Goal: Task Accomplishment & Management: Use online tool/utility

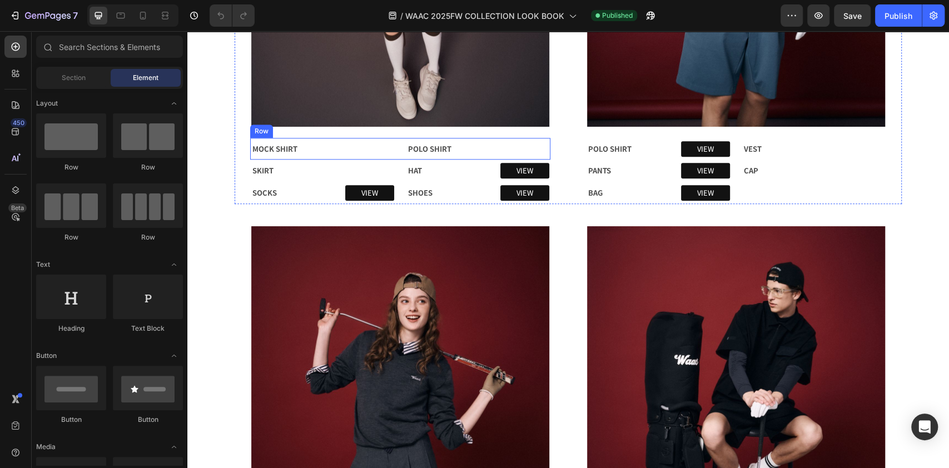
click at [340, 148] on div "VIEW Button" at bounding box center [361, 149] width 65 height 20
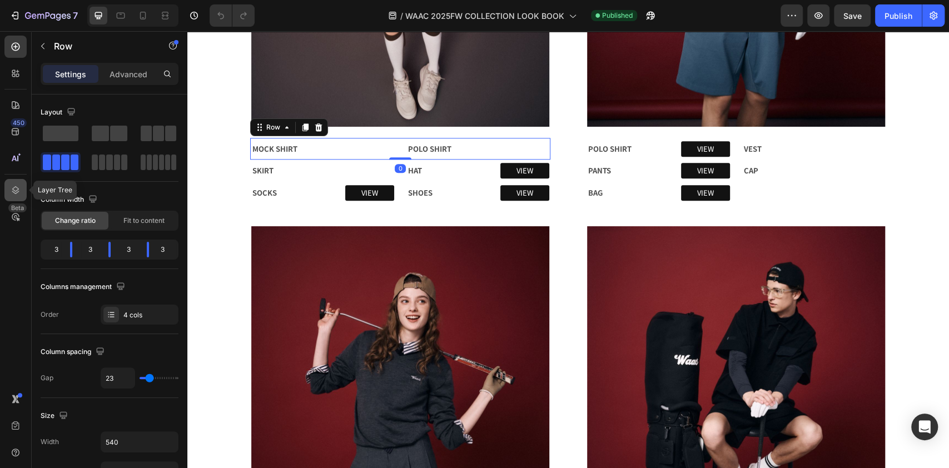
click at [15, 186] on icon at bounding box center [15, 190] width 7 height 8
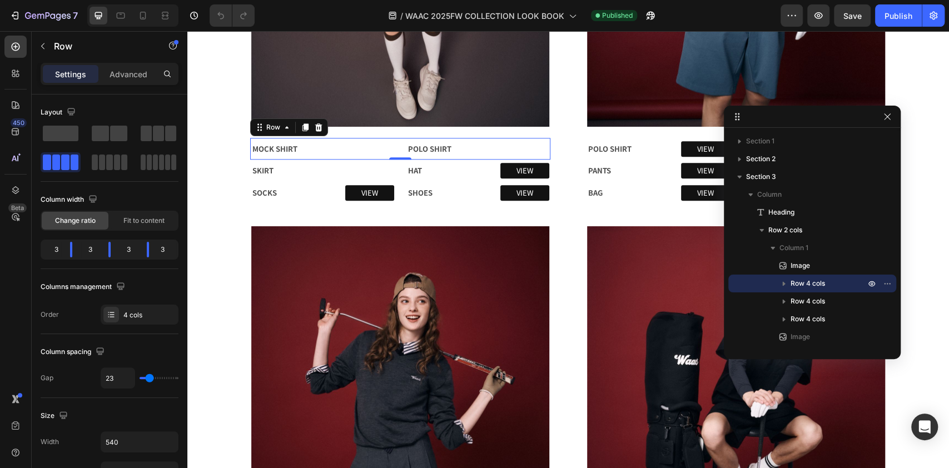
drag, startPoint x: 262, startPoint y: 269, endPoint x: 786, endPoint y: 128, distance: 542.5
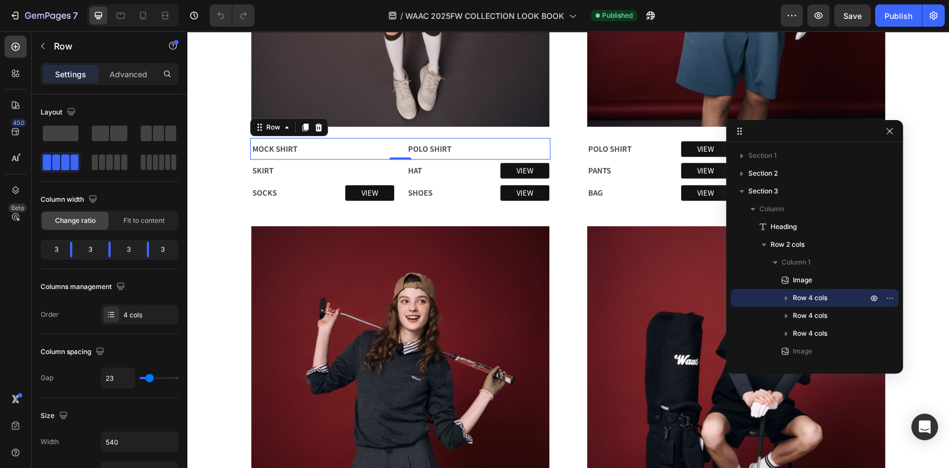
click at [361, 145] on div "VIEW Button" at bounding box center [361, 149] width 65 height 20
click at [789, 299] on icon "button" at bounding box center [786, 297] width 11 height 11
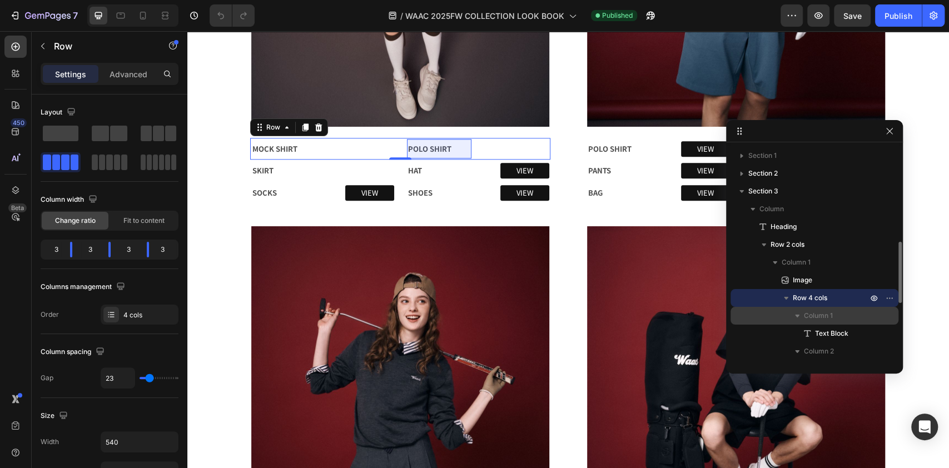
scroll to position [74, 0]
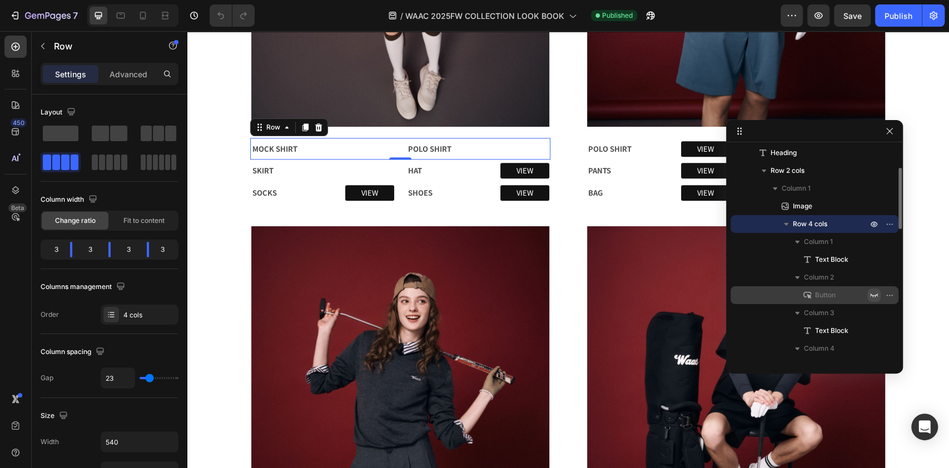
click at [873, 296] on icon "button" at bounding box center [874, 295] width 9 height 9
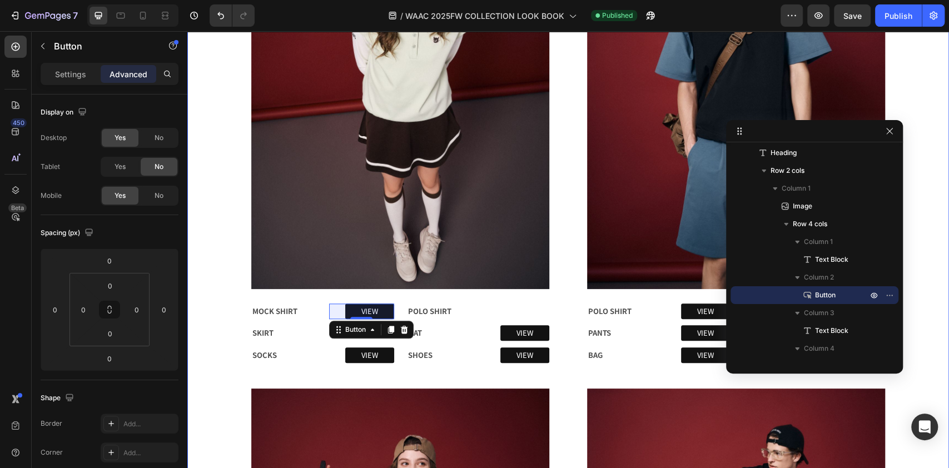
scroll to position [593, 0]
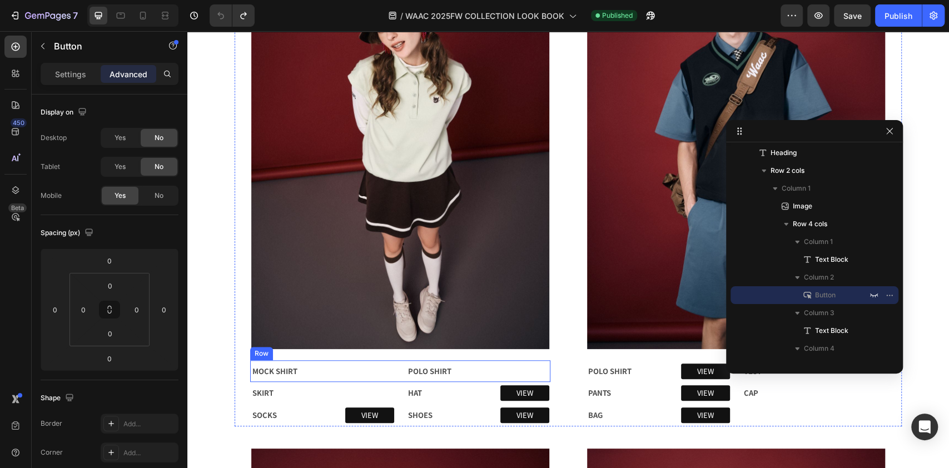
click at [473, 368] on div "MOCK SHIRT Text Block VIEW Button 0 POLO SHIRT Text Block VIEW Button Row" at bounding box center [400, 371] width 300 height 22
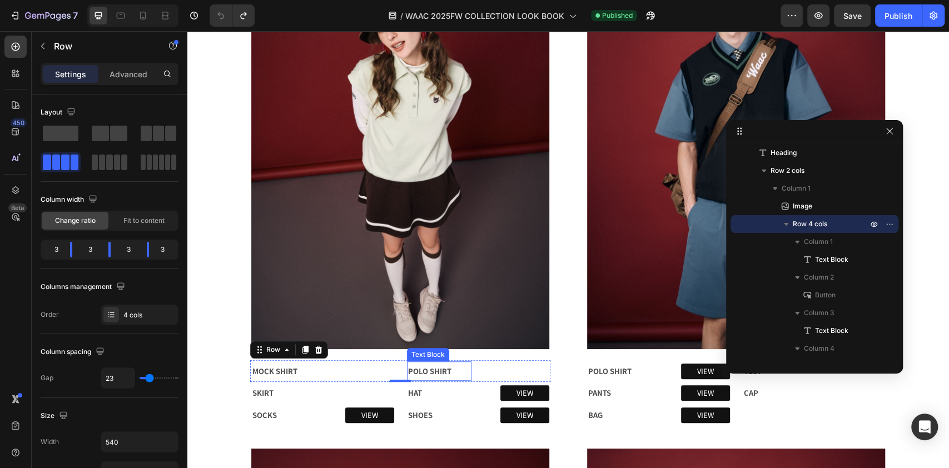
click at [440, 370] on p "POLO SHIRT" at bounding box center [439, 372] width 63 height 18
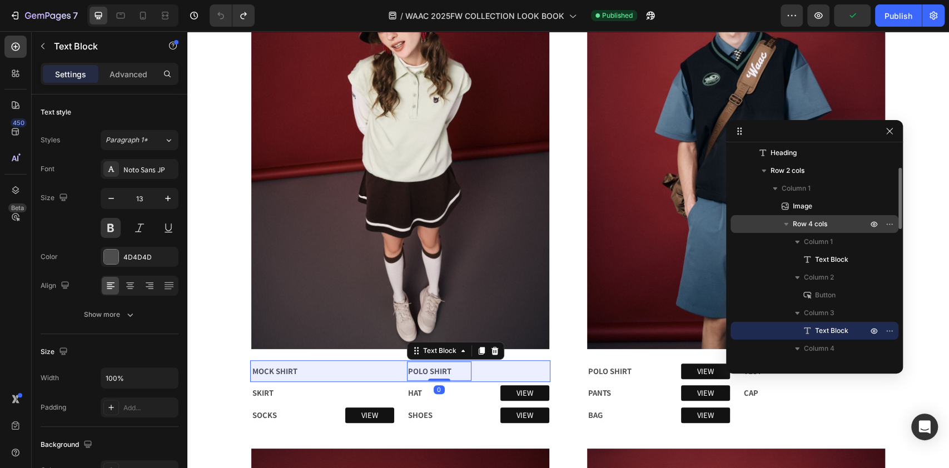
click at [787, 225] on icon "button" at bounding box center [786, 224] width 11 height 11
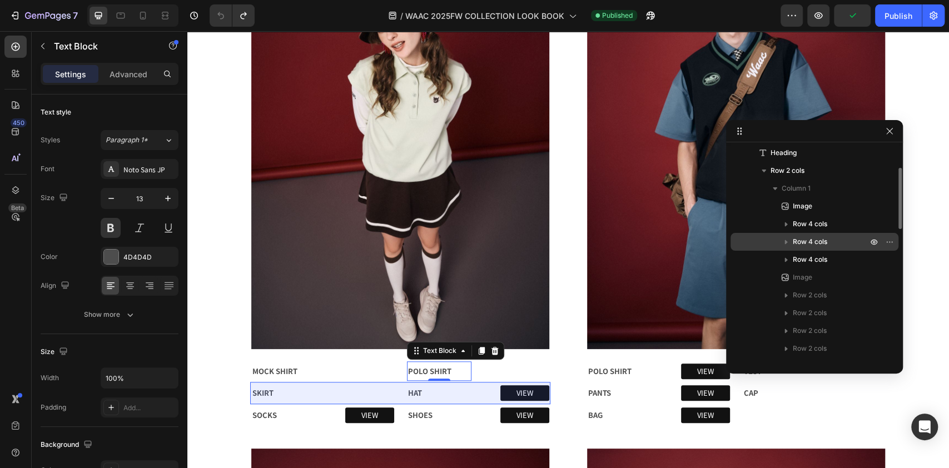
click at [783, 242] on icon "button" at bounding box center [786, 241] width 11 height 11
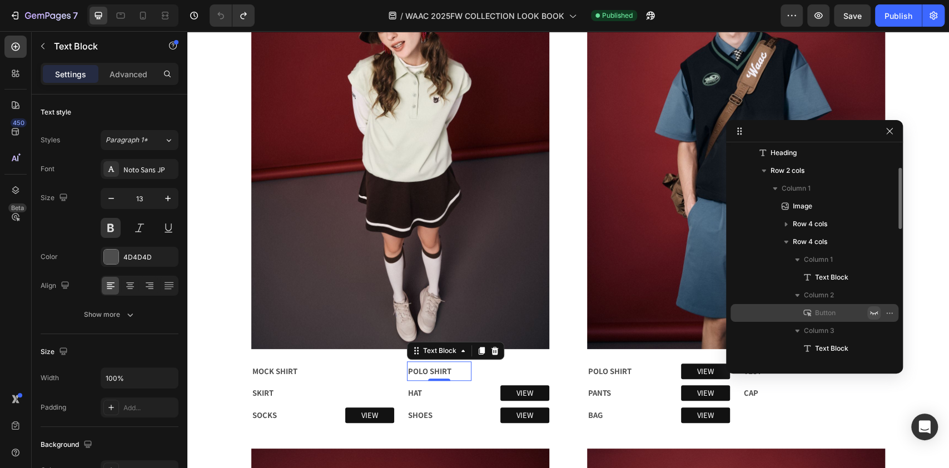
click at [875, 314] on icon "button" at bounding box center [874, 313] width 8 height 4
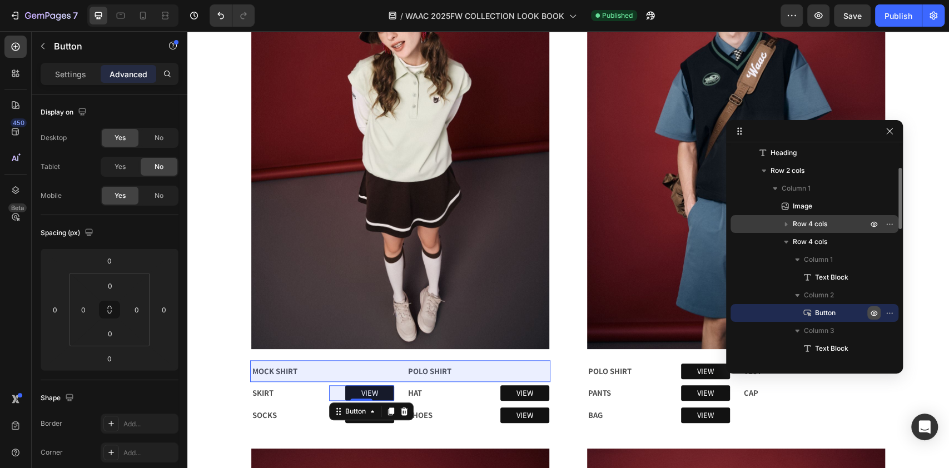
click at [852, 225] on p "Row 4 cols" at bounding box center [831, 224] width 77 height 11
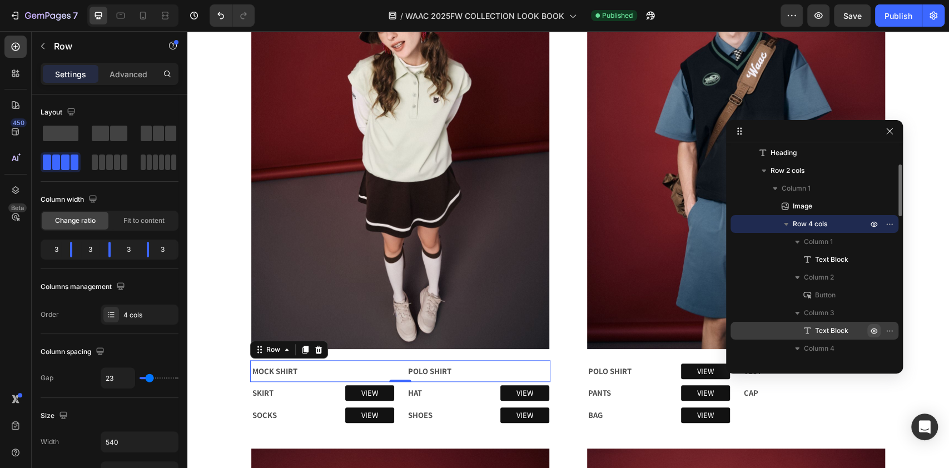
scroll to position [148, 0]
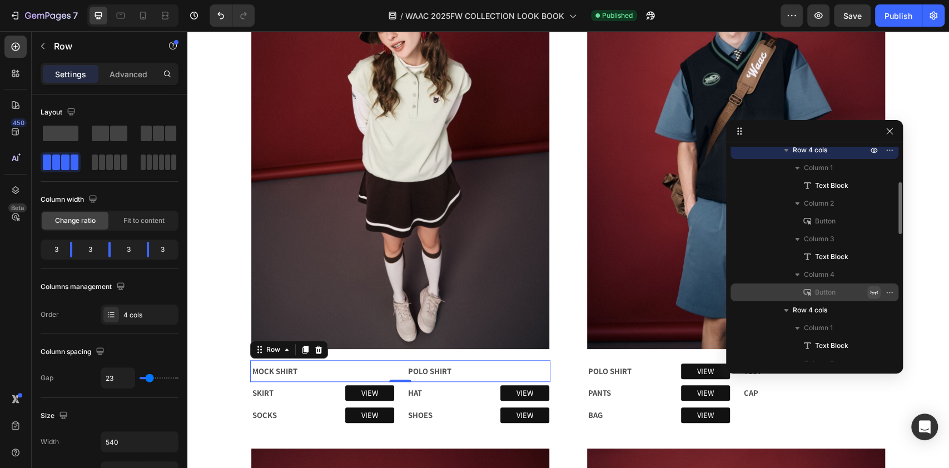
click at [872, 289] on icon "button" at bounding box center [874, 292] width 9 height 9
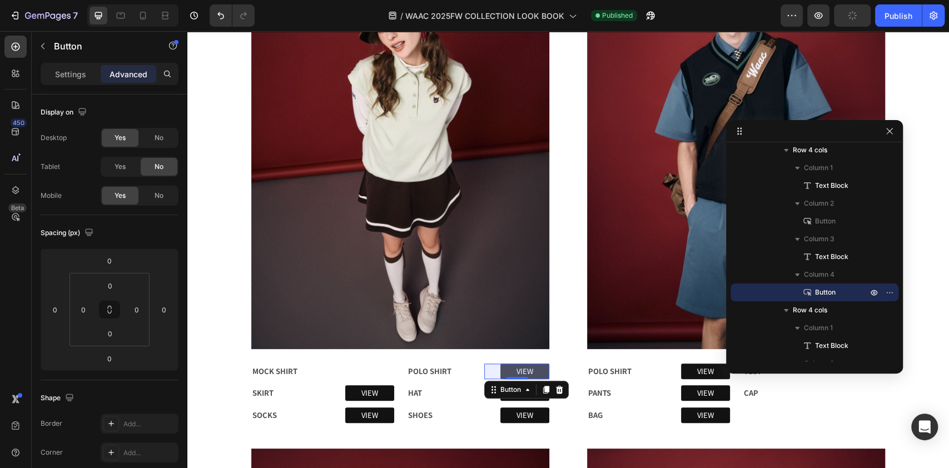
click at [539, 370] on link "VIEW" at bounding box center [524, 372] width 49 height 16
click at [537, 367] on link "VIEW" at bounding box center [524, 372] width 49 height 16
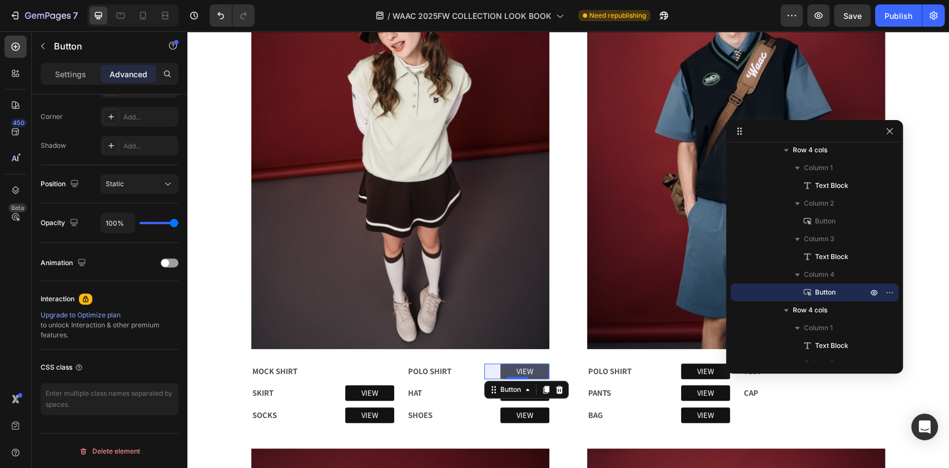
click at [529, 366] on link "VIEW" at bounding box center [524, 372] width 49 height 16
click at [77, 72] on p "Settings" at bounding box center [70, 74] width 31 height 12
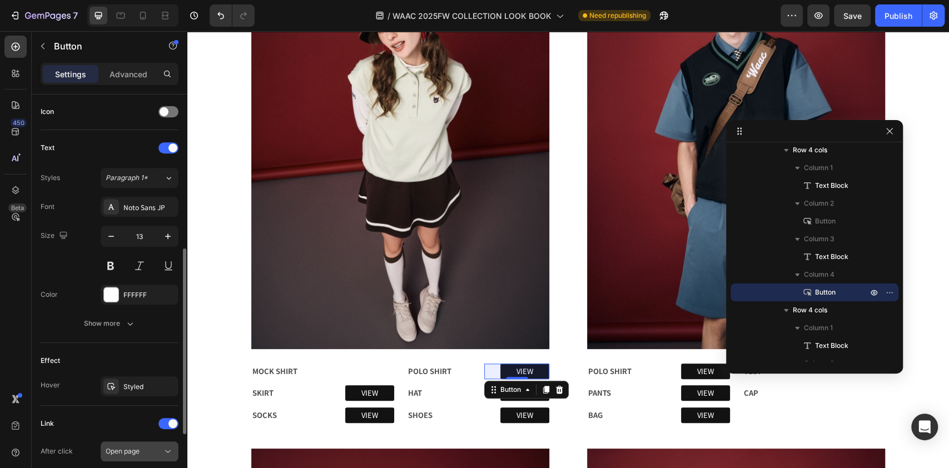
scroll to position [478, 0]
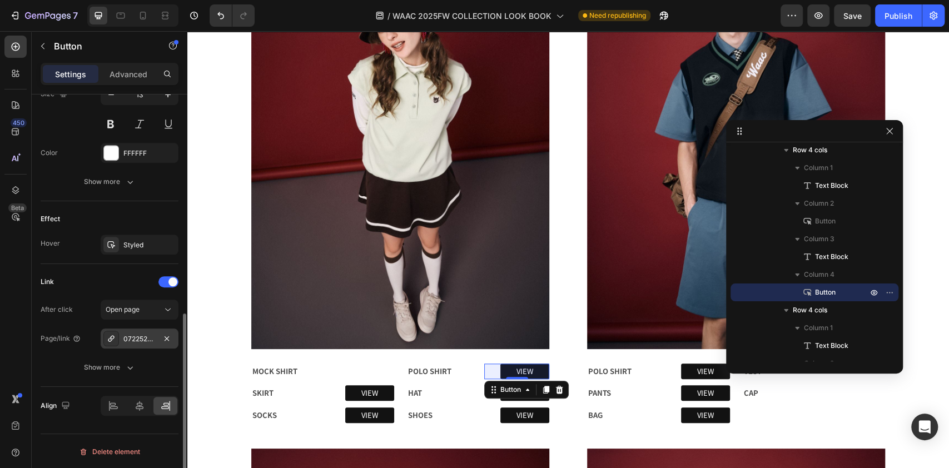
click at [145, 337] on div "072252460_0032" at bounding box center [139, 339] width 32 height 10
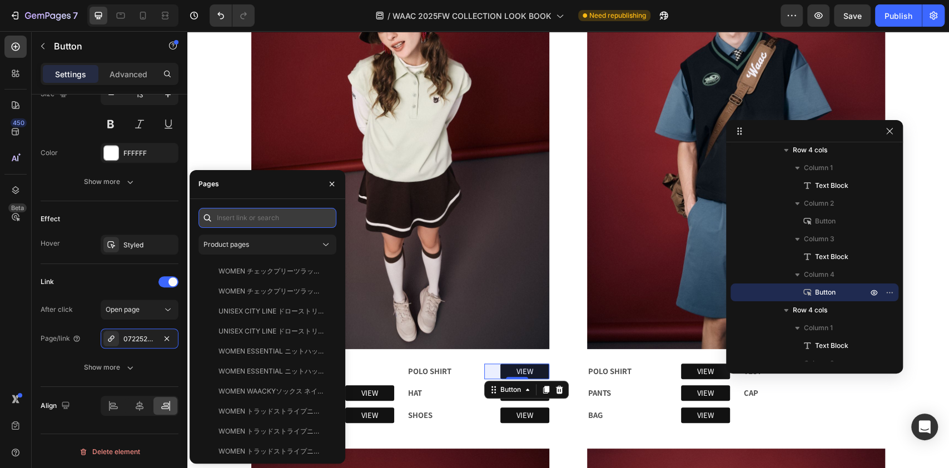
click at [241, 222] on input "text" at bounding box center [267, 218] width 138 height 20
paste input "スムースジャージースリーブレス"
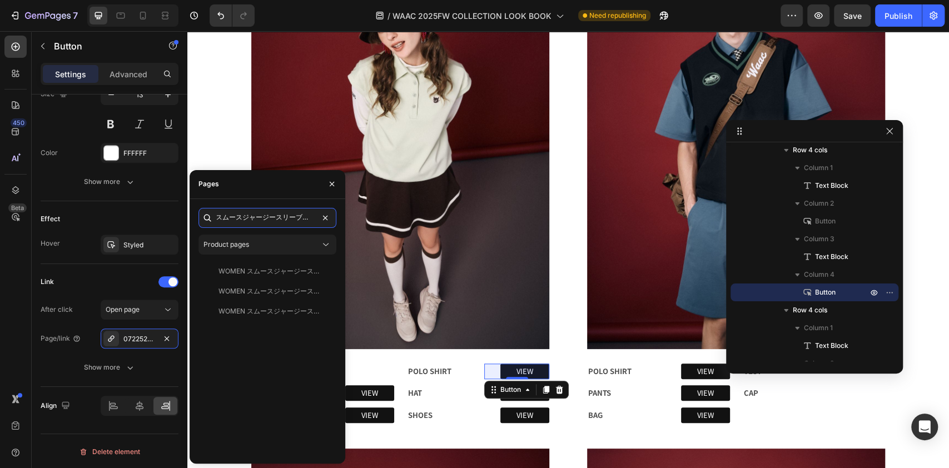
type input "スムースジャージースリーブレス"
click at [303, 215] on input "スムースジャージースリーブレス" at bounding box center [267, 218] width 138 height 20
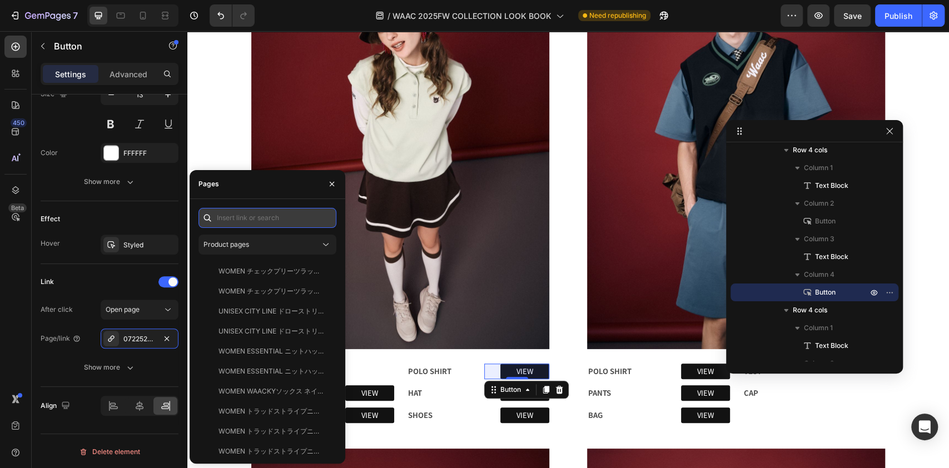
click at [276, 220] on input "text" at bounding box center [267, 218] width 138 height 20
paste input "スムースジャージースリーブレスポロ ミントグリーン"
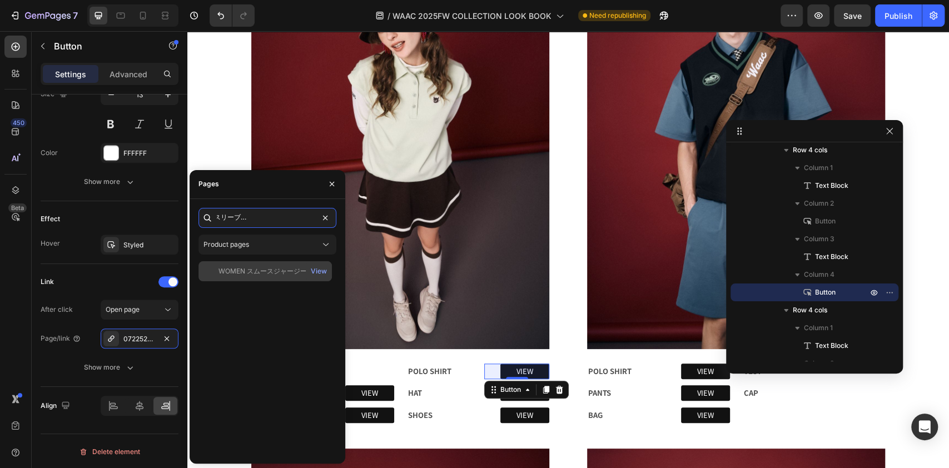
type input "スムースジャージースリーブレスポロ ミントグリーン"
click at [254, 266] on div "WOMEN スムースジャージースリーブレスポロ ミントグリーン" at bounding box center [272, 271] width 107 height 10
click at [326, 270] on div "View" at bounding box center [319, 271] width 16 height 10
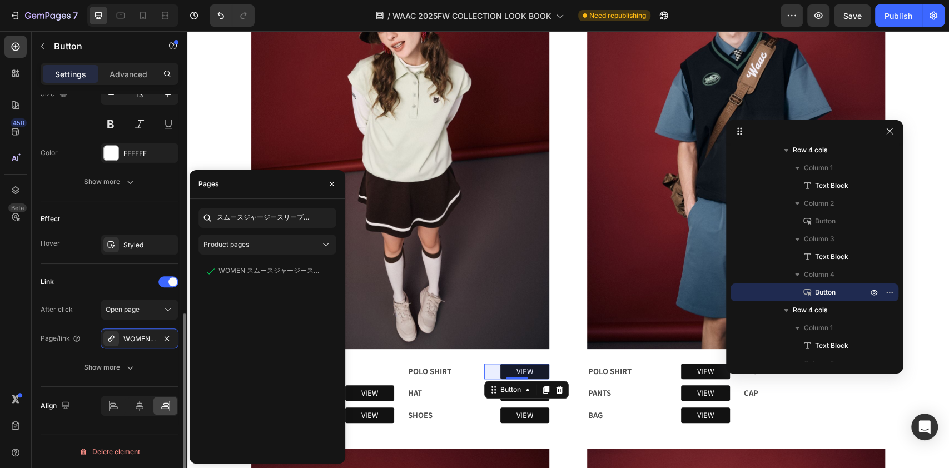
click at [67, 280] on div "Link" at bounding box center [110, 282] width 138 height 18
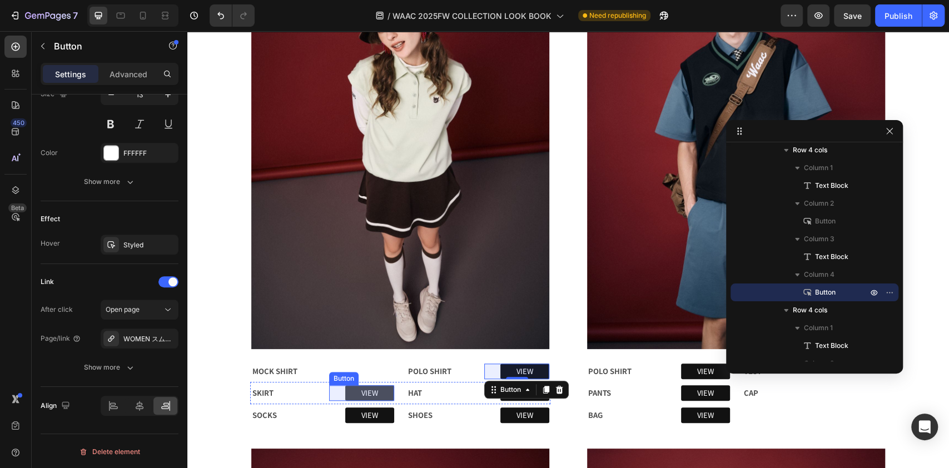
click at [379, 390] on link "VIEW" at bounding box center [369, 393] width 49 height 16
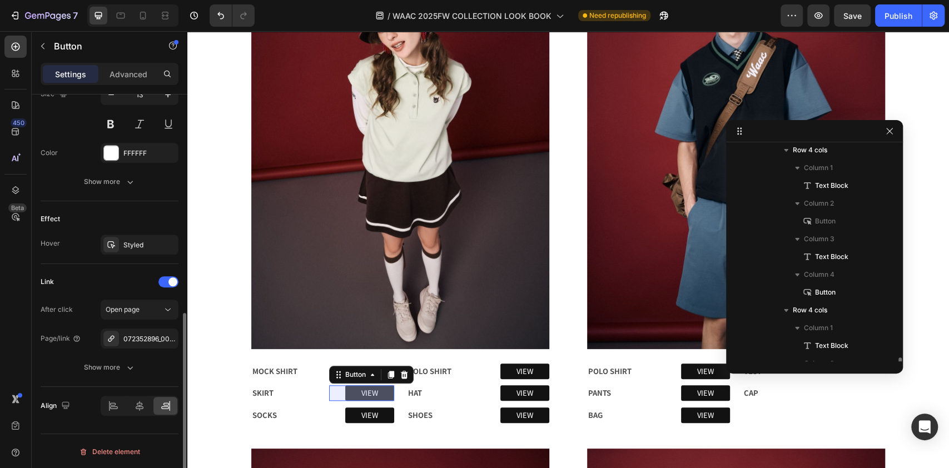
scroll to position [289, 0]
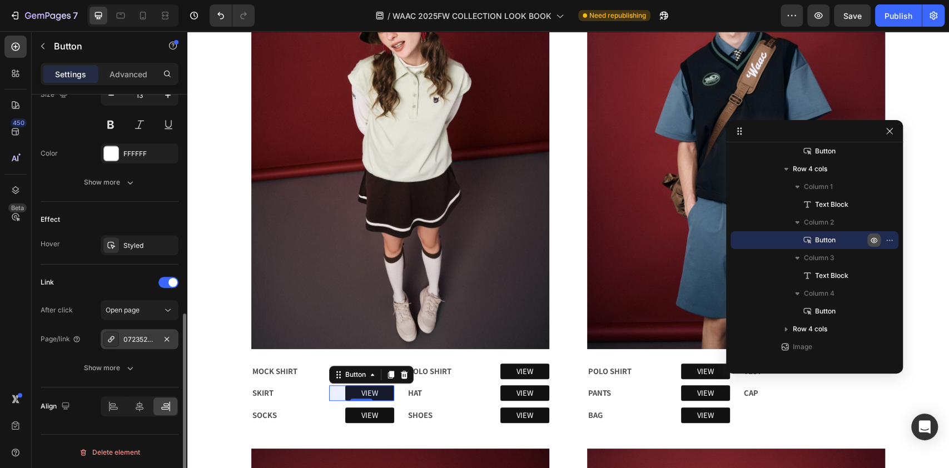
click at [142, 337] on div "072352896_0064" at bounding box center [139, 340] width 32 height 10
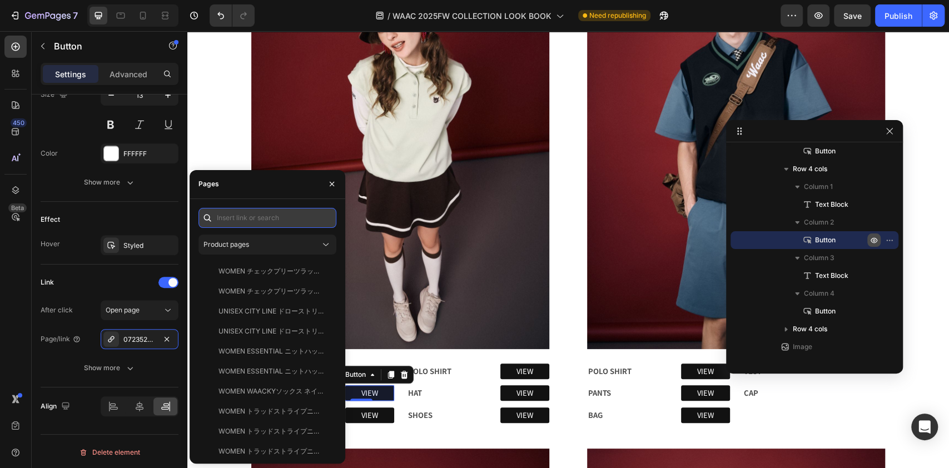
click at [247, 212] on input "text" at bounding box center [267, 218] width 138 height 20
paste input "スムースジャージースカート ブラウン"
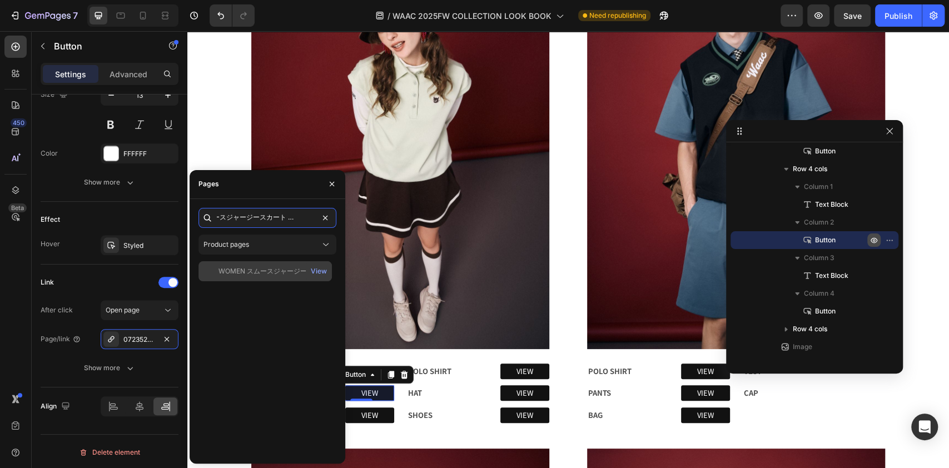
type input "スムースジャージースカート ブラウン"
click at [265, 269] on div "WOMEN スムースジャージースカート ブラウン" at bounding box center [272, 271] width 107 height 10
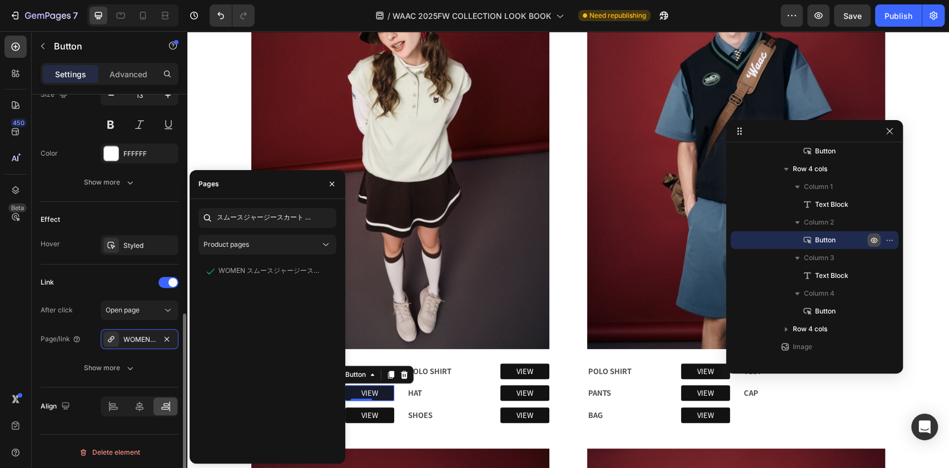
click at [71, 269] on div "Link After click Open page Page/link WOMEN スムースジャージースカート ブラウン Show more" at bounding box center [110, 326] width 138 height 123
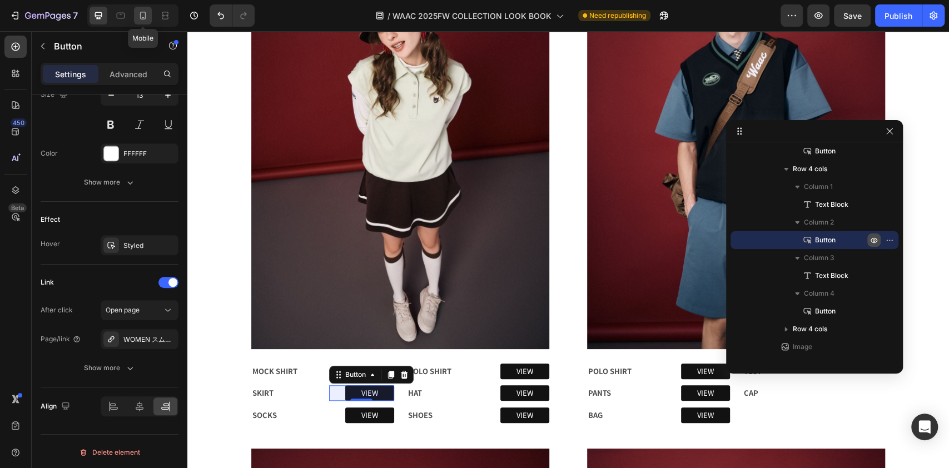
click at [138, 15] on icon at bounding box center [142, 15] width 11 height 11
type input "77"
type input "25"
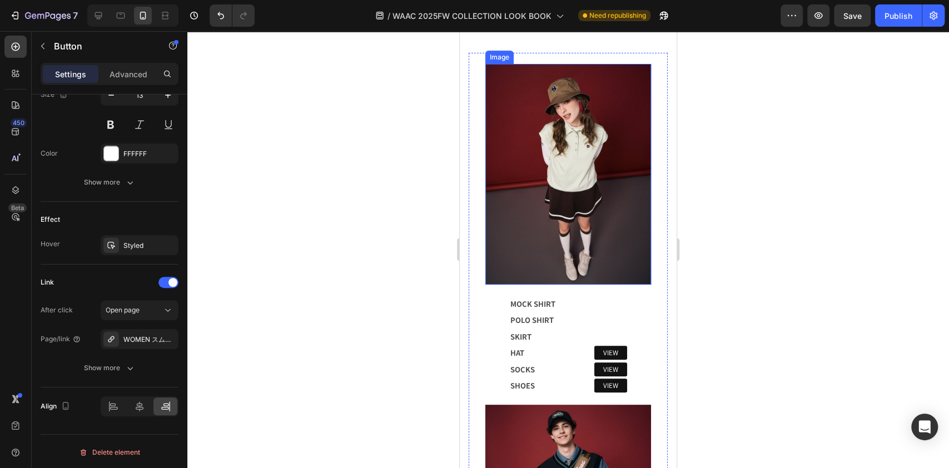
scroll to position [370, 0]
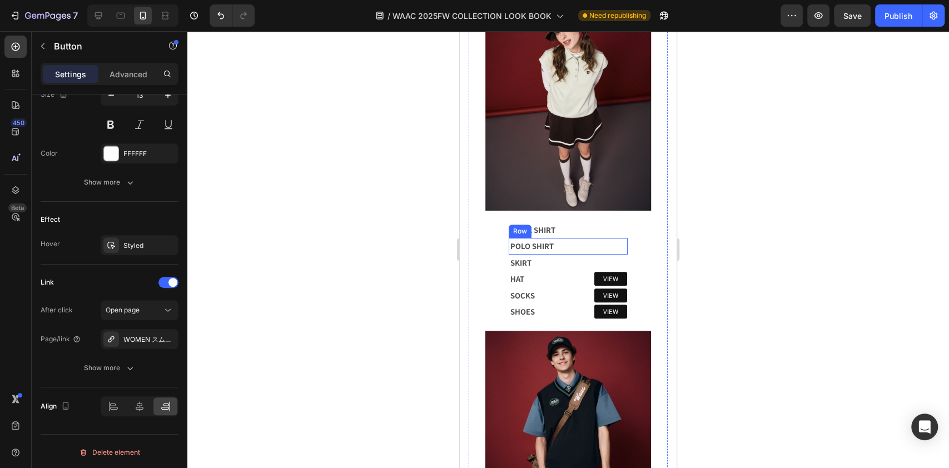
click at [594, 239] on div "VIEW Button" at bounding box center [597, 246] width 59 height 15
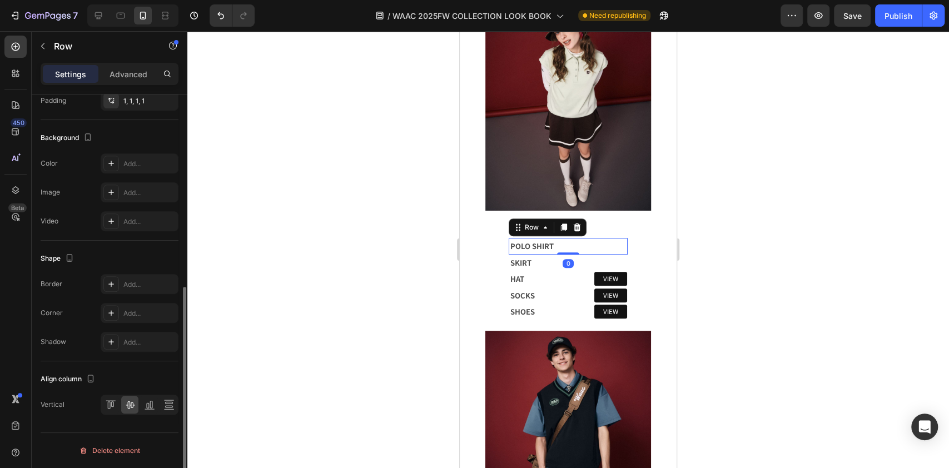
scroll to position [0, 0]
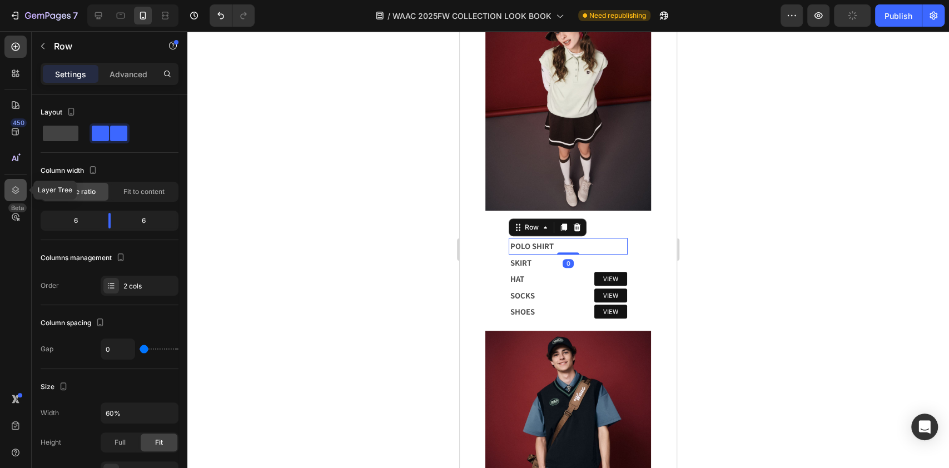
click at [16, 190] on icon at bounding box center [15, 190] width 7 height 8
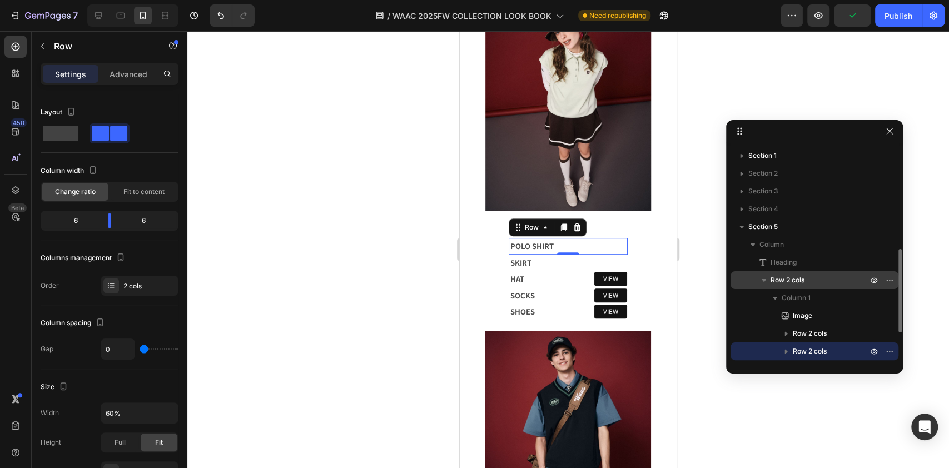
scroll to position [74, 0]
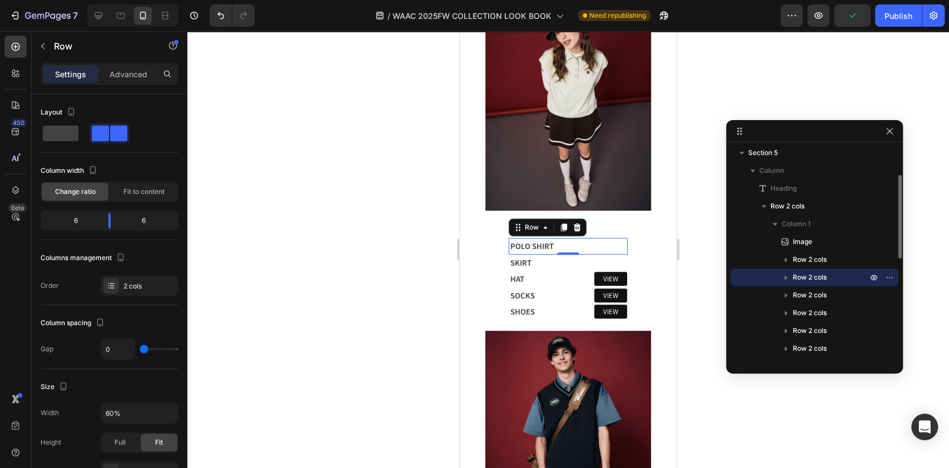
click at [787, 275] on icon "button" at bounding box center [786, 277] width 11 height 11
click at [873, 346] on icon "button" at bounding box center [874, 348] width 9 height 9
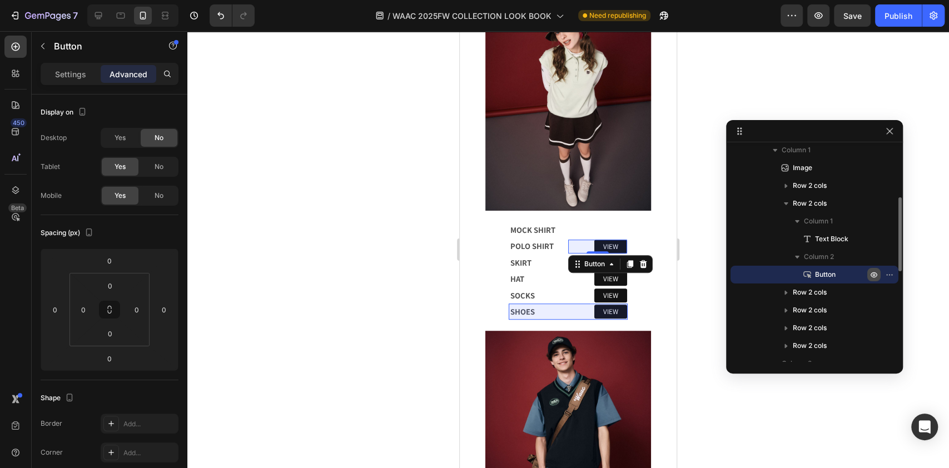
scroll to position [222, 0]
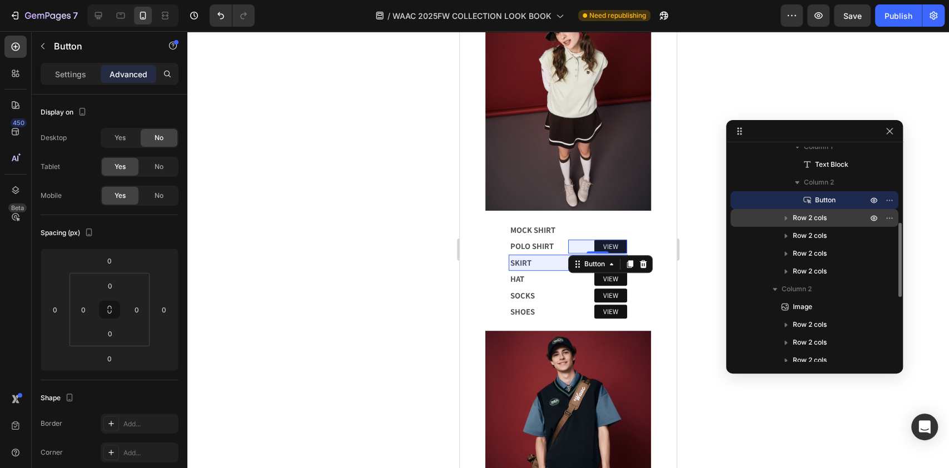
click at [786, 219] on icon "button" at bounding box center [786, 218] width 3 height 4
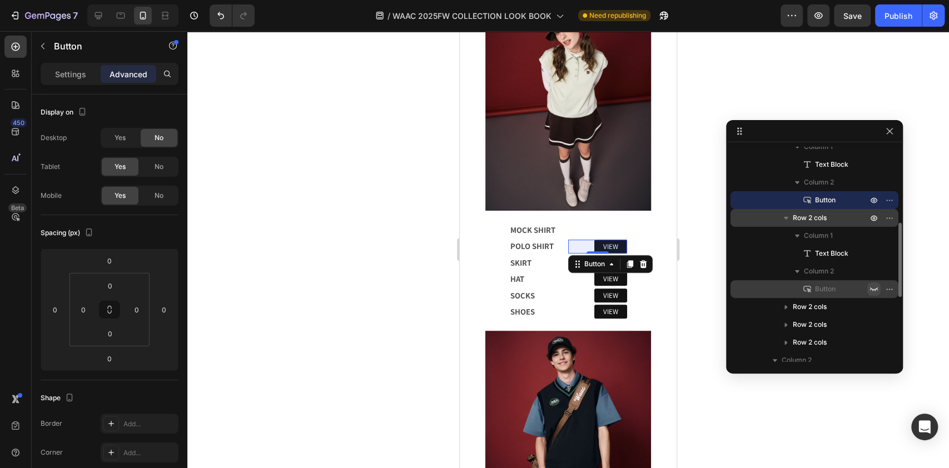
click at [880, 291] on button "button" at bounding box center [873, 288] width 13 height 13
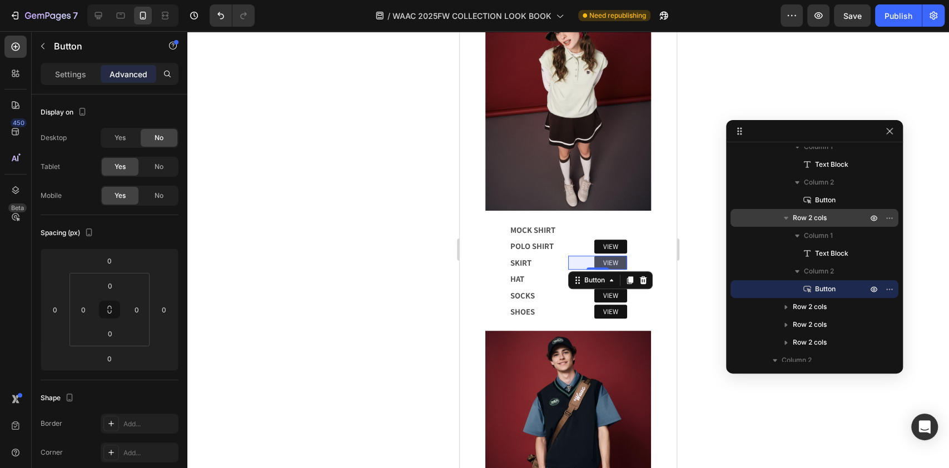
click at [610, 256] on link "VIEW" at bounding box center [610, 263] width 33 height 14
click at [77, 68] on p "Settings" at bounding box center [70, 74] width 31 height 12
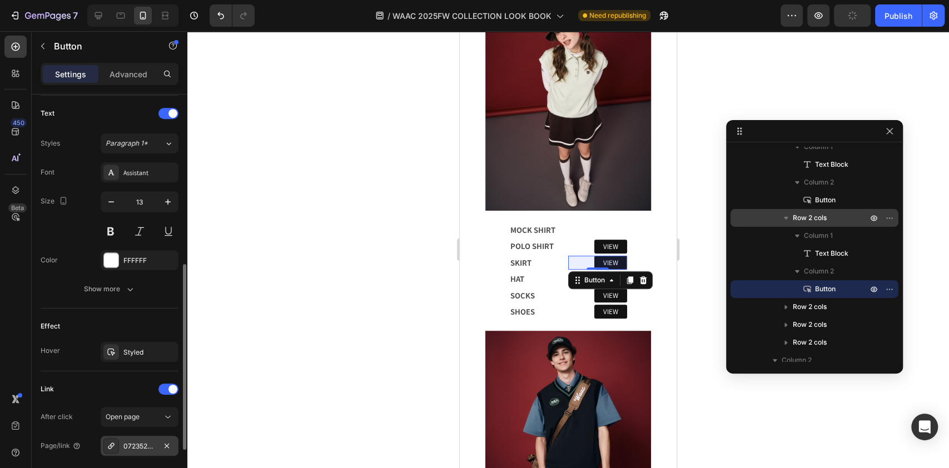
scroll to position [478, 0]
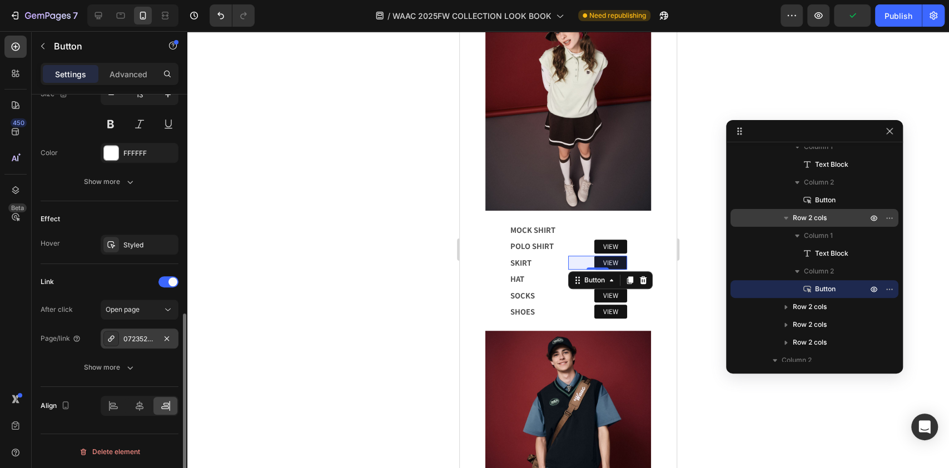
click at [142, 340] on div "072352896_0064" at bounding box center [139, 339] width 32 height 10
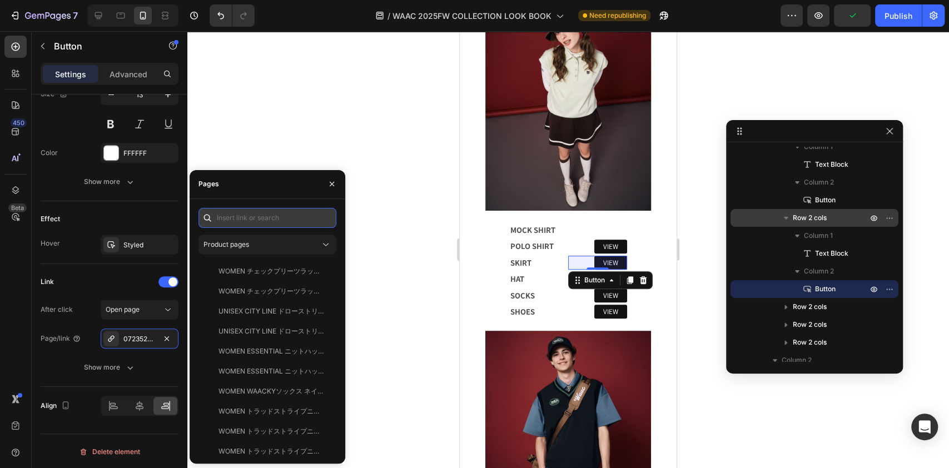
click at [236, 219] on input "text" at bounding box center [267, 218] width 138 height 20
paste input "スムースジャージースカート ブラウン"
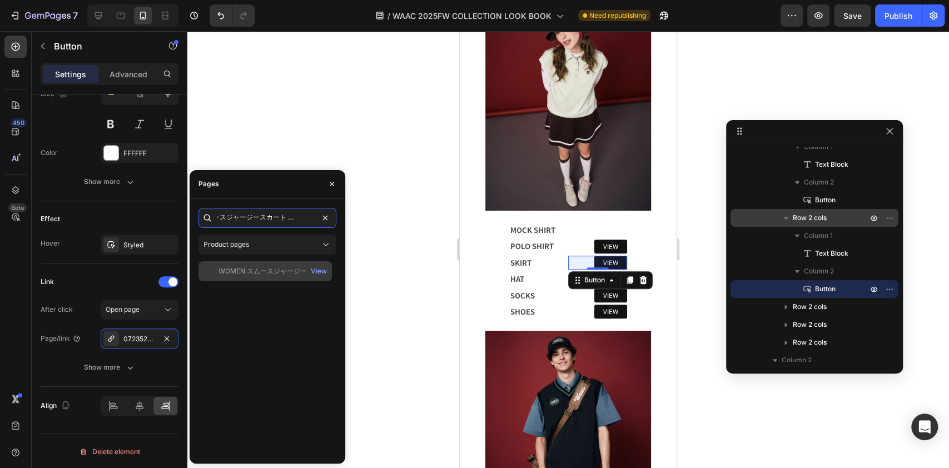
type input "スムースジャージースカート ブラウン"
click at [264, 272] on div "WOMEN スムースジャージースカート ブラウン" at bounding box center [272, 271] width 107 height 10
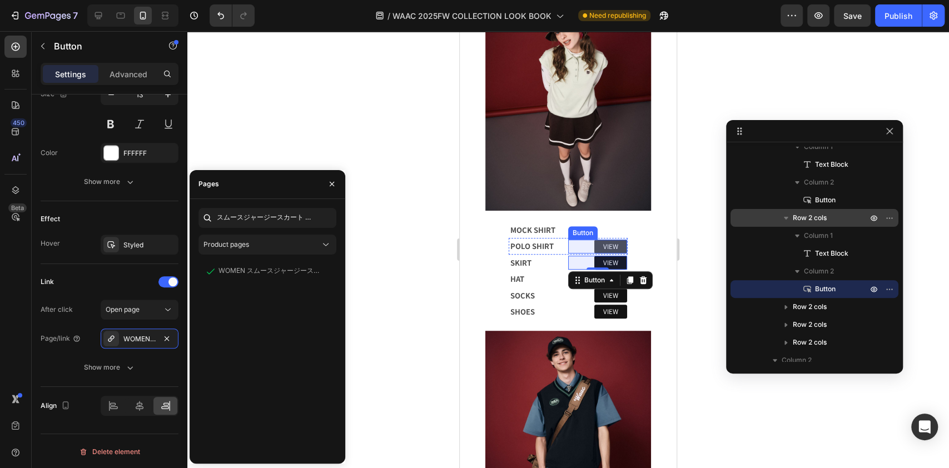
click at [610, 240] on link "VIEW" at bounding box center [610, 247] width 33 height 14
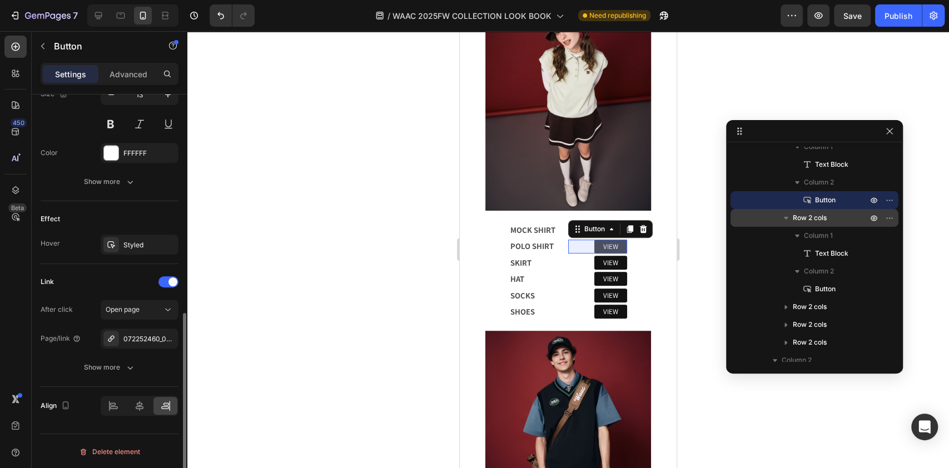
scroll to position [477, 0]
click at [138, 335] on div "072252460_0032" at bounding box center [139, 340] width 32 height 10
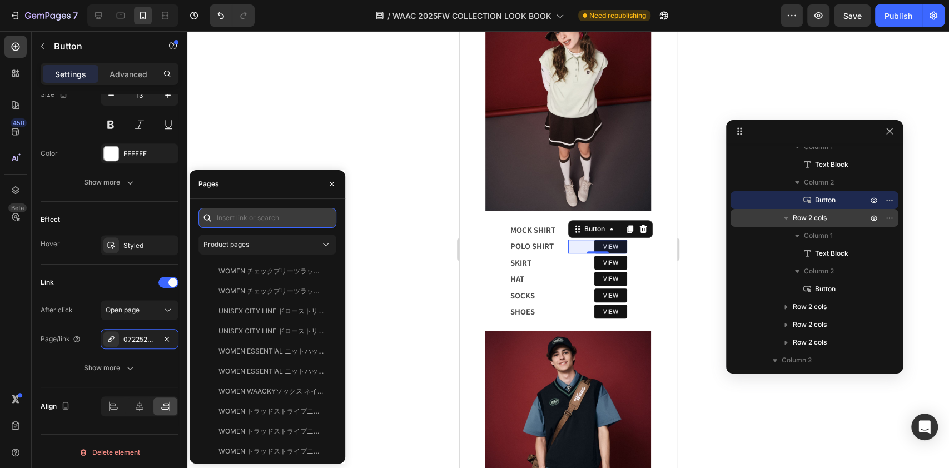
click at [258, 224] on input "text" at bounding box center [267, 218] width 138 height 20
paste input "スムースジャージースリーブレスポロ ミントグリーン"
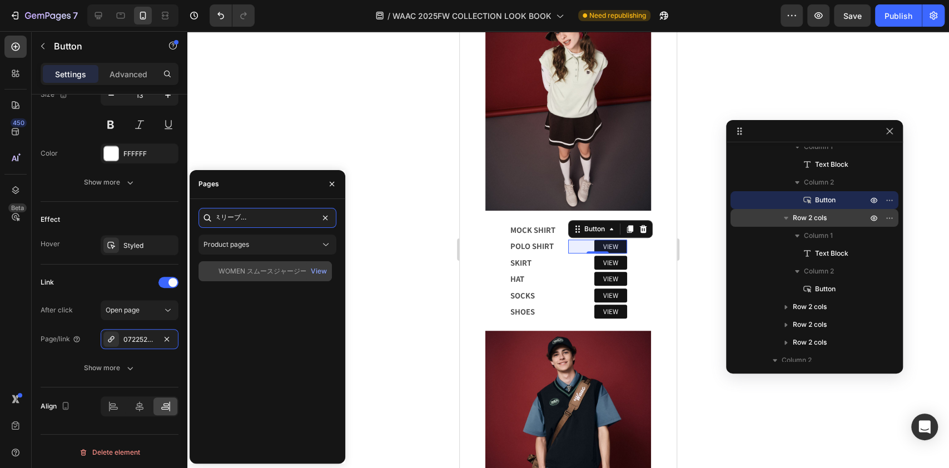
type input "スムースジャージースリーブレスポロ ミントグリーン"
click at [281, 267] on div "WOMEN スムースジャージースリーブレスポロ ミントグリーン" at bounding box center [272, 271] width 107 height 10
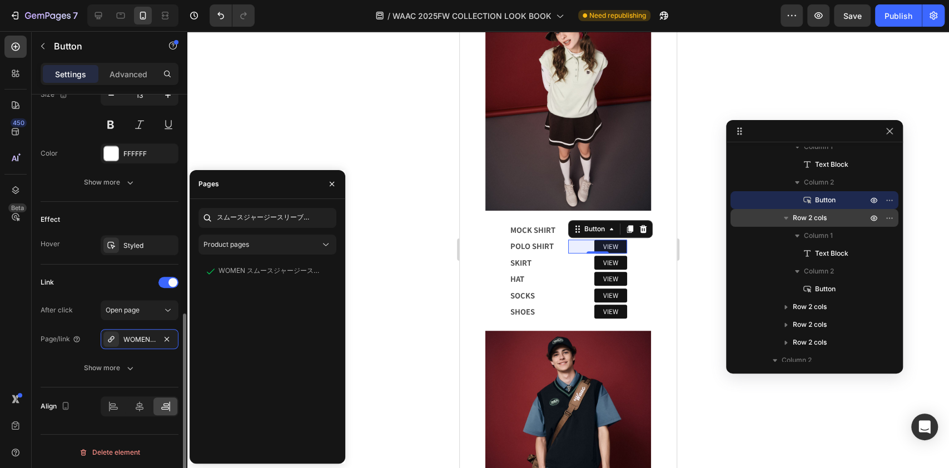
click at [90, 284] on div "Link" at bounding box center [110, 283] width 138 height 18
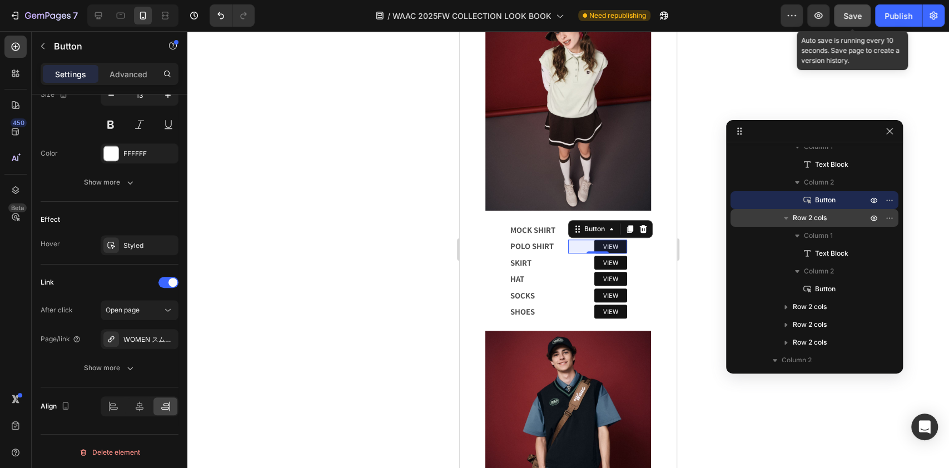
click at [846, 14] on span "Save" at bounding box center [852, 15] width 18 height 9
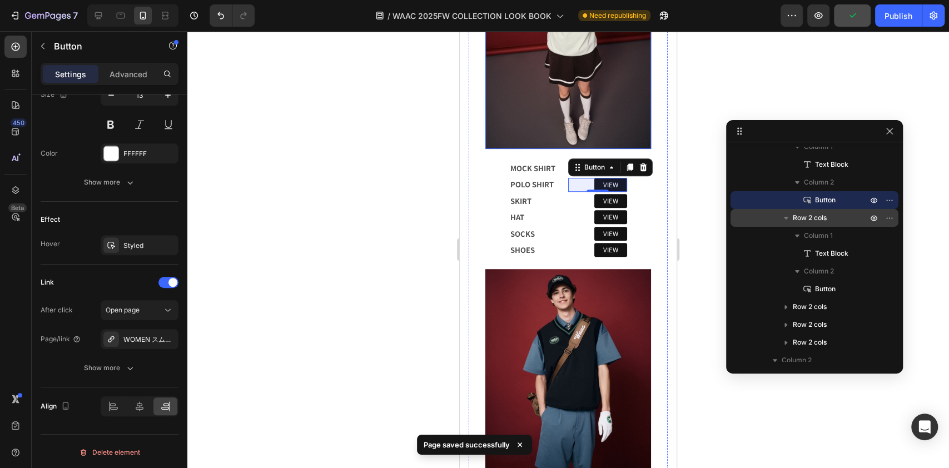
scroll to position [445, 0]
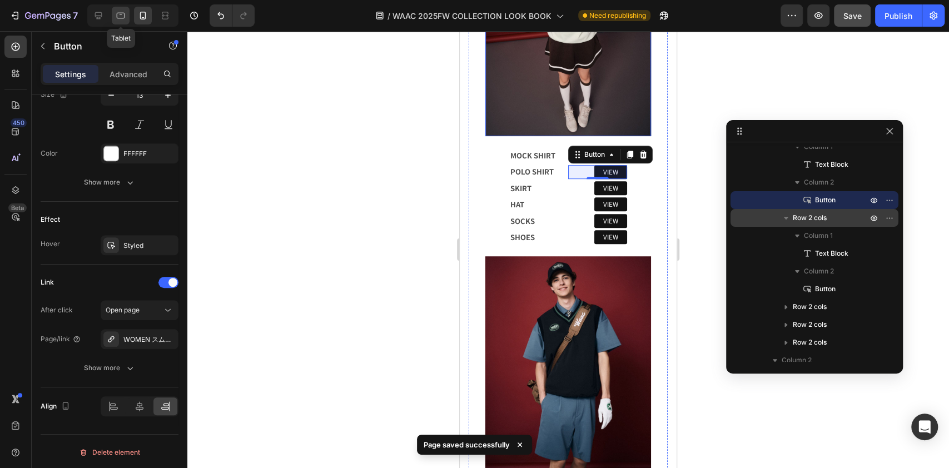
click at [117, 18] on icon at bounding box center [121, 16] width 8 height 6
type input "16"
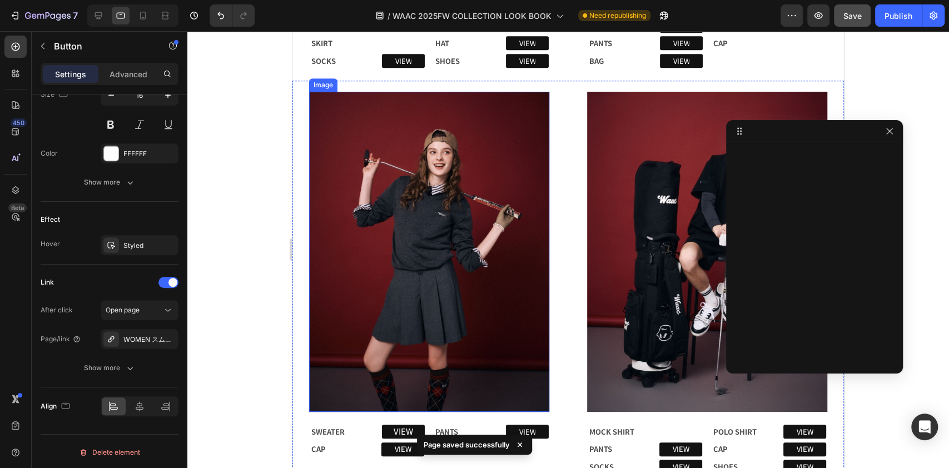
scroll to position [140, 0]
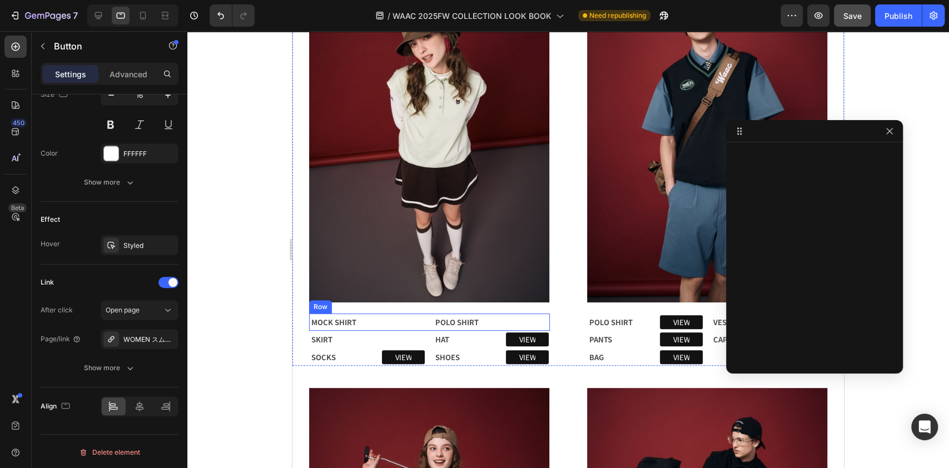
click at [518, 315] on div "VIEW Button" at bounding box center [522, 322] width 53 height 15
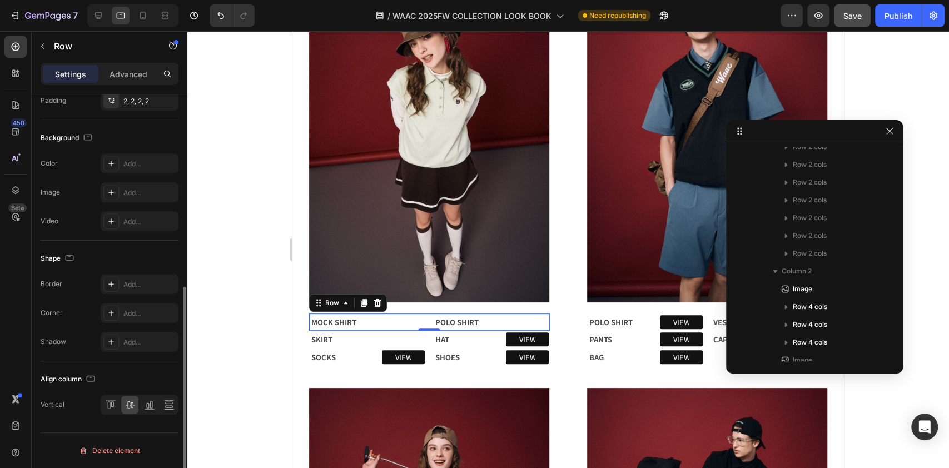
scroll to position [0, 0]
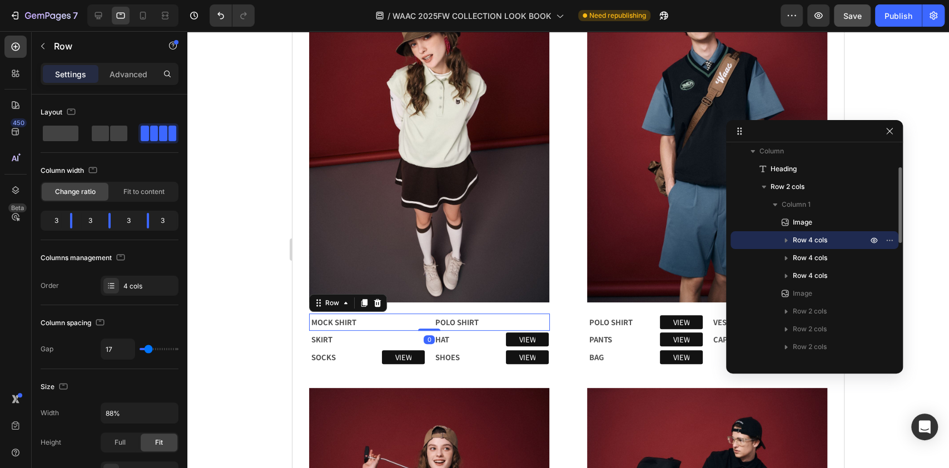
click at [787, 239] on icon "button" at bounding box center [786, 240] width 11 height 11
click at [140, 16] on icon at bounding box center [142, 15] width 11 height 11
type input "0"
type input "100%"
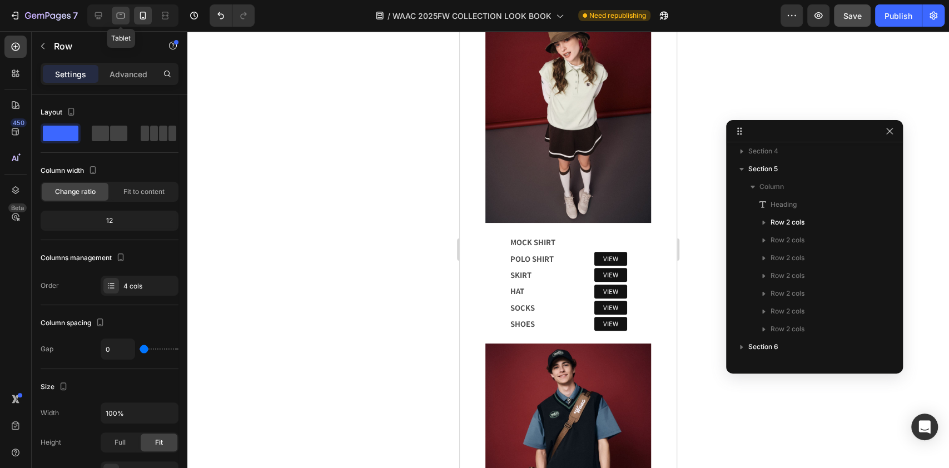
click at [117, 14] on icon at bounding box center [120, 15] width 11 height 11
type input "17"
type input "88%"
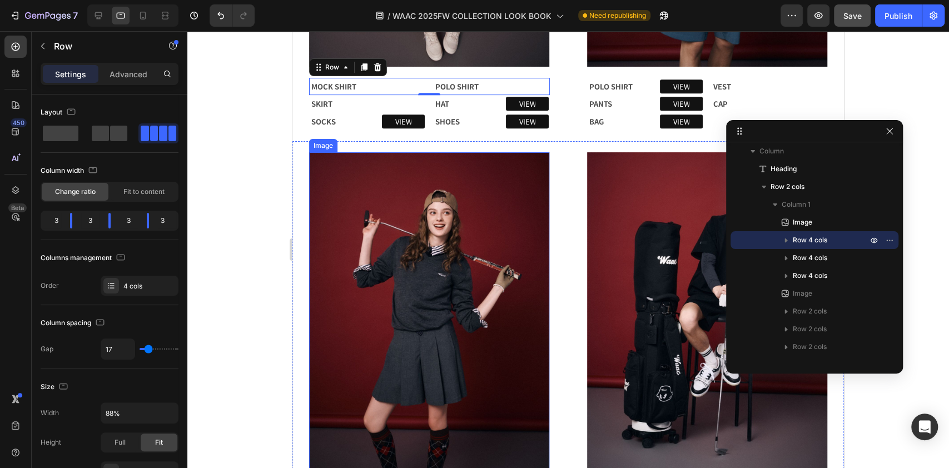
scroll to position [302, 0]
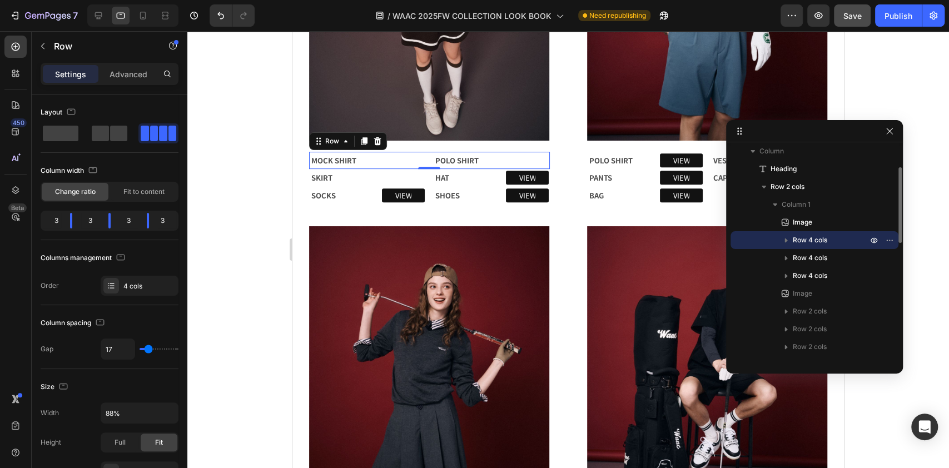
click at [785, 241] on icon "button" at bounding box center [786, 241] width 3 height 4
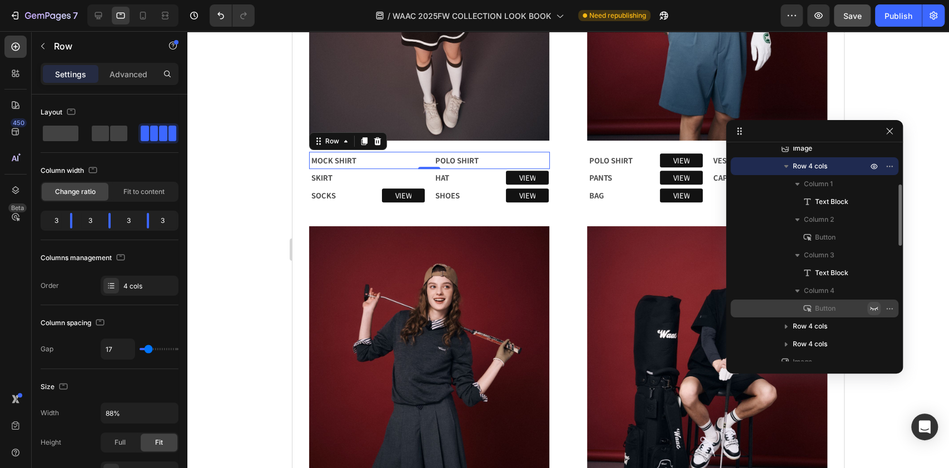
click at [875, 307] on icon "button" at bounding box center [874, 308] width 9 height 9
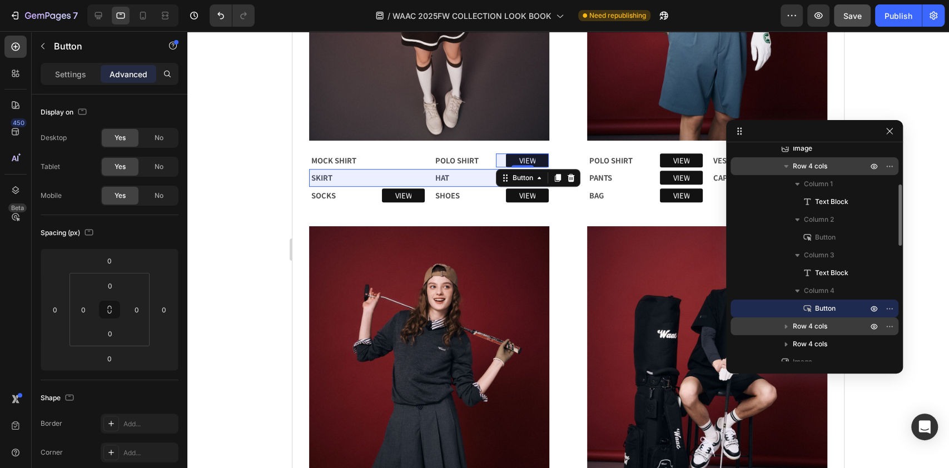
click at [787, 325] on icon "button" at bounding box center [786, 326] width 11 height 11
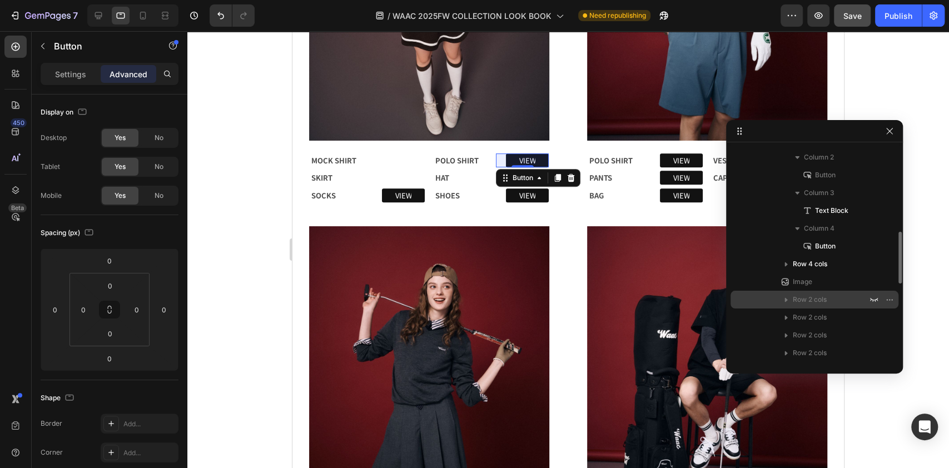
scroll to position [280, 0]
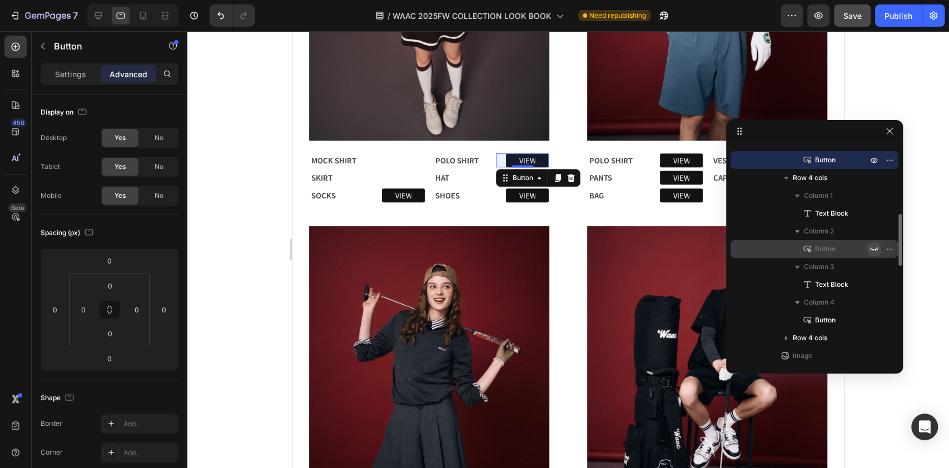
click at [872, 245] on icon "button" at bounding box center [874, 249] width 9 height 9
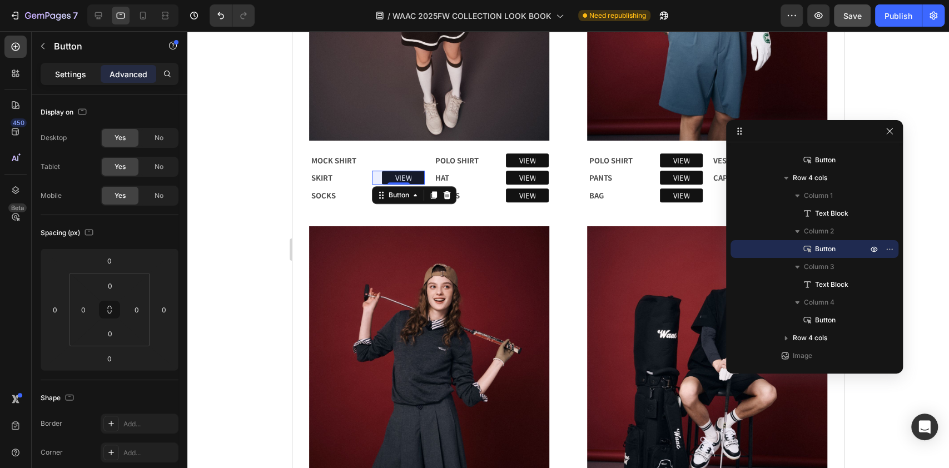
click at [64, 78] on p "Settings" at bounding box center [70, 74] width 31 height 12
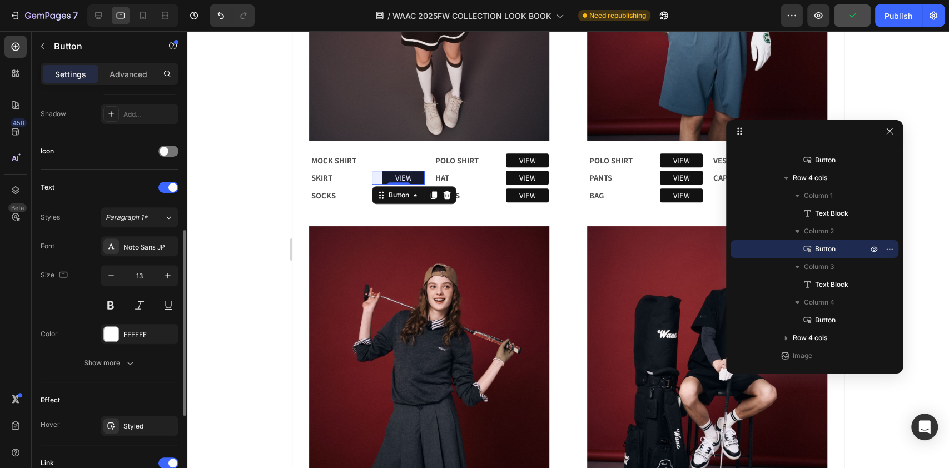
scroll to position [478, 0]
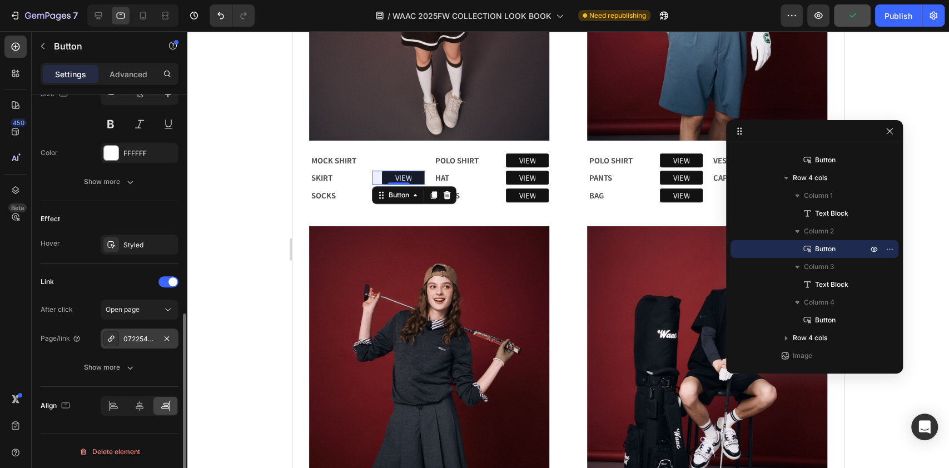
click at [142, 340] on div "072254363_0035" at bounding box center [139, 339] width 32 height 10
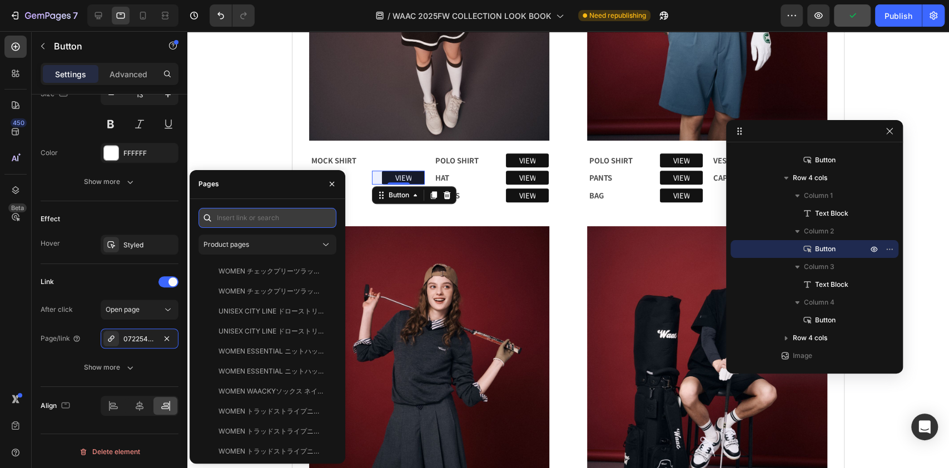
click at [252, 224] on input "text" at bounding box center [267, 218] width 138 height 20
paste input "スムースジャージースリーブレスポロ ミントグリーン"
type input "スムースジャージースリーブレスポロ ミントグリーン"
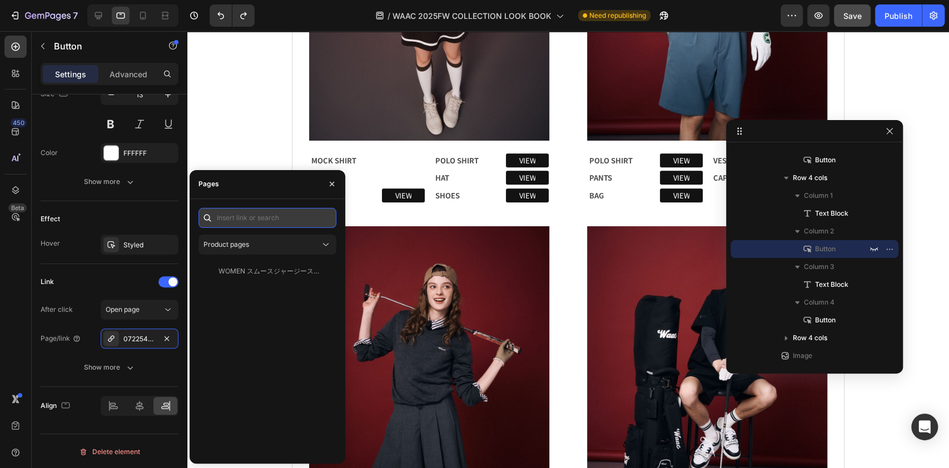
scroll to position [0, 0]
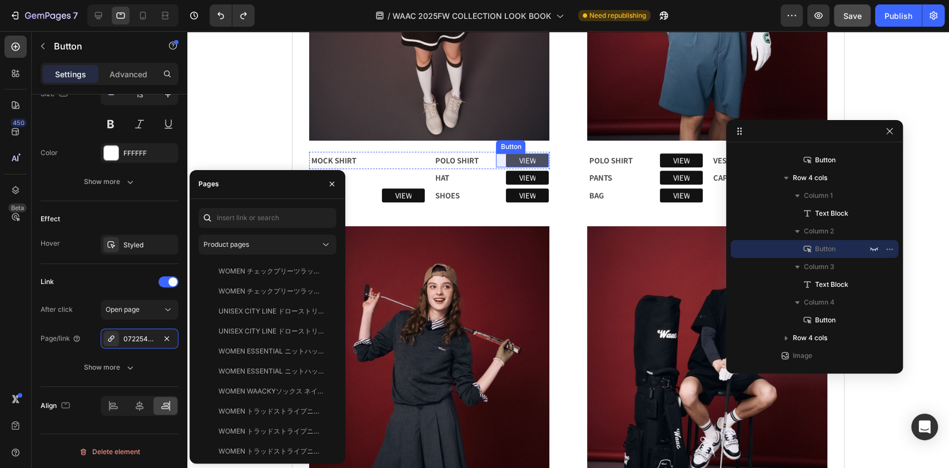
click at [538, 153] on link "VIEW" at bounding box center [527, 160] width 43 height 14
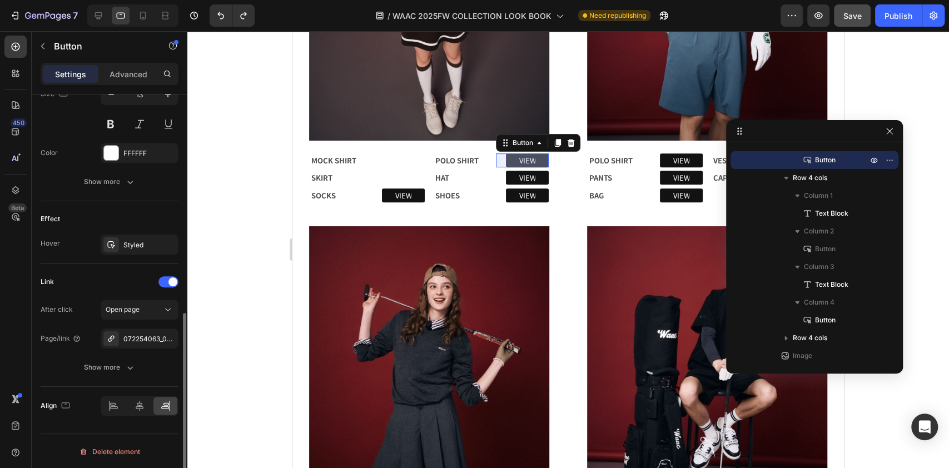
scroll to position [477, 0]
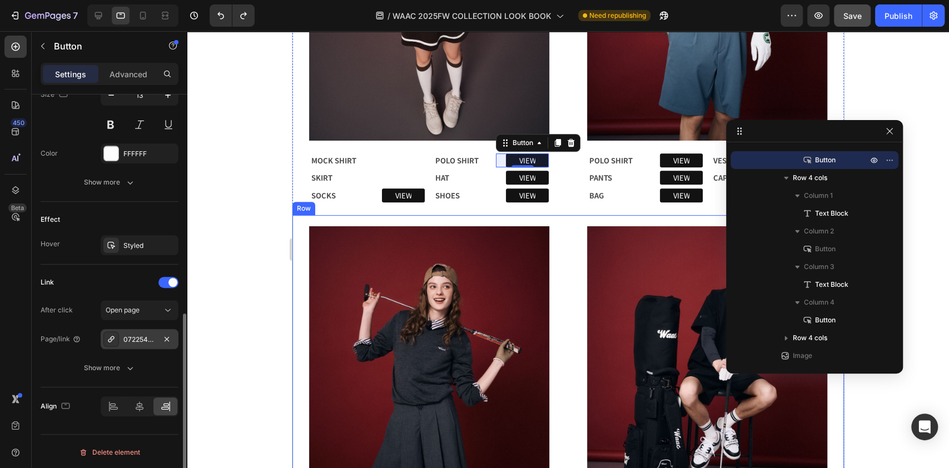
click at [139, 339] on div "072254063_0060" at bounding box center [139, 340] width 32 height 10
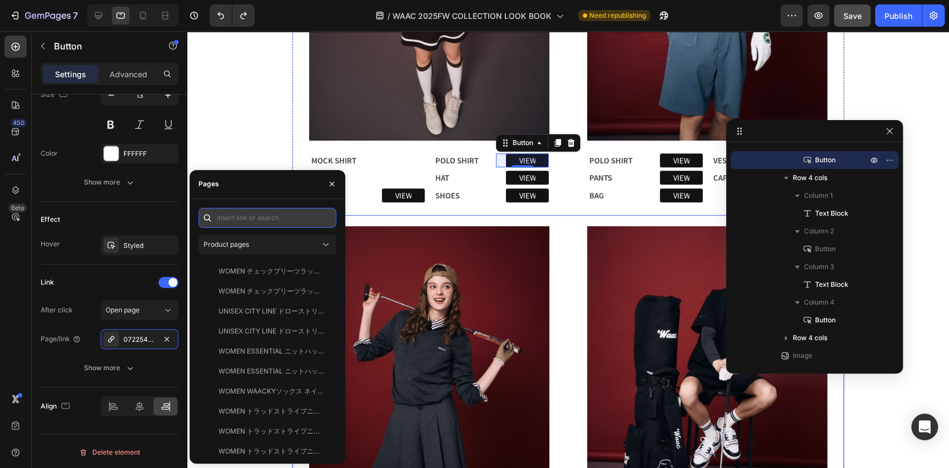
click at [260, 215] on input "text" at bounding box center [267, 218] width 138 height 20
paste input "スムースジャージースリーブレスポロ ミントグリーン"
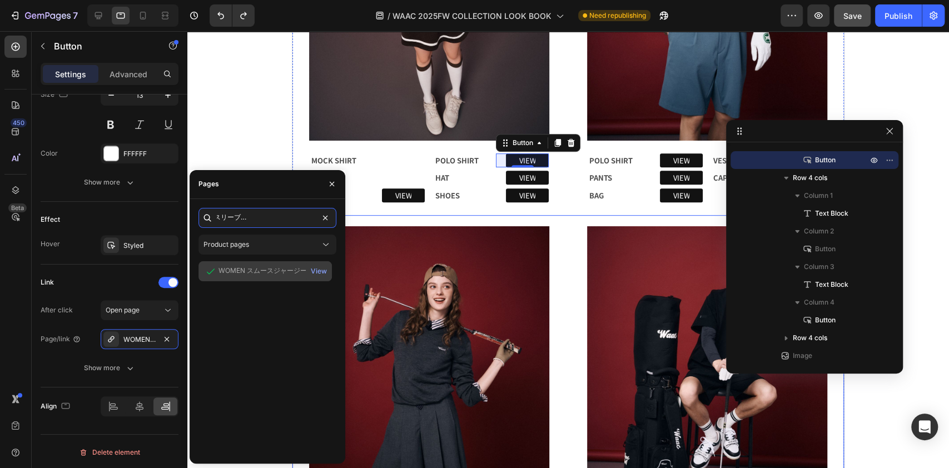
type input "スムースジャージースリーブレスポロ ミントグリーン"
click at [257, 274] on div "WOMEN スムースジャージースリーブレスポロ ミントグリーン" at bounding box center [272, 271] width 107 height 10
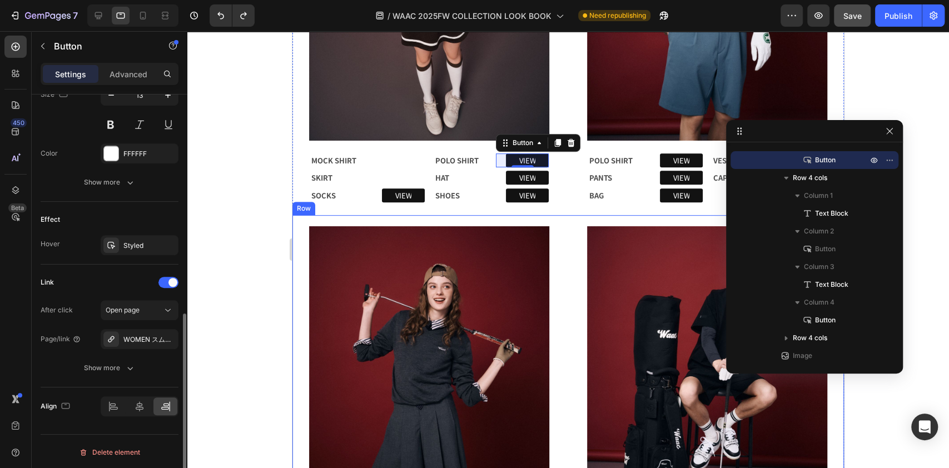
click at [67, 286] on div "Link" at bounding box center [110, 283] width 138 height 18
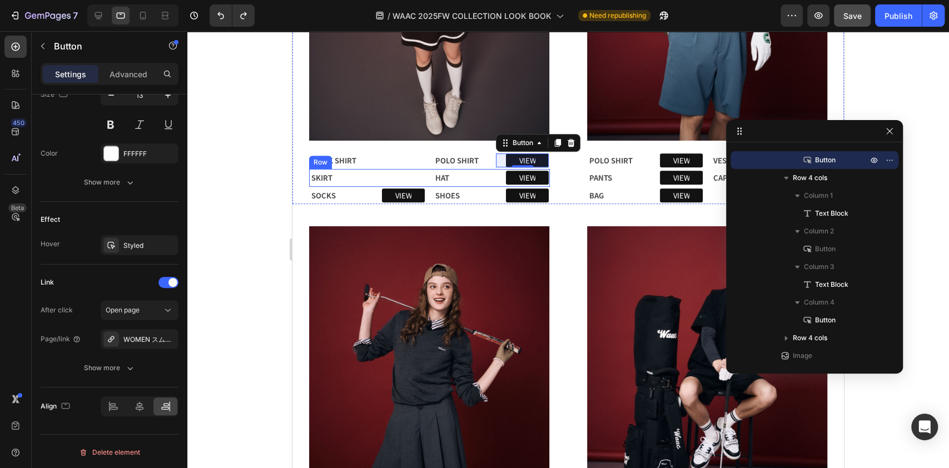
click at [409, 171] on div "VIEW Button" at bounding box center [398, 177] width 52 height 15
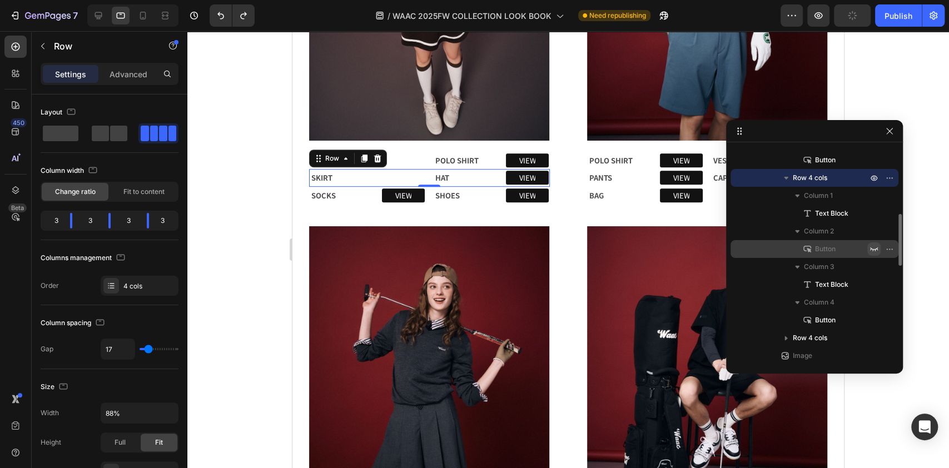
click at [876, 245] on icon "button" at bounding box center [874, 249] width 9 height 9
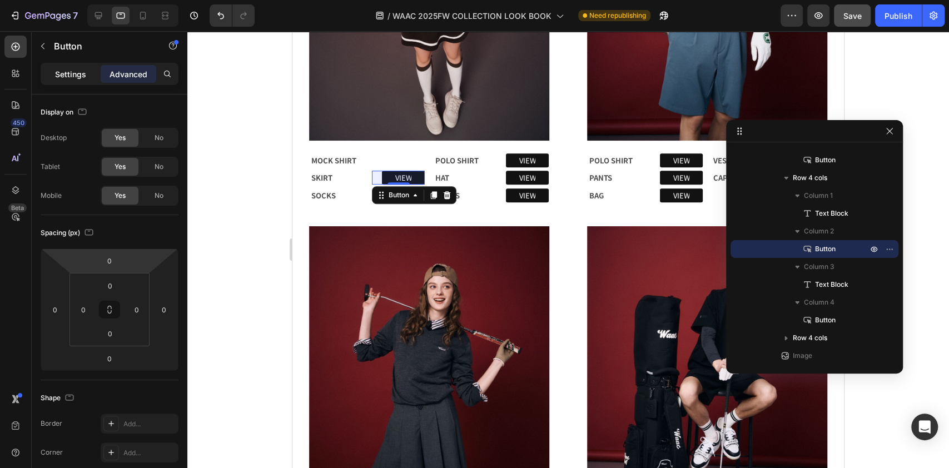
click at [76, 77] on p "Settings" at bounding box center [70, 74] width 31 height 12
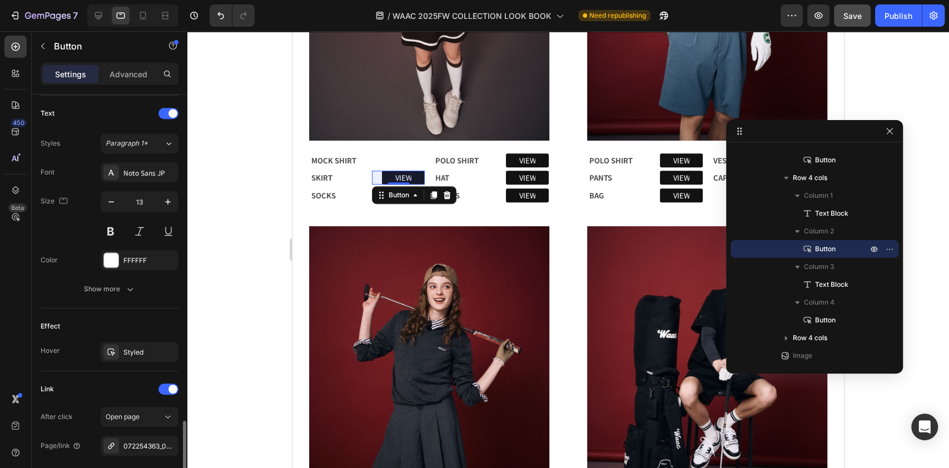
scroll to position [478, 0]
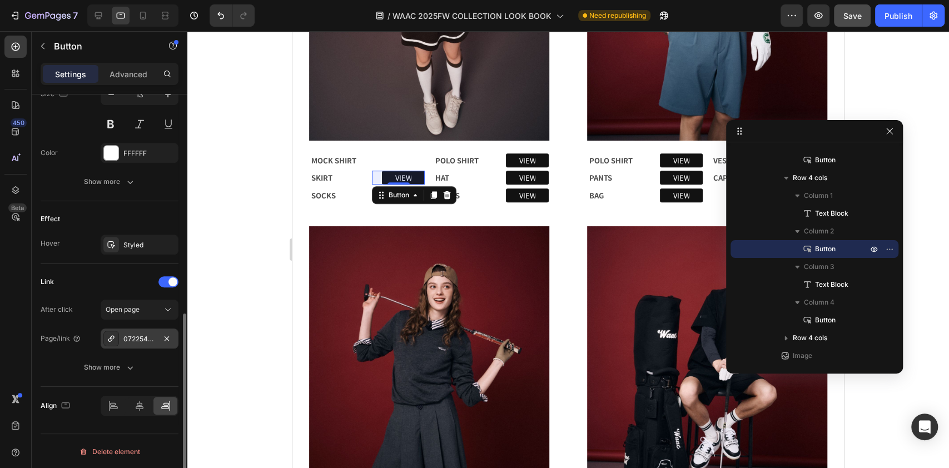
click at [126, 335] on div "072254363_0035" at bounding box center [139, 339] width 32 height 10
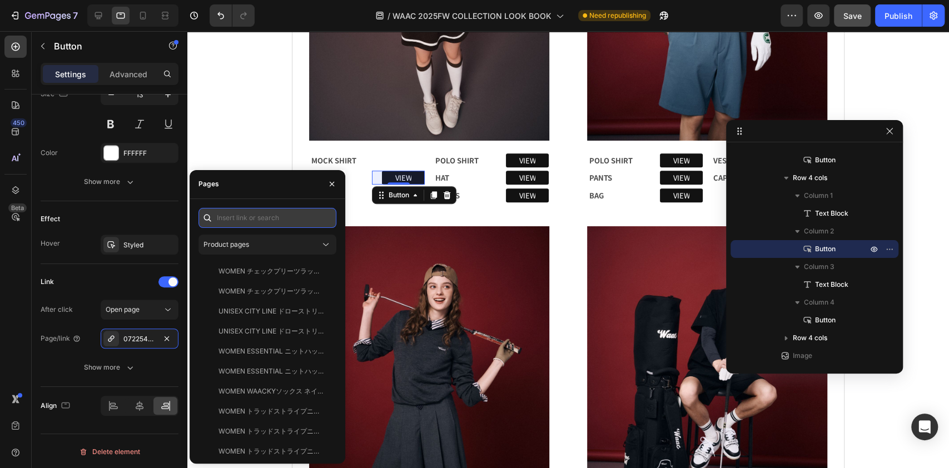
click at [236, 212] on input "text" at bounding box center [267, 218] width 138 height 20
paste input "スムースジャージースカート ブラウン"
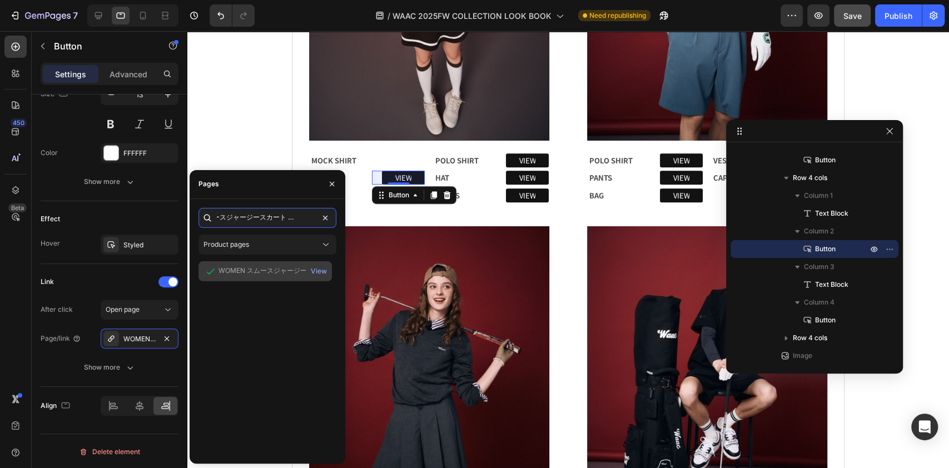
type input "スムースジャージースカート ブラウン"
click at [258, 269] on div "WOMEN スムースジャージースカート ブラウン" at bounding box center [272, 271] width 107 height 10
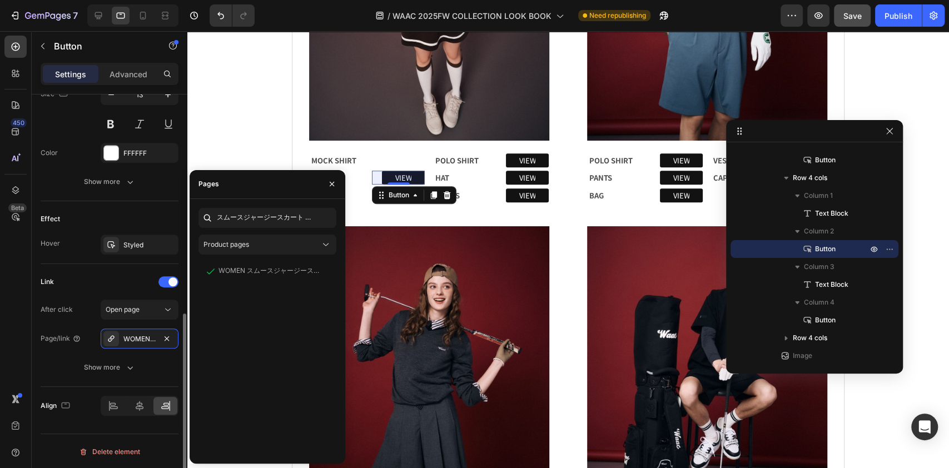
click at [71, 212] on div "Effect" at bounding box center [110, 219] width 138 height 18
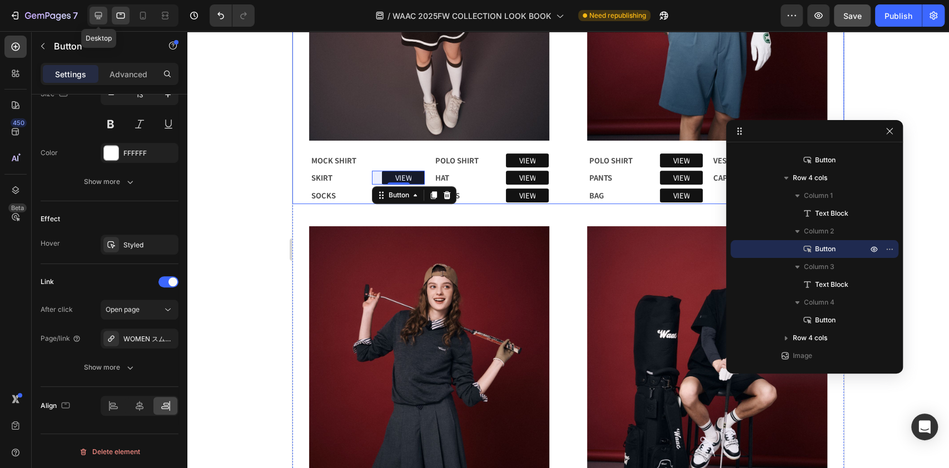
click at [105, 17] on div at bounding box center [99, 16] width 18 height 18
type input "28"
type input "88"
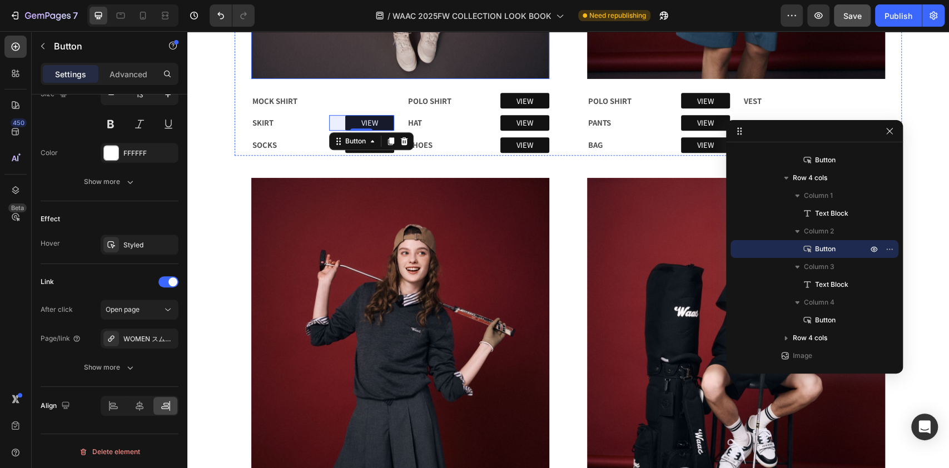
scroll to position [485, 0]
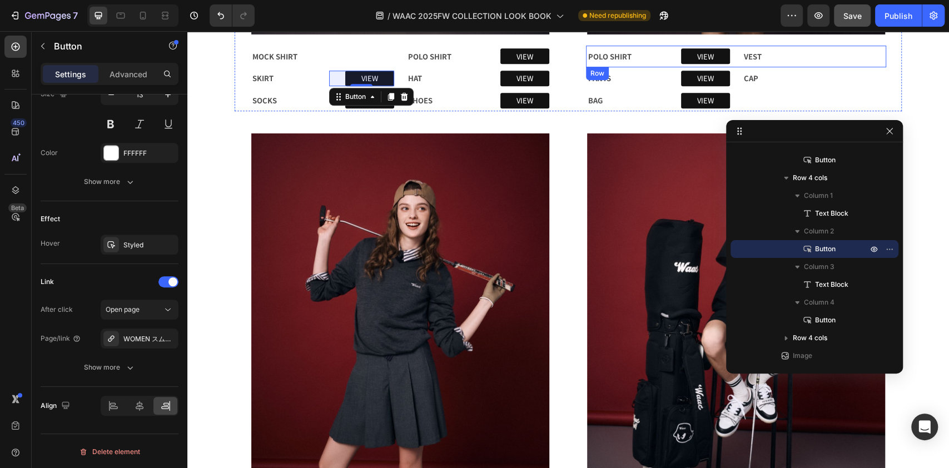
click at [826, 55] on div "VIEW Button" at bounding box center [852, 57] width 65 height 20
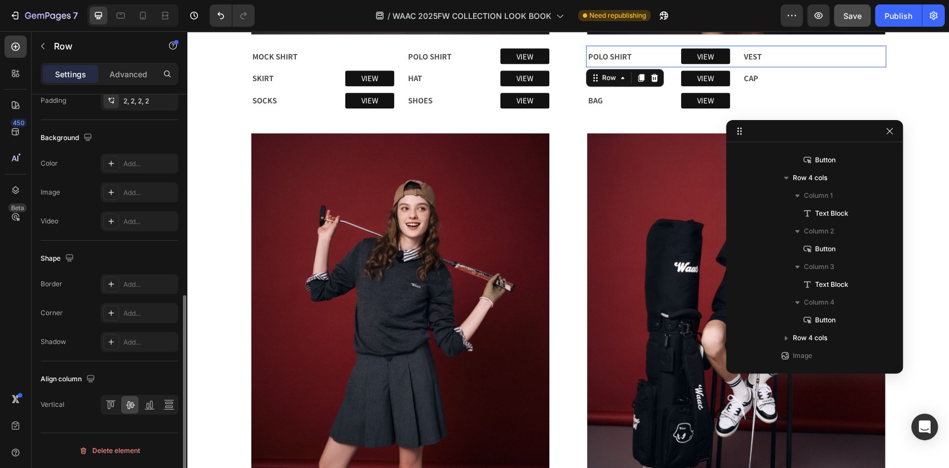
scroll to position [0, 0]
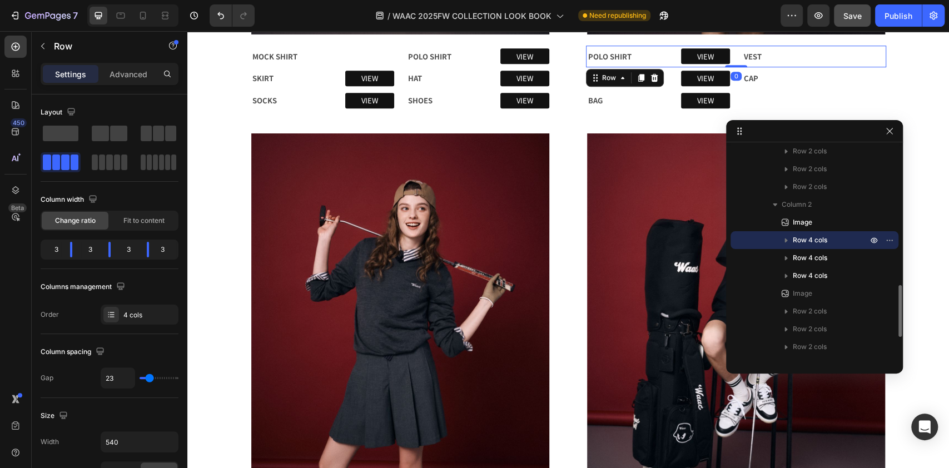
click at [786, 237] on icon "button" at bounding box center [786, 240] width 11 height 11
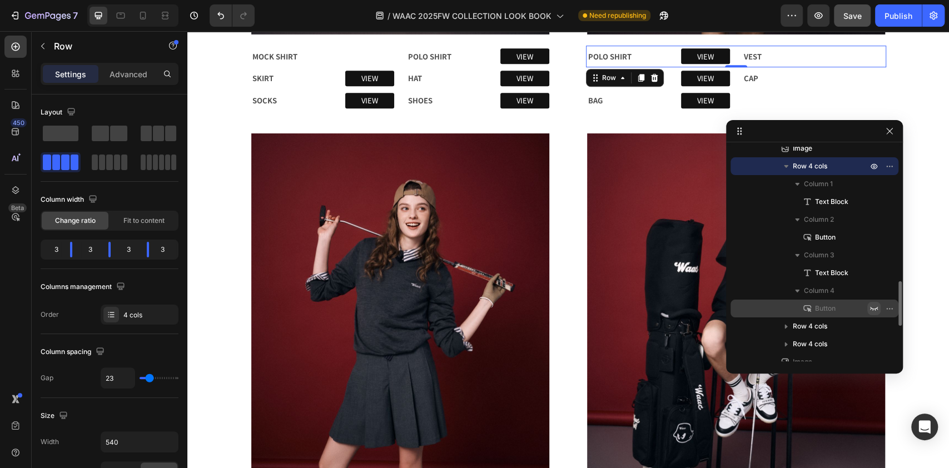
click at [873, 306] on icon "button" at bounding box center [874, 308] width 9 height 9
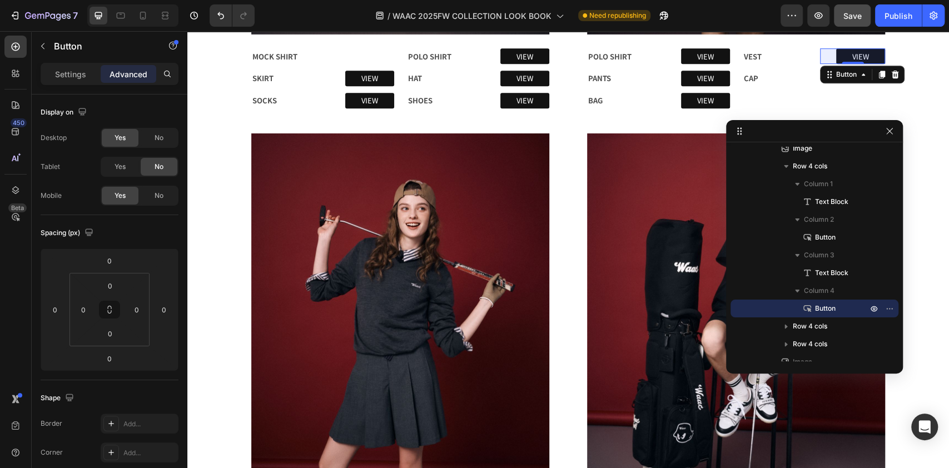
click at [82, 83] on div "Settings Advanced" at bounding box center [110, 74] width 138 height 22
click at [80, 71] on p "Settings" at bounding box center [70, 74] width 31 height 12
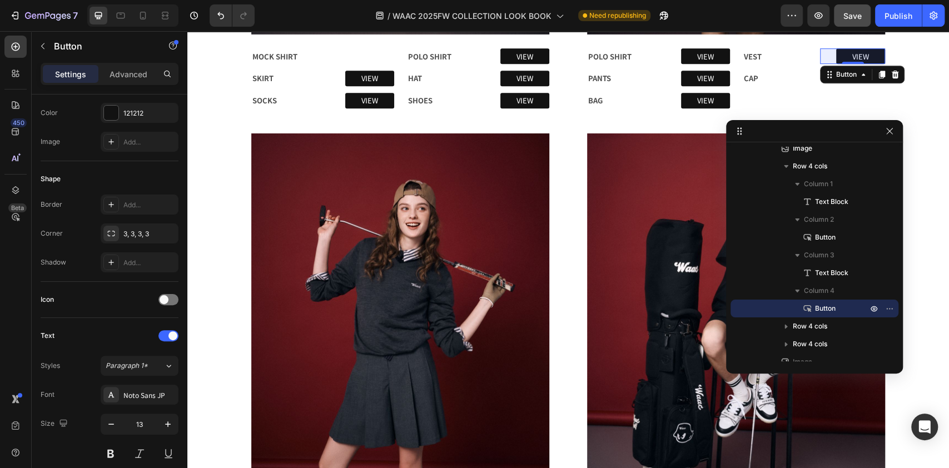
scroll to position [478, 0]
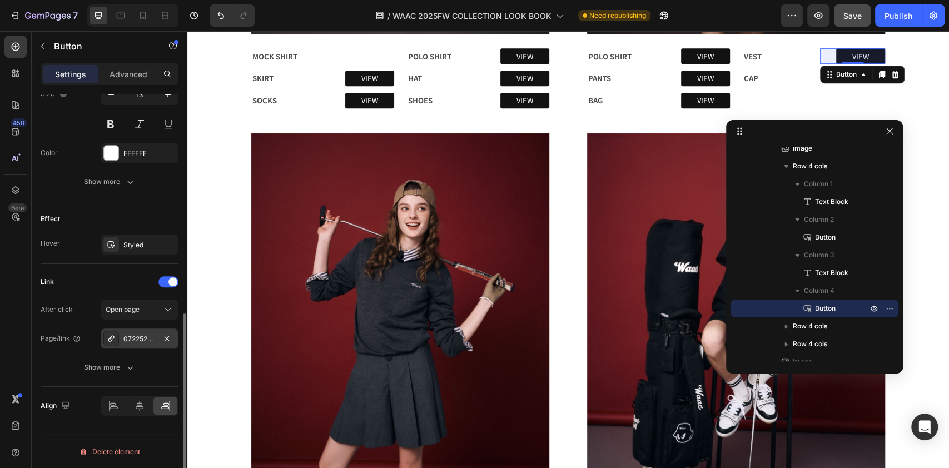
click at [142, 343] on div "072252411_0032" at bounding box center [140, 339] width 78 height 20
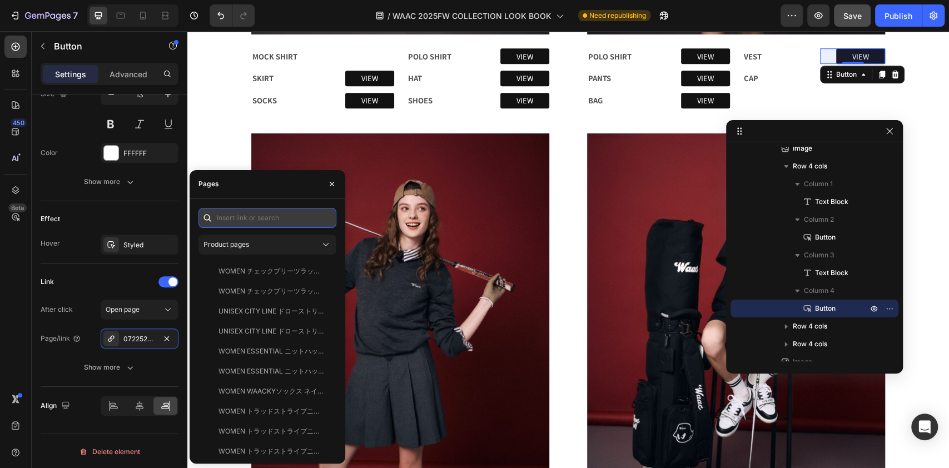
click at [263, 224] on input "text" at bounding box center [267, 218] width 138 height 20
paste input "CITY LINE ウーブンベスト ブラック"
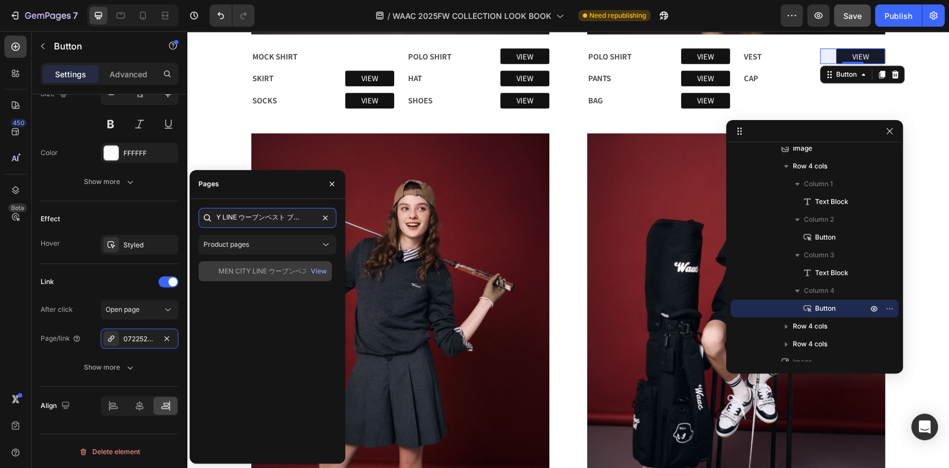
type input "CITY LINE ウーブンベスト ブラック"
click at [275, 267] on div "MEN CITY LINE ウーブンベスト ブラック" at bounding box center [272, 271] width 107 height 10
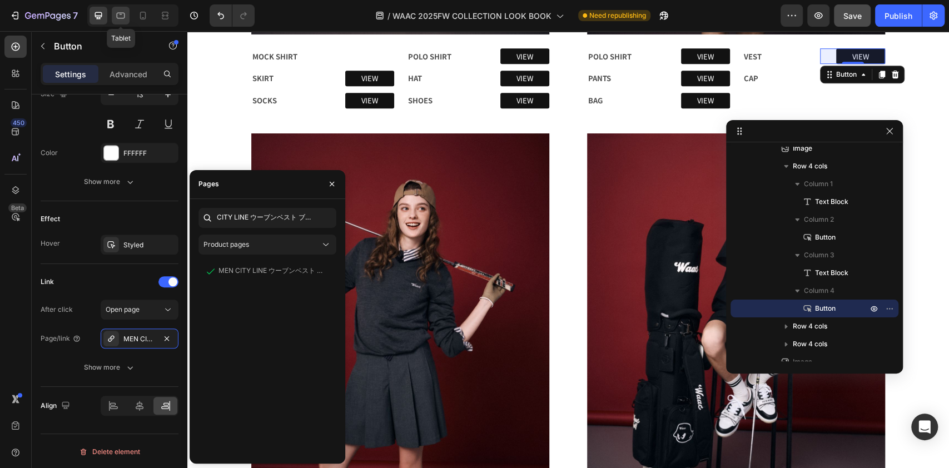
click at [124, 8] on div at bounding box center [121, 16] width 18 height 18
type input "25"
type input "77"
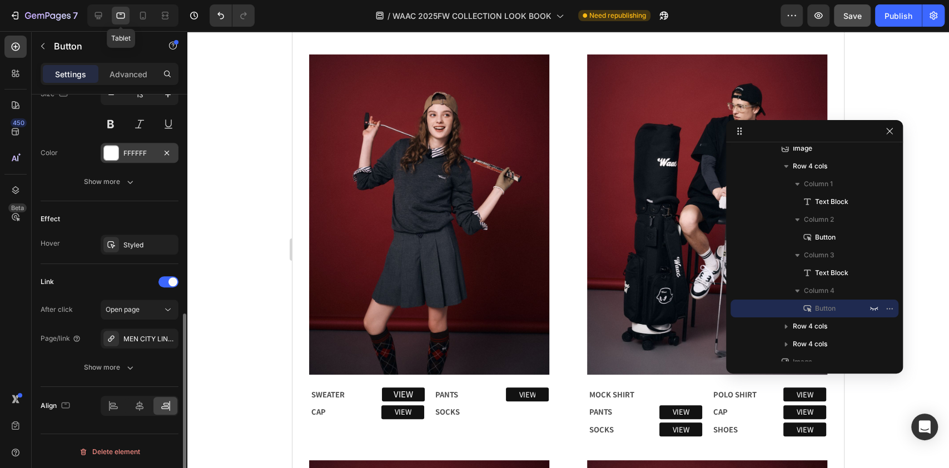
scroll to position [446, 0]
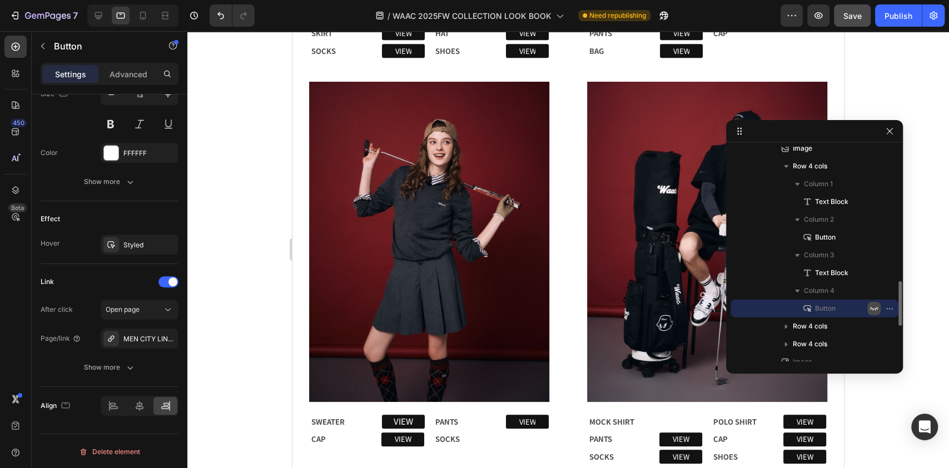
click at [876, 305] on icon "button" at bounding box center [874, 308] width 9 height 9
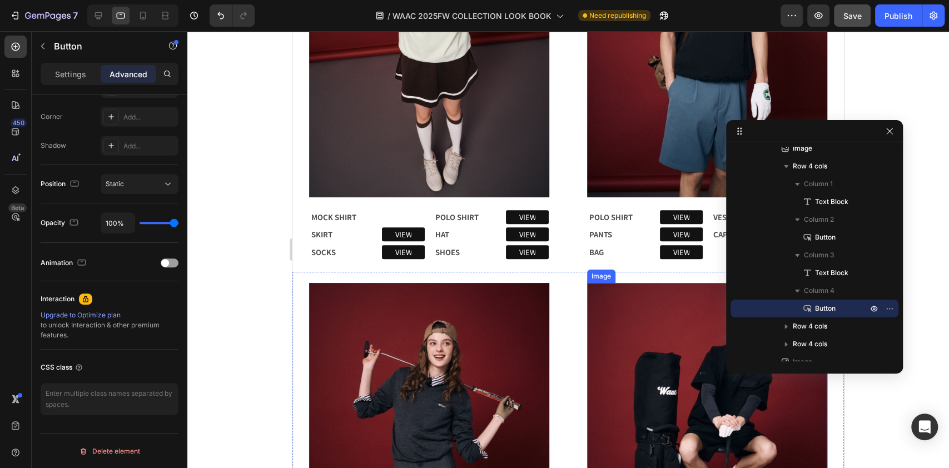
scroll to position [224, 0]
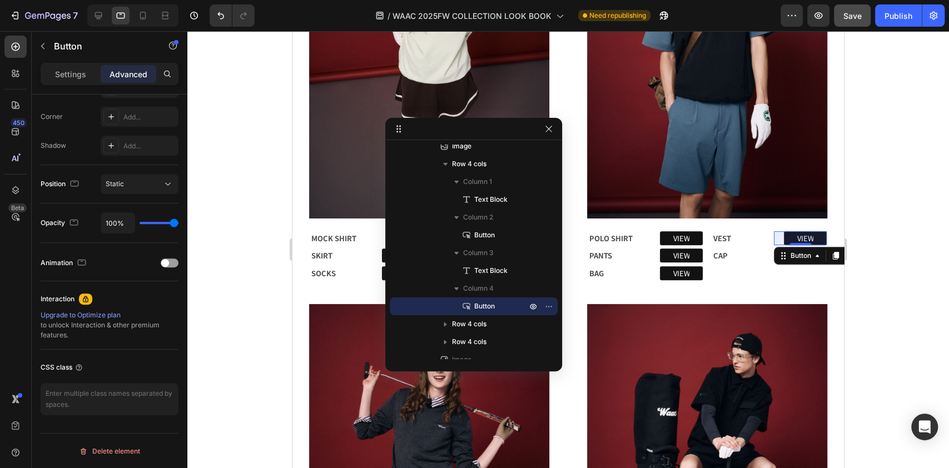
drag, startPoint x: 796, startPoint y: 135, endPoint x: 451, endPoint y: 133, distance: 344.7
drag, startPoint x: 59, startPoint y: 80, endPoint x: 77, endPoint y: 131, distance: 53.5
click at [59, 80] on div "Settings" at bounding box center [71, 74] width 56 height 18
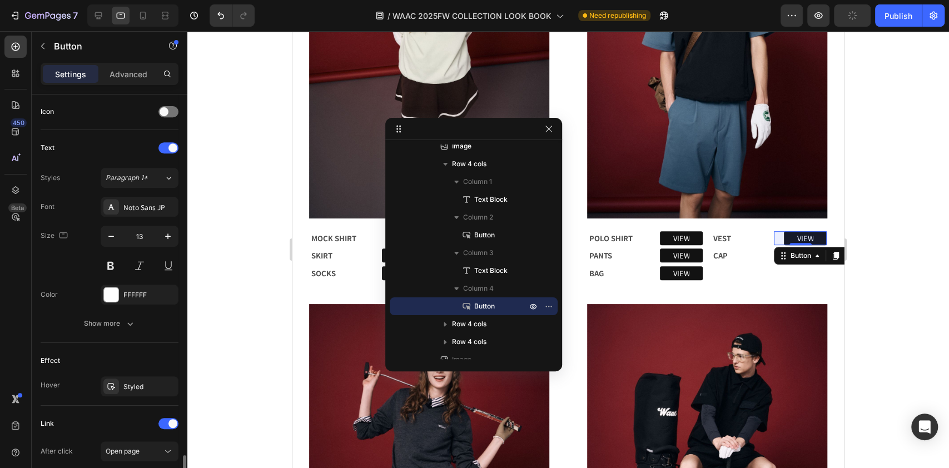
scroll to position [478, 0]
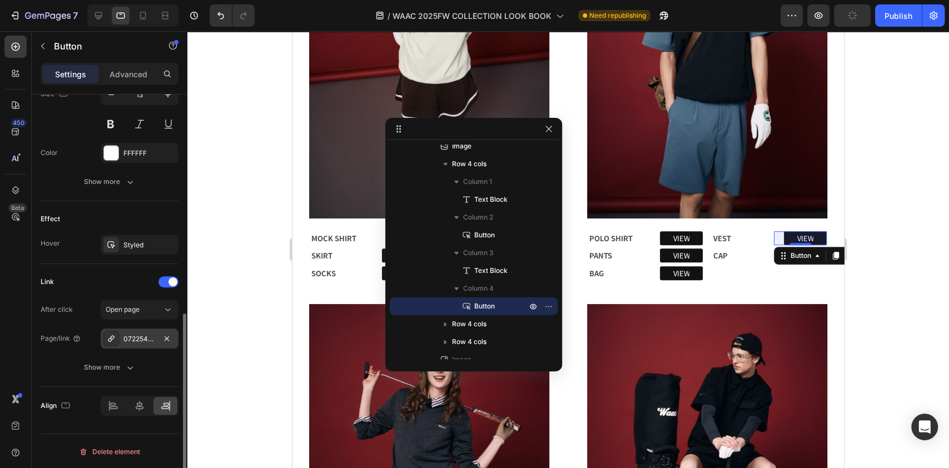
click at [141, 334] on div "072254220_0005" at bounding box center [139, 339] width 32 height 10
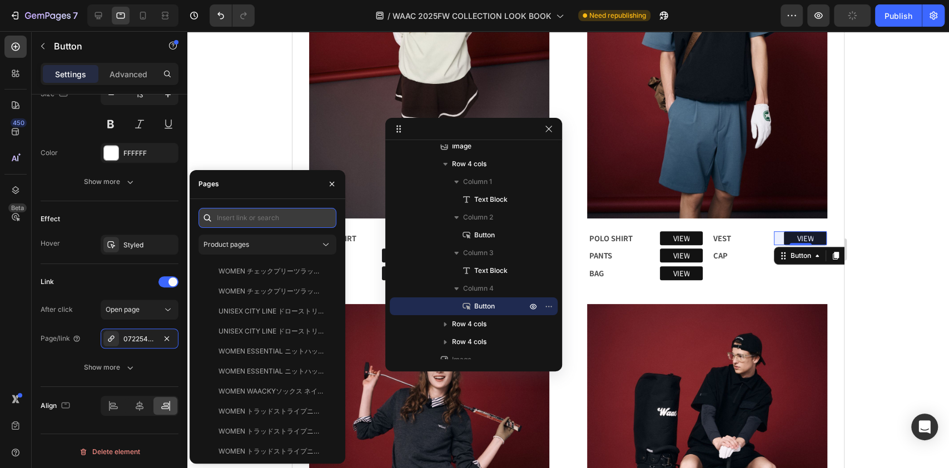
click at [237, 219] on input "text" at bounding box center [267, 218] width 138 height 20
paste input "CITY LINE ウーブンベスト ブラック"
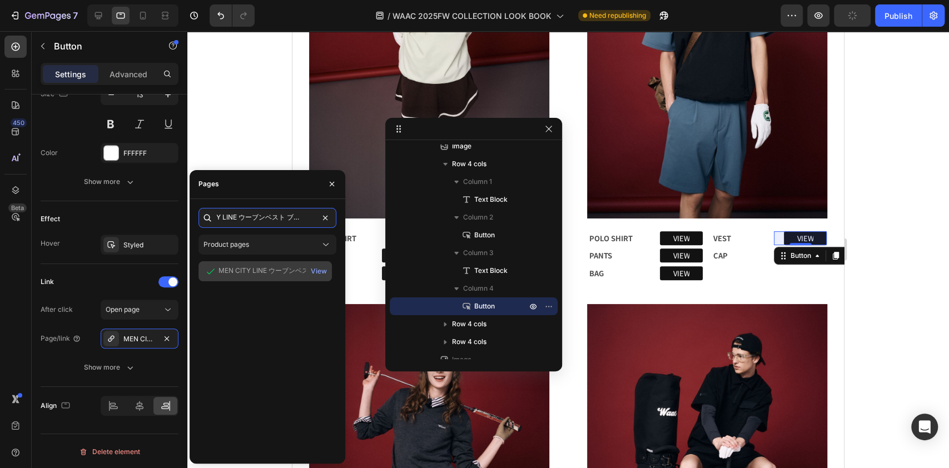
type input "CITY LINE ウーブンベスト ブラック"
click at [219, 269] on div "MEN CITY LINE ウーブンベスト ブラック" at bounding box center [272, 271] width 107 height 10
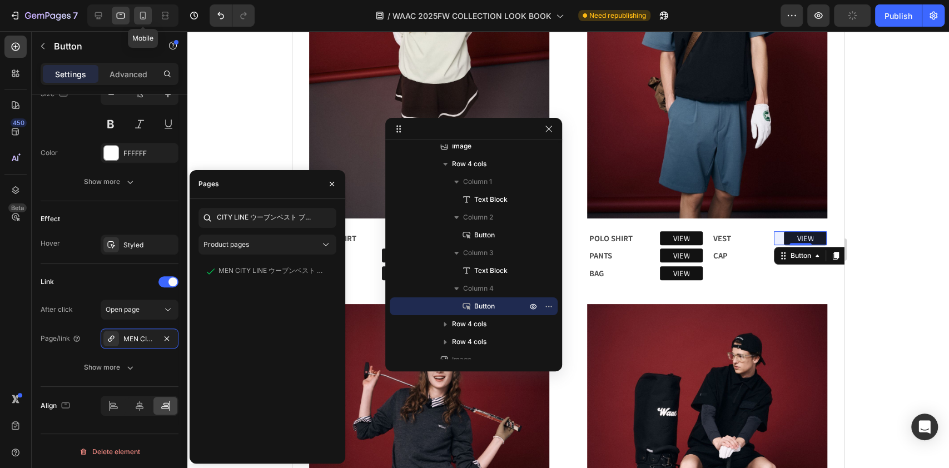
click at [143, 16] on icon at bounding box center [142, 15] width 11 height 11
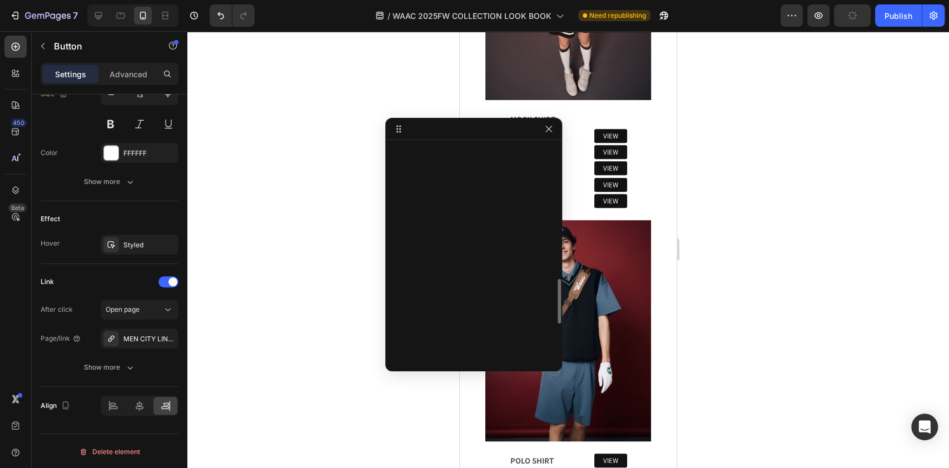
scroll to position [442, 0]
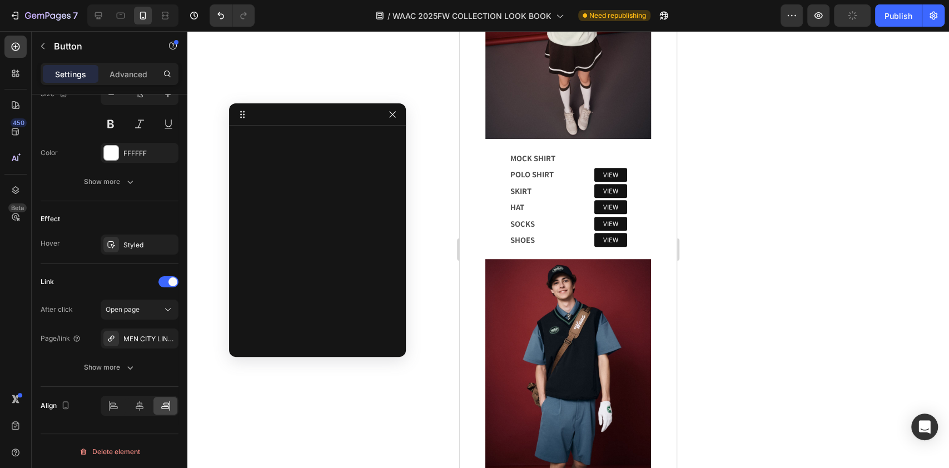
drag, startPoint x: 464, startPoint y: 124, endPoint x: 307, endPoint y: 109, distance: 158.1
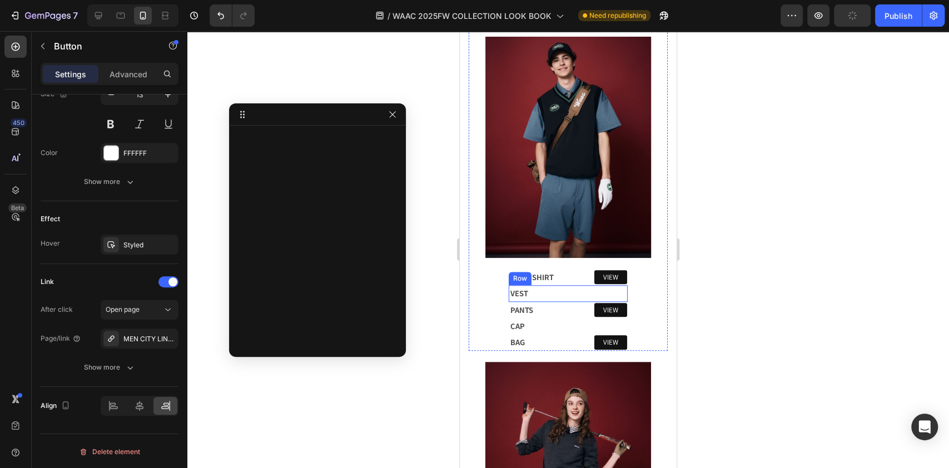
click at [607, 286] on div "VIEW Button" at bounding box center [597, 293] width 59 height 15
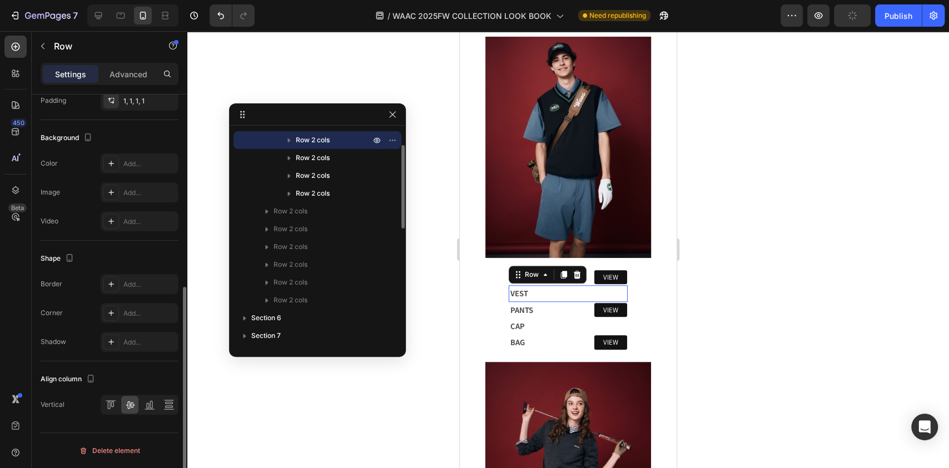
scroll to position [0, 0]
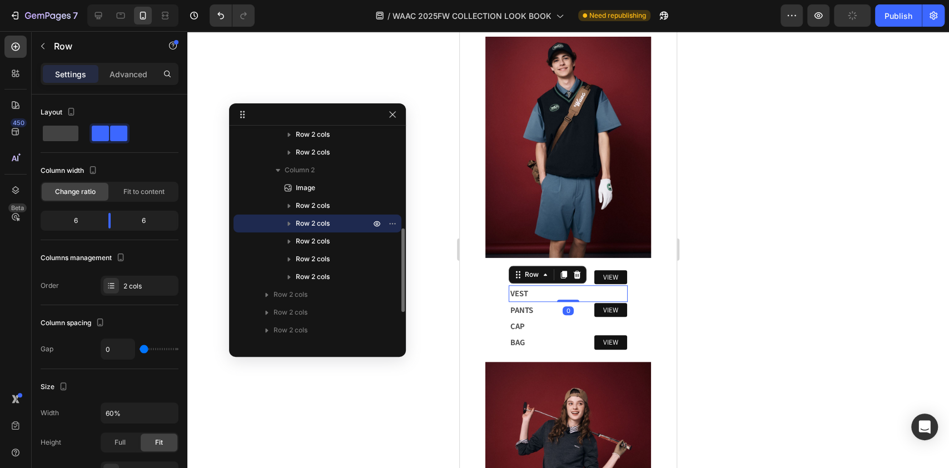
click at [286, 221] on icon "button" at bounding box center [289, 223] width 11 height 11
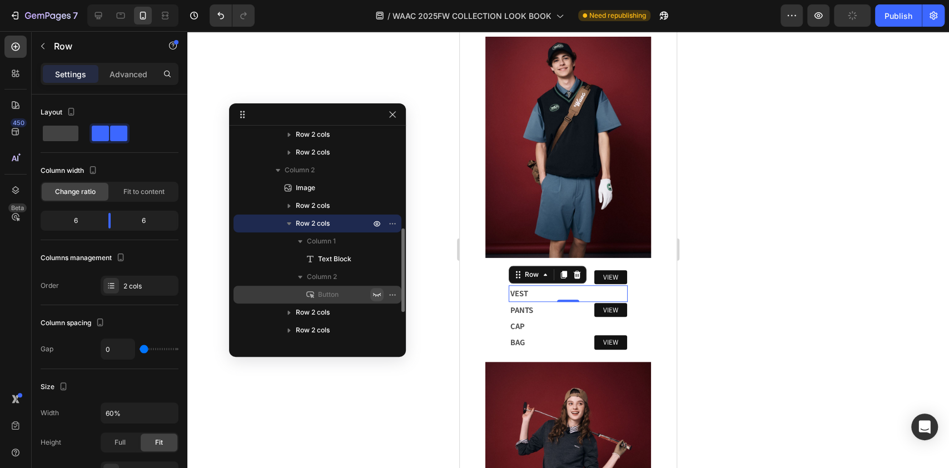
click at [379, 293] on icon "button" at bounding box center [377, 294] width 9 height 9
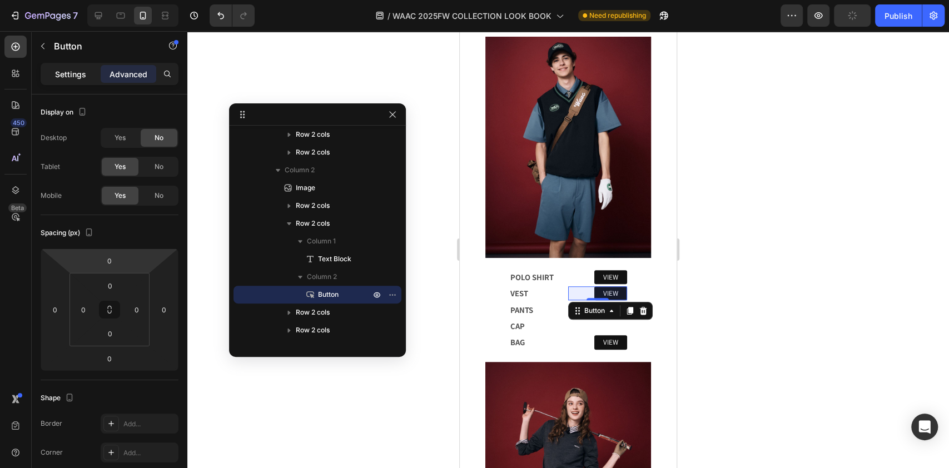
click at [63, 78] on p "Settings" at bounding box center [70, 74] width 31 height 12
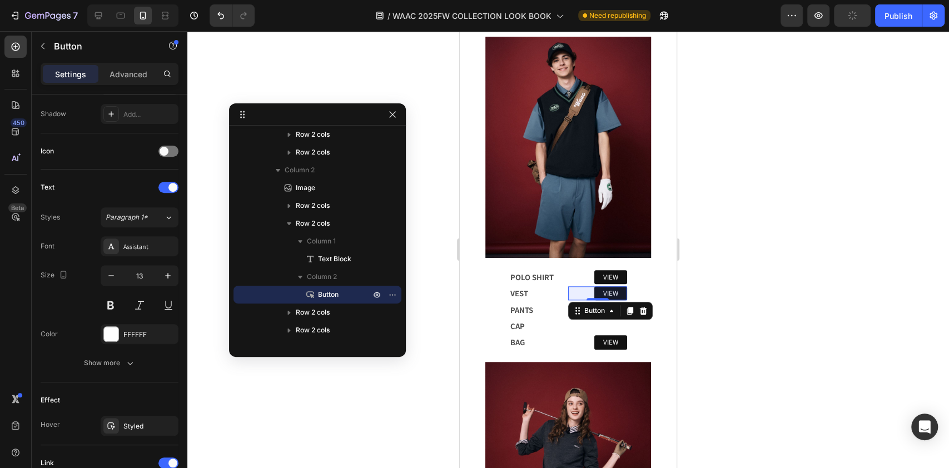
scroll to position [478, 0]
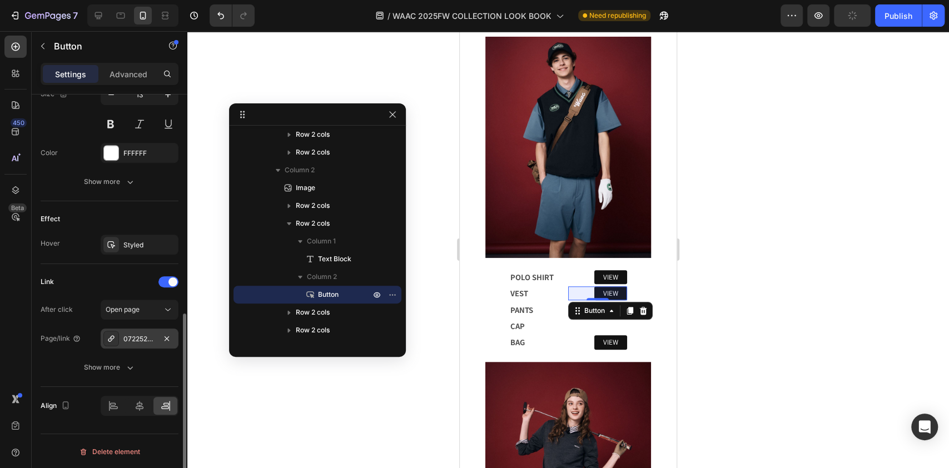
click at [139, 336] on div "072252411_0032" at bounding box center [139, 339] width 32 height 10
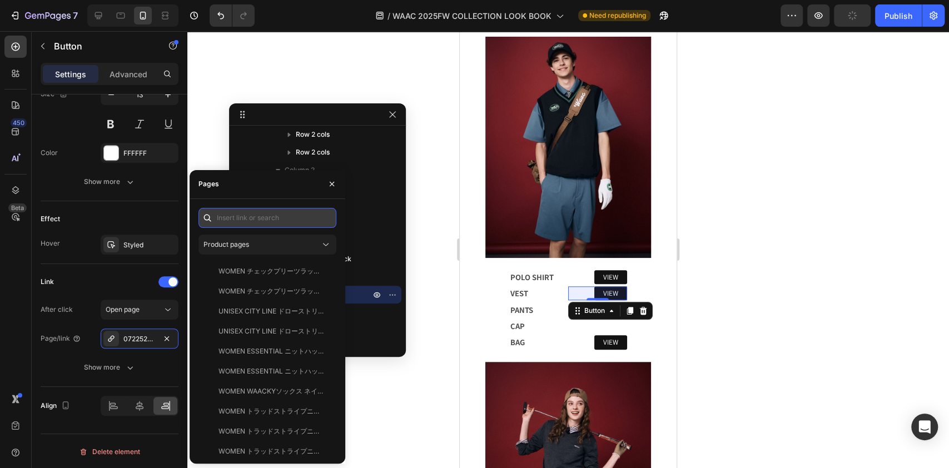
click at [226, 216] on input "text" at bounding box center [267, 218] width 138 height 20
paste input "CITY LINE ウーブンベスト ブラック"
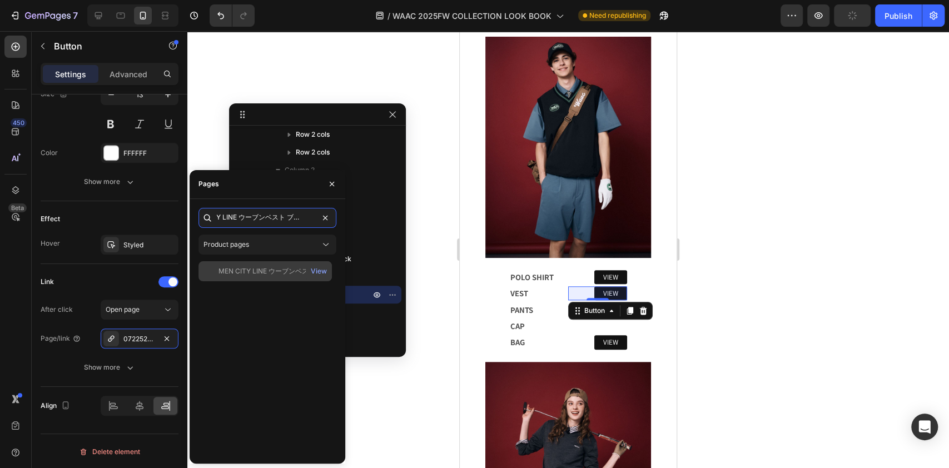
type input "CITY LINE ウーブンベスト ブラック"
click at [260, 274] on div "MEN CITY LINE ウーブンベスト ブラック" at bounding box center [272, 271] width 107 height 10
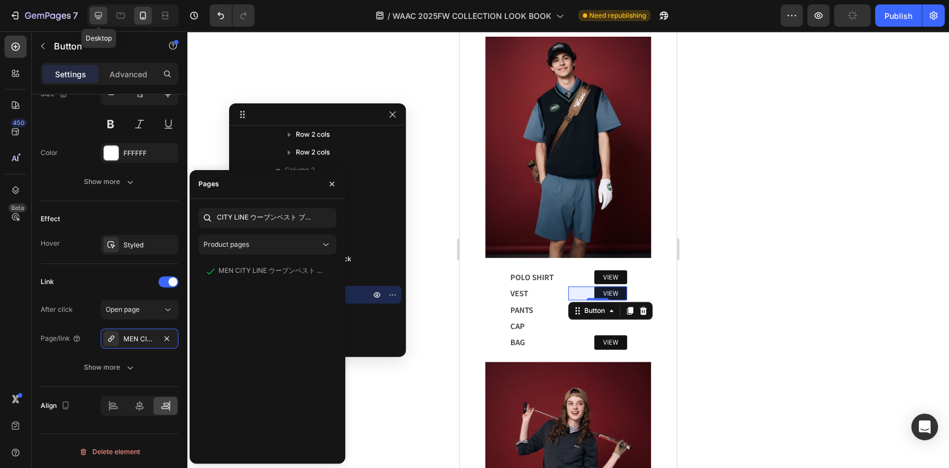
click at [98, 12] on icon at bounding box center [98, 15] width 7 height 7
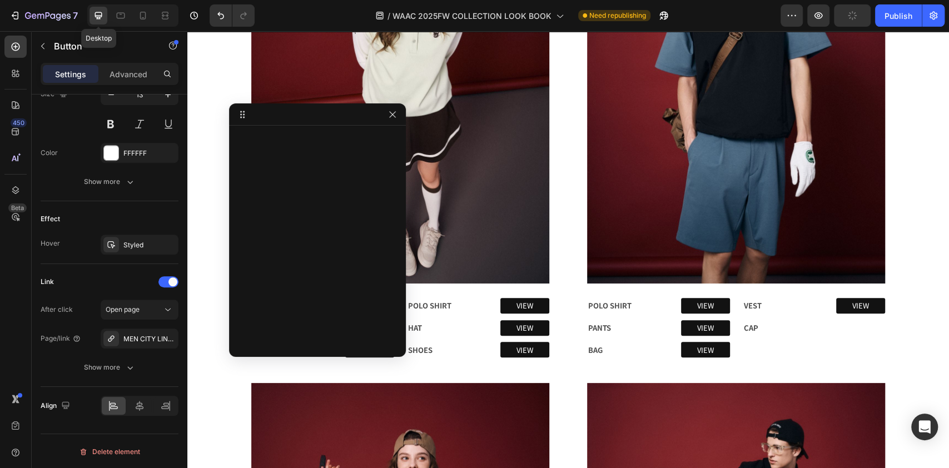
type input "16"
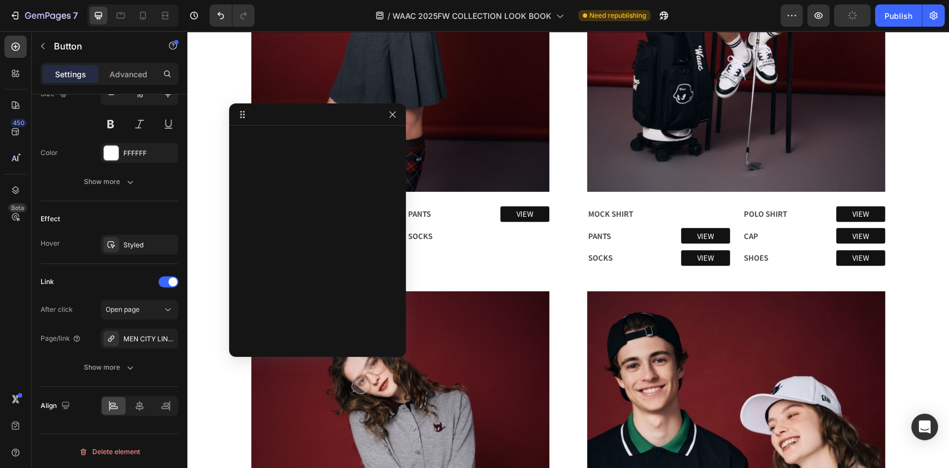
scroll to position [786, 0]
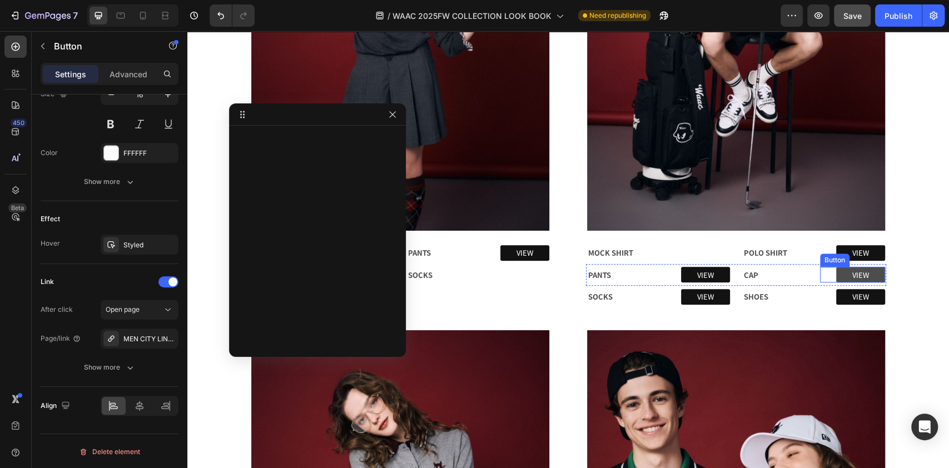
click at [873, 274] on link "VIEW" at bounding box center [860, 275] width 49 height 16
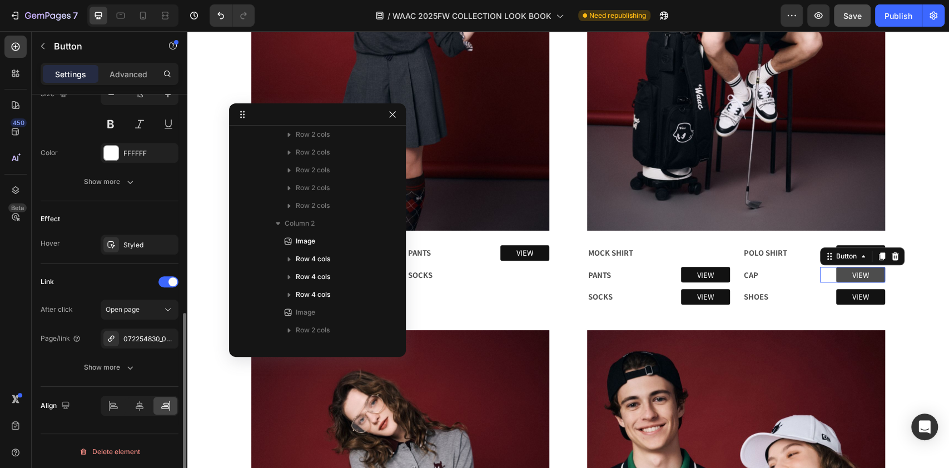
scroll to position [746, 0]
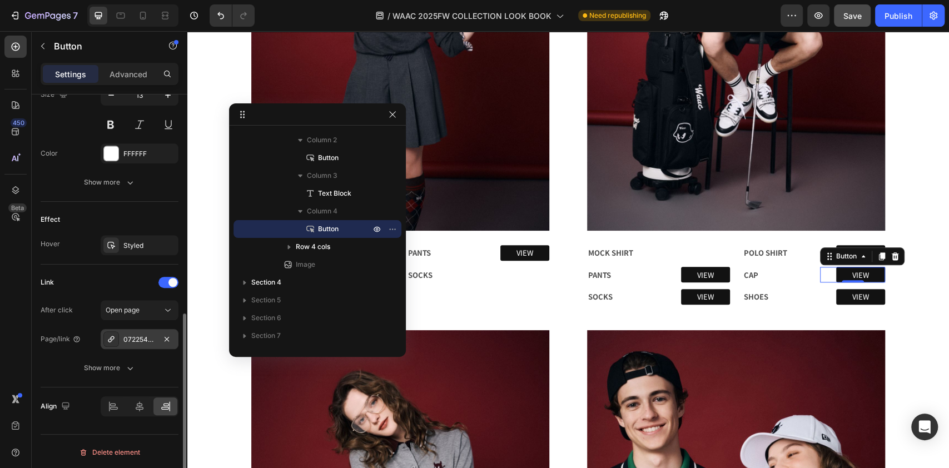
click at [138, 335] on div "072254830_0005" at bounding box center [139, 340] width 32 height 10
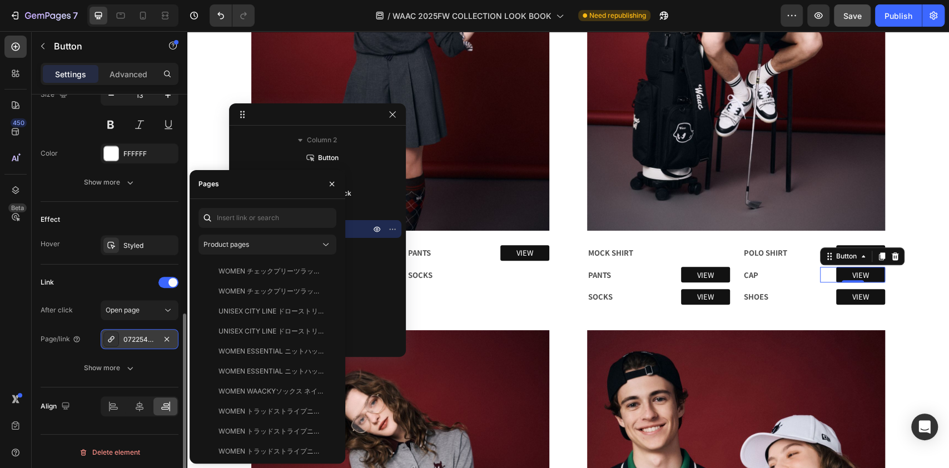
click at [133, 336] on div "072254830_0005" at bounding box center [139, 340] width 32 height 10
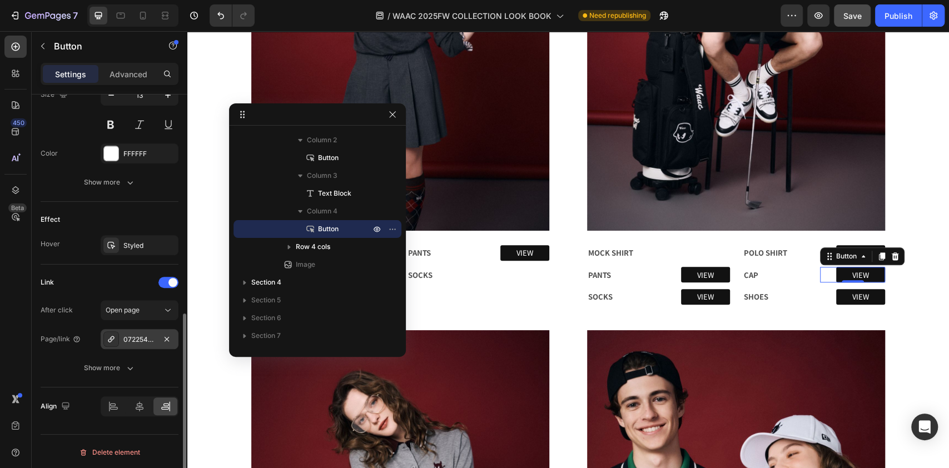
click at [133, 336] on div "072254830_0005" at bounding box center [139, 340] width 32 height 10
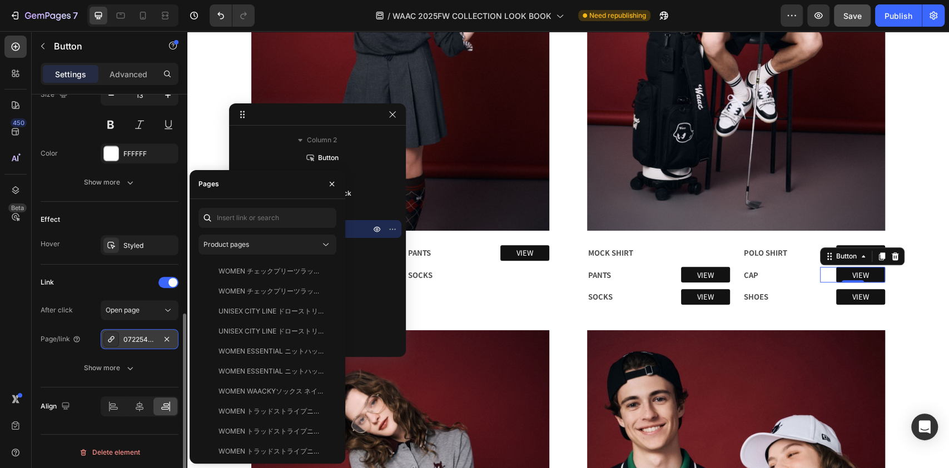
click at [134, 340] on div "072254830_0005" at bounding box center [139, 340] width 32 height 10
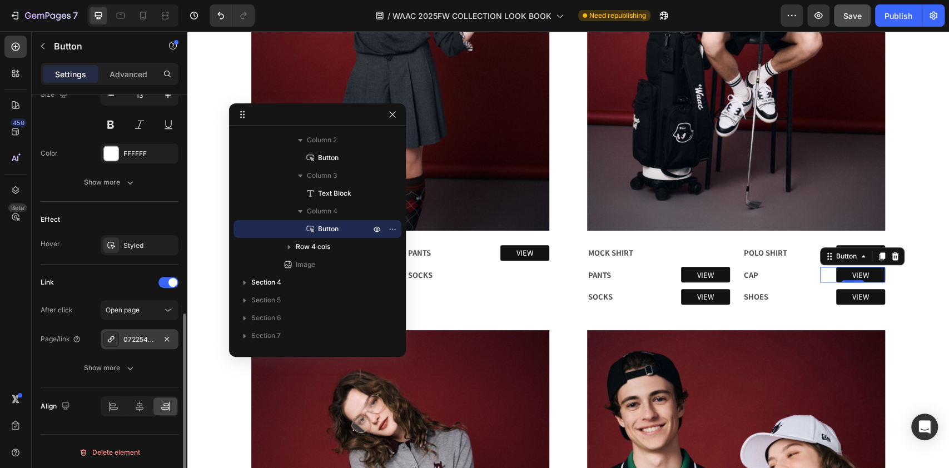
click at [138, 338] on div "072254830_0005" at bounding box center [139, 340] width 32 height 10
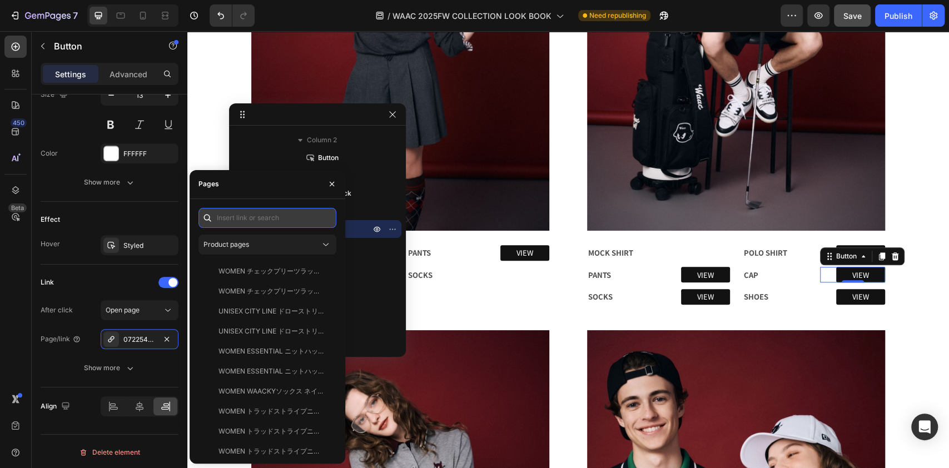
click at [245, 219] on input "text" at bounding box center [267, 218] width 138 height 20
paste input "CITY LINE ドローストリングキャップ ブラック"
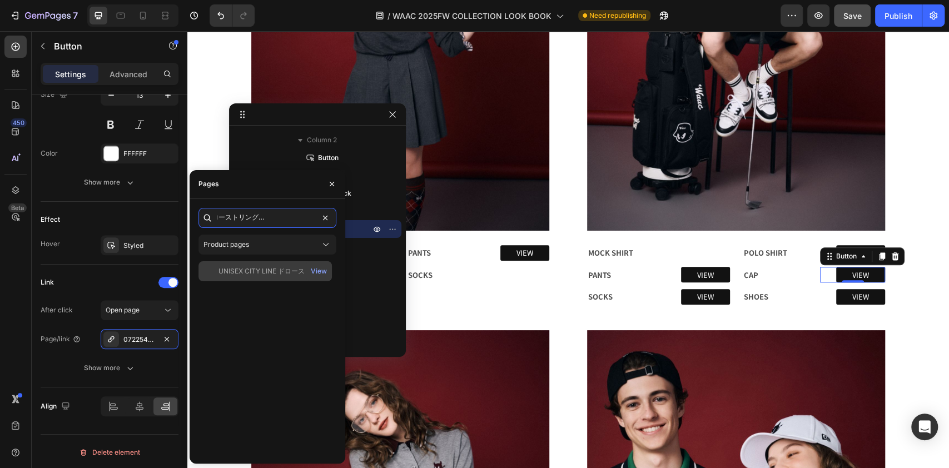
type input "CITY LINE ドローストリングキャップ ブラック"
click at [292, 270] on div "UNISEX CITY LINE ドローストリングキャップ ブラック" at bounding box center [272, 271] width 107 height 10
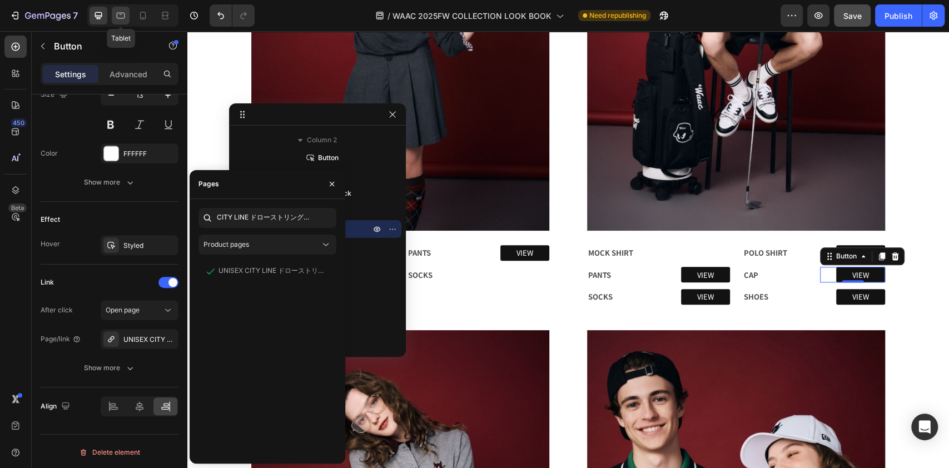
click at [122, 17] on icon at bounding box center [120, 15] width 11 height 11
type input "77"
type input "25"
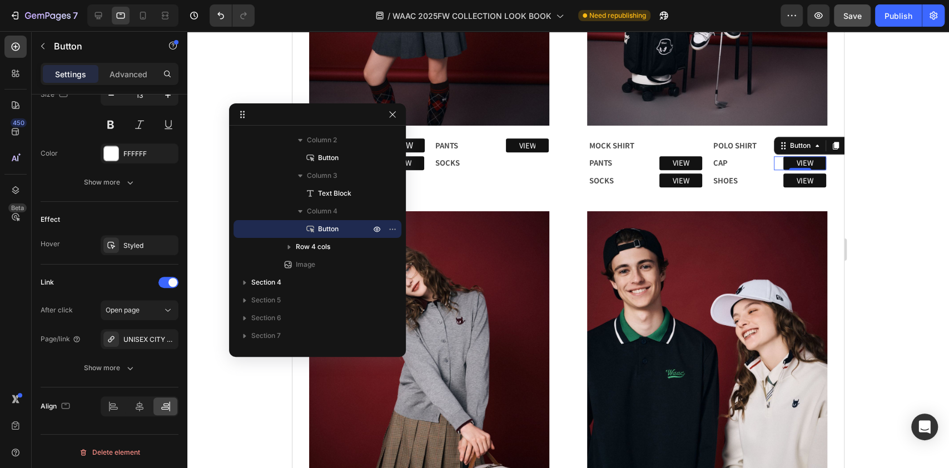
scroll to position [793, 0]
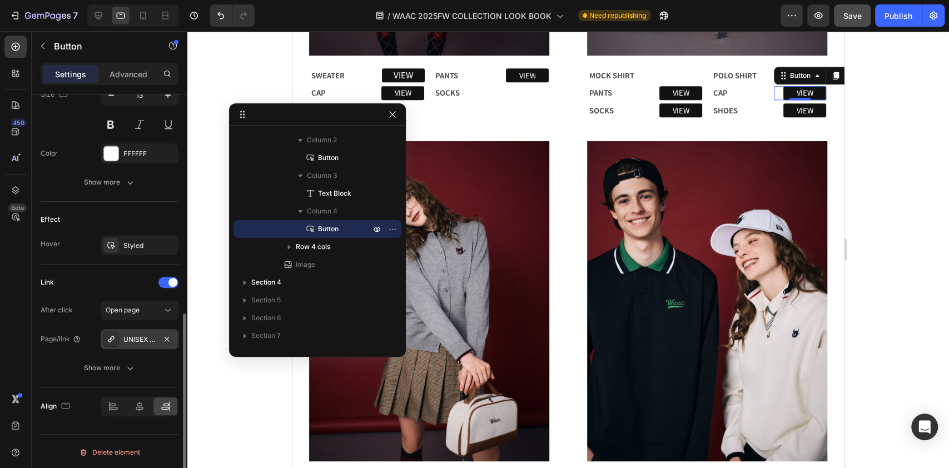
click at [142, 337] on div "UNISEX CITY LINE ドローストリングキャップ ブラック" at bounding box center [139, 340] width 32 height 10
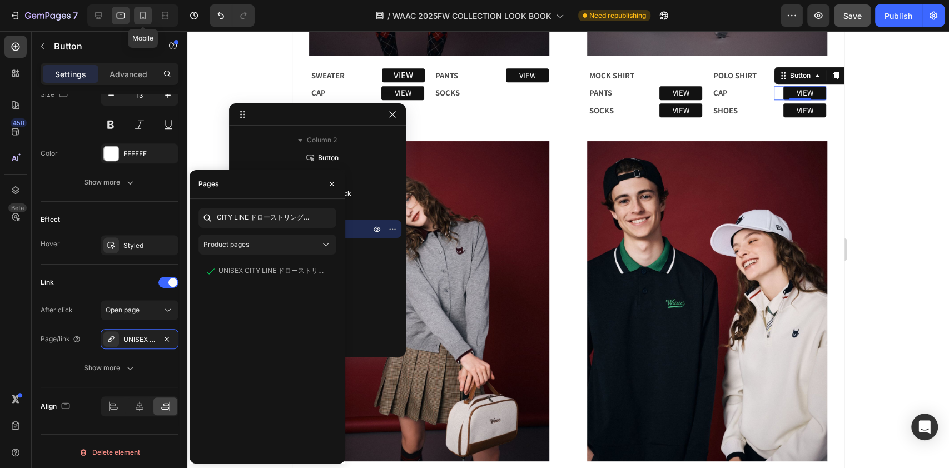
click at [146, 12] on icon at bounding box center [142, 15] width 11 height 11
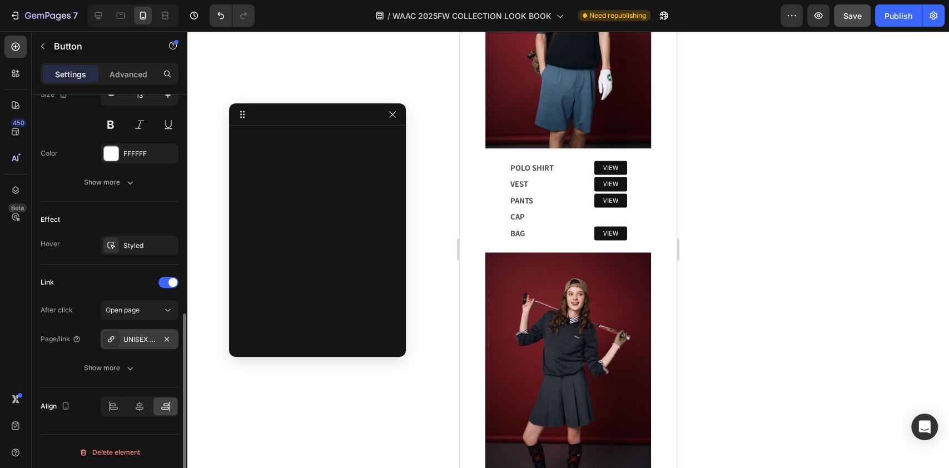
scroll to position [914, 0]
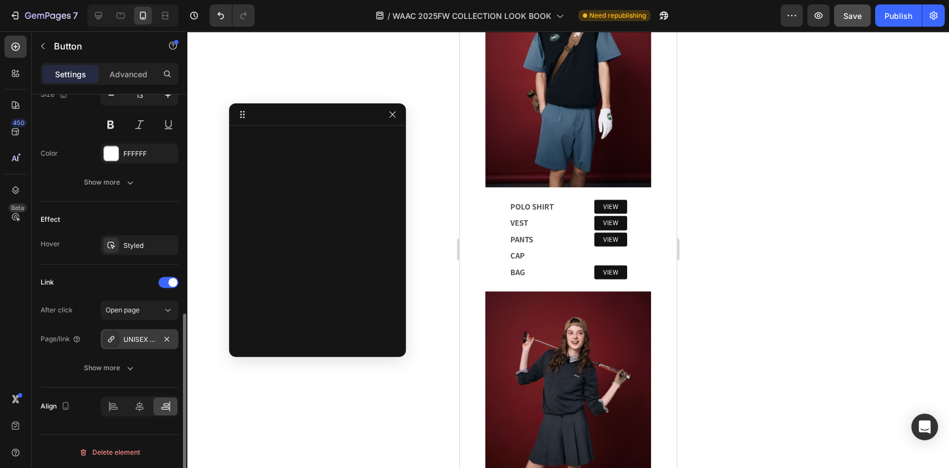
click at [142, 336] on div "UNISEX CITY LINE ドローストリングキャップ ブラック" at bounding box center [139, 340] width 32 height 10
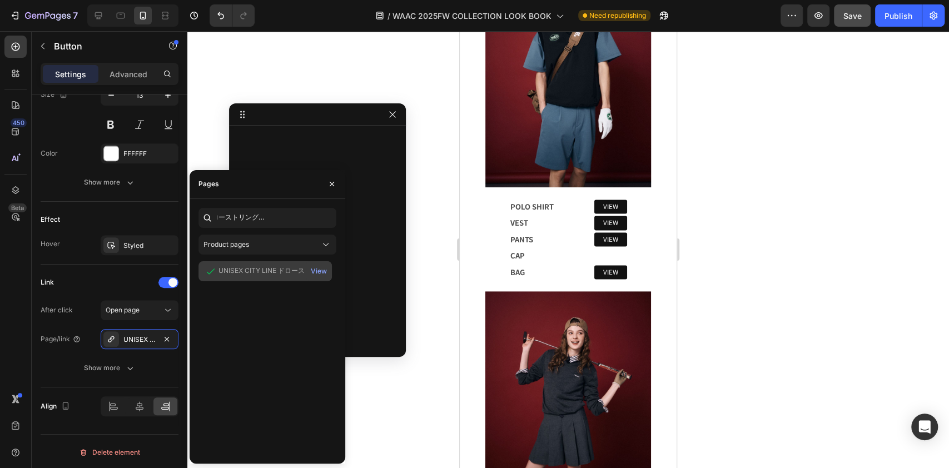
scroll to position [0, 0]
click at [240, 275] on div "UNISEX CITY LINE ドローストリングキャップ ブラック" at bounding box center [272, 271] width 107 height 10
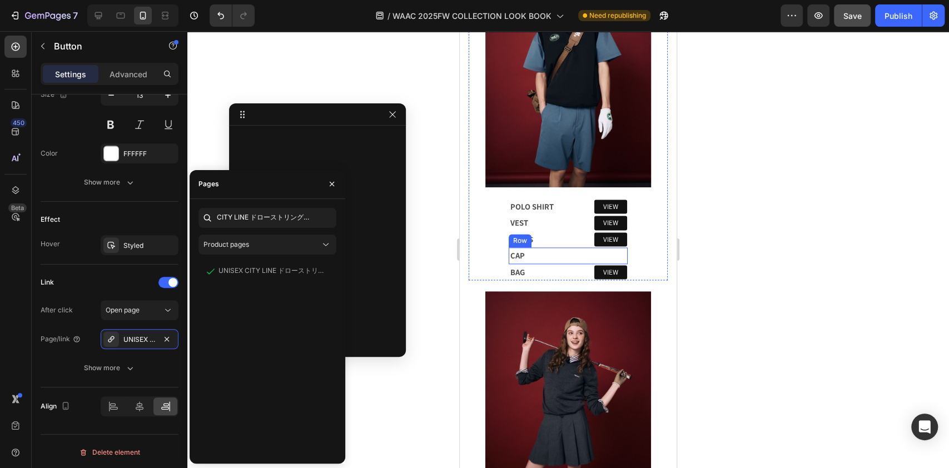
click at [611, 248] on div "VIEW Button" at bounding box center [597, 255] width 59 height 15
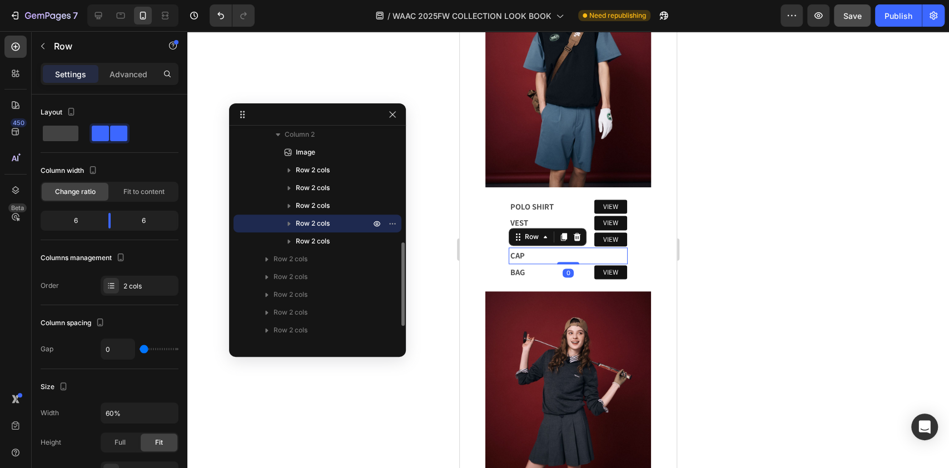
click at [289, 218] on icon "button" at bounding box center [289, 223] width 11 height 11
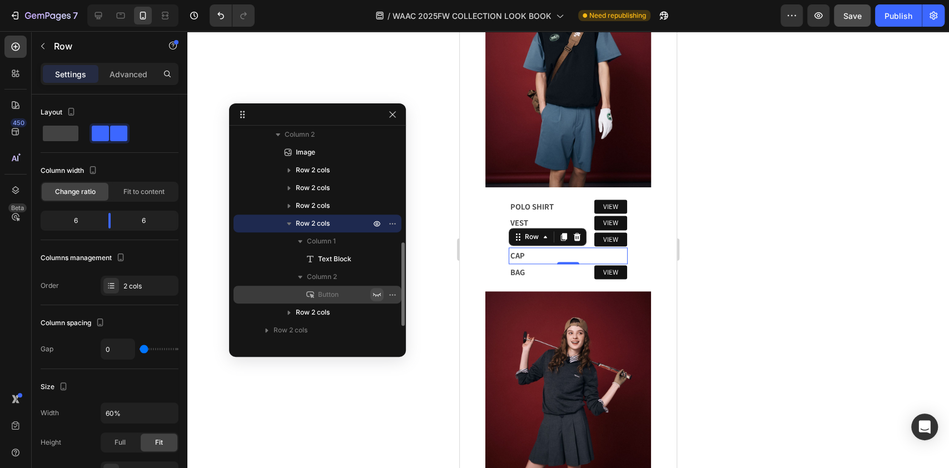
click at [379, 292] on icon "button" at bounding box center [377, 294] width 9 height 9
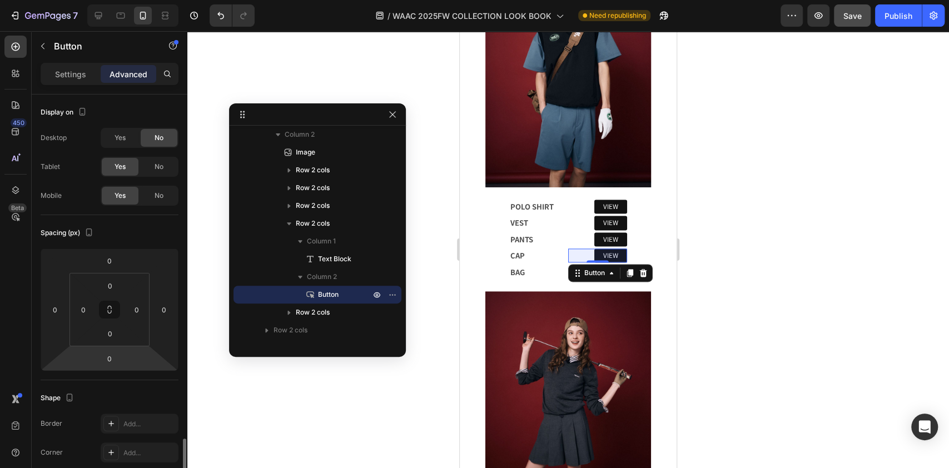
scroll to position [222, 0]
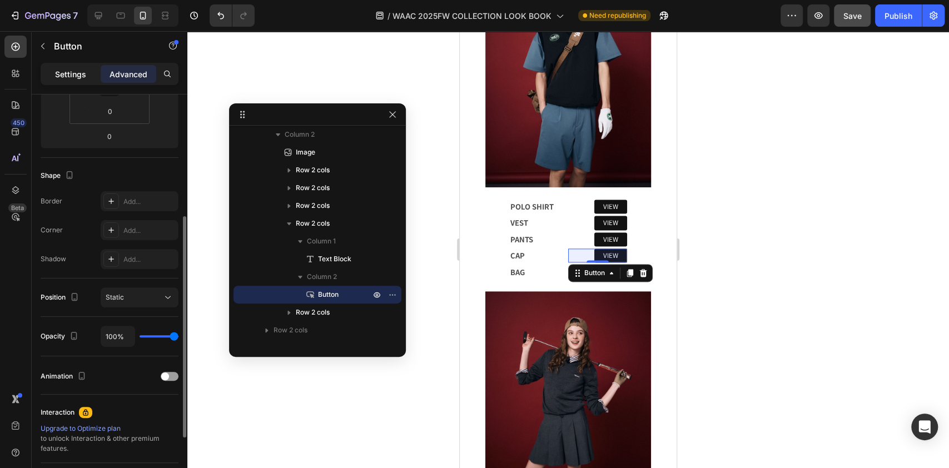
click at [73, 74] on p "Settings" at bounding box center [70, 74] width 31 height 12
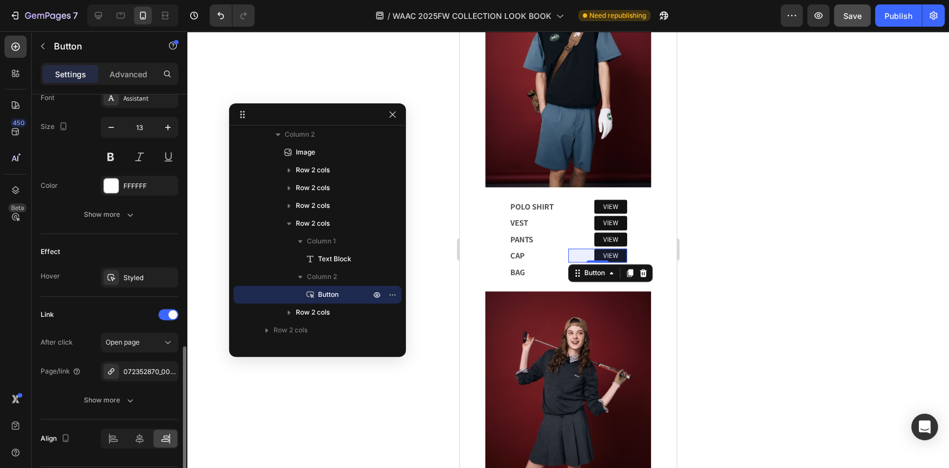
scroll to position [478, 0]
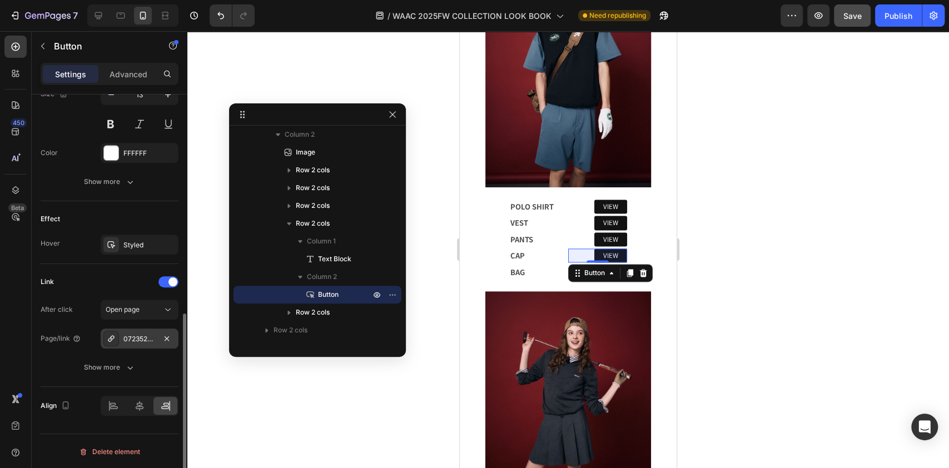
click at [139, 335] on div "072352870_0001" at bounding box center [139, 339] width 32 height 10
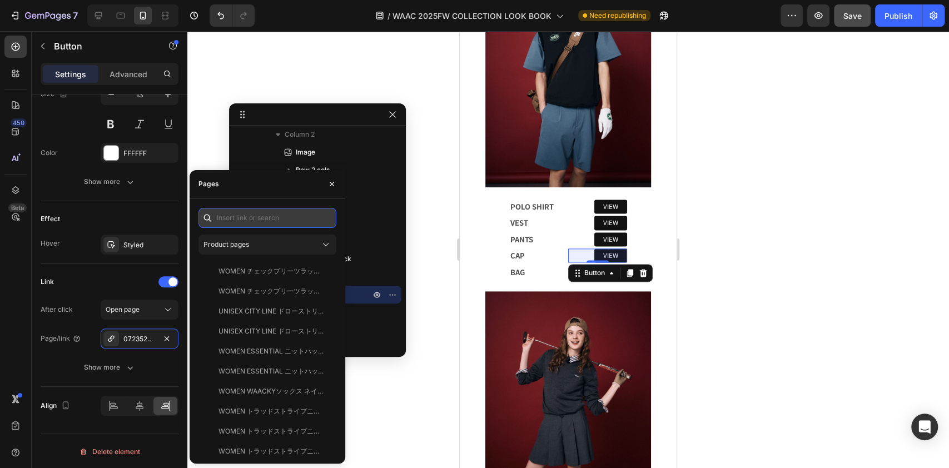
click at [245, 216] on input "text" at bounding box center [267, 218] width 138 height 20
paste input "CITY LINE ドローストリングキャップ ブラック"
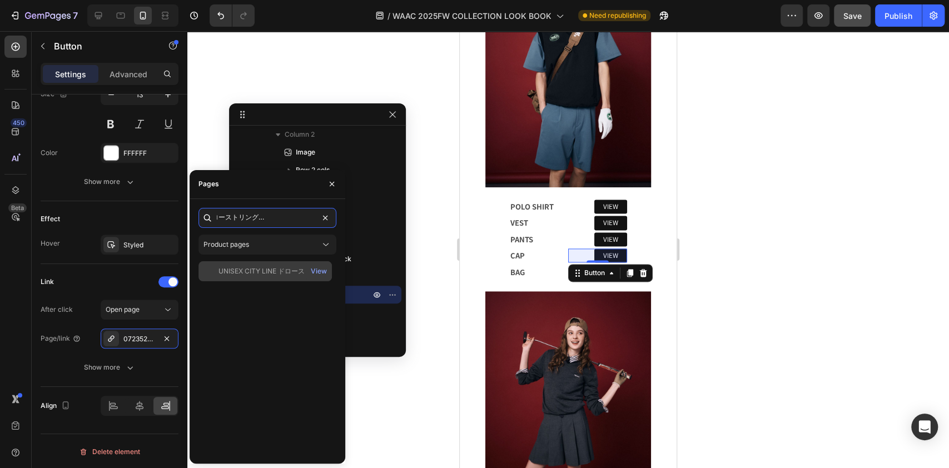
type input "CITY LINE ドローストリングキャップ ブラック"
click at [262, 272] on div "UNISEX CITY LINE ドローストリングキャップ ブラック" at bounding box center [272, 271] width 107 height 10
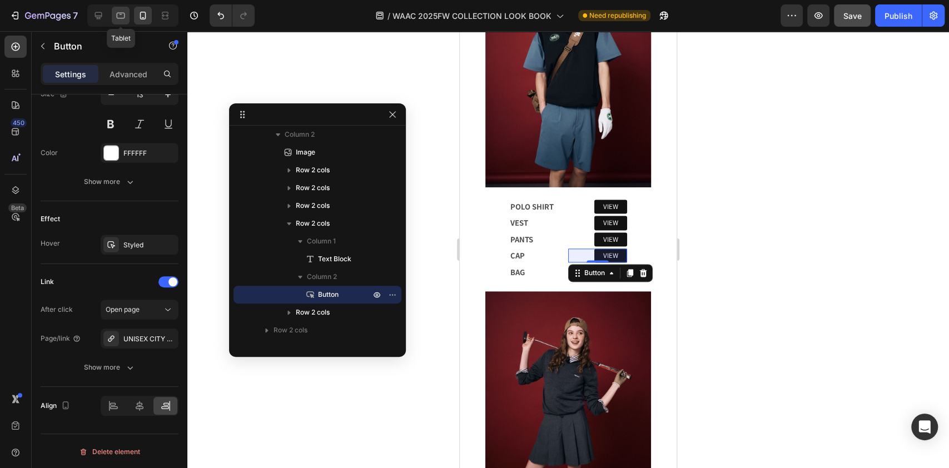
click at [116, 10] on icon at bounding box center [120, 15] width 11 height 11
type input "16"
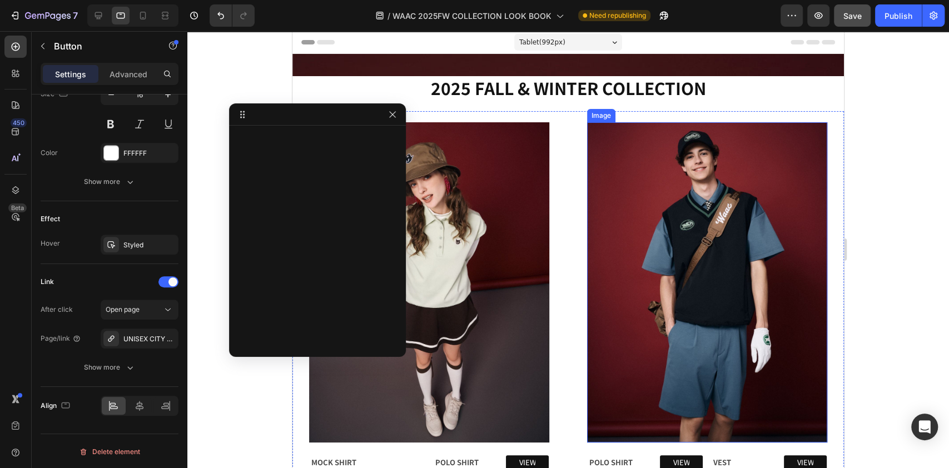
scroll to position [74, 0]
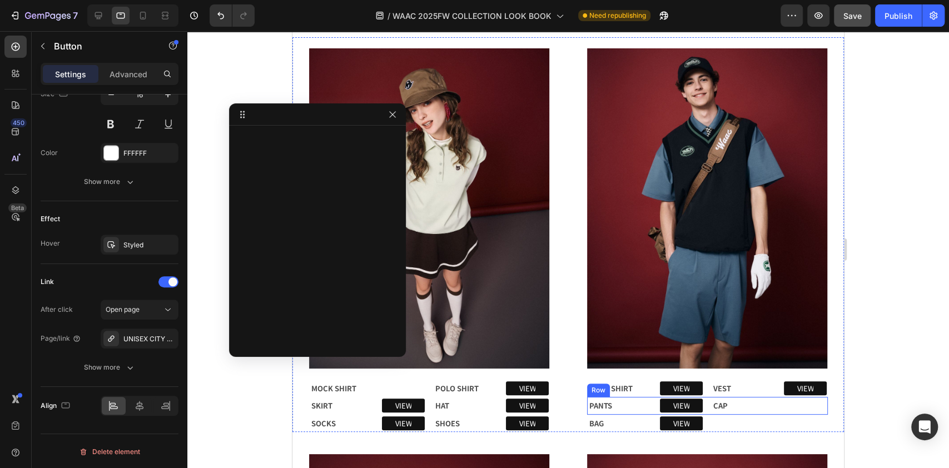
click at [795, 398] on div "VIEW Button" at bounding box center [800, 405] width 53 height 15
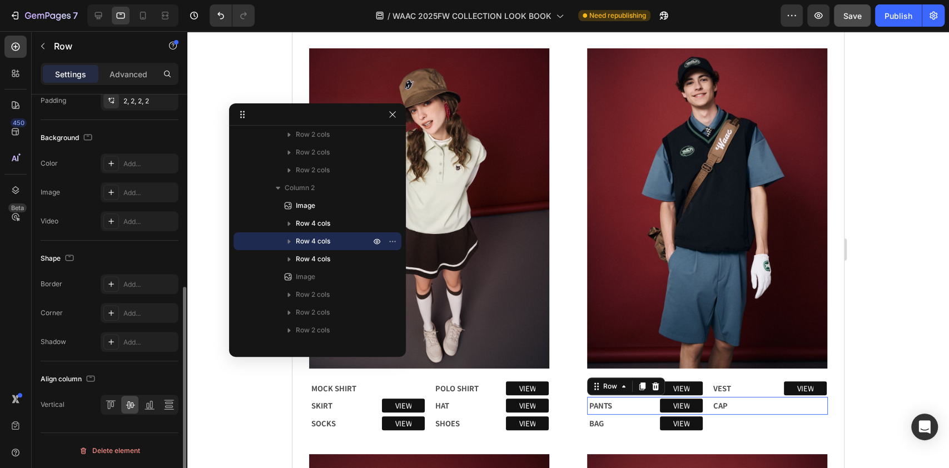
scroll to position [0, 0]
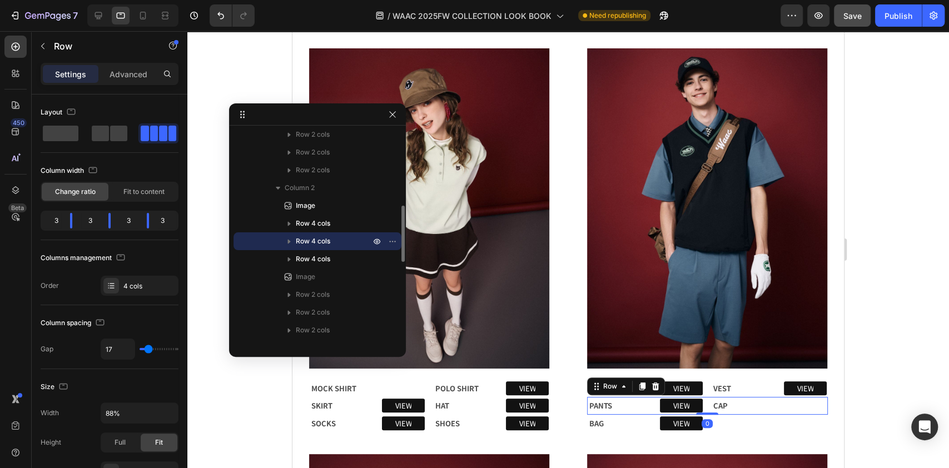
click at [290, 236] on icon "button" at bounding box center [289, 241] width 11 height 11
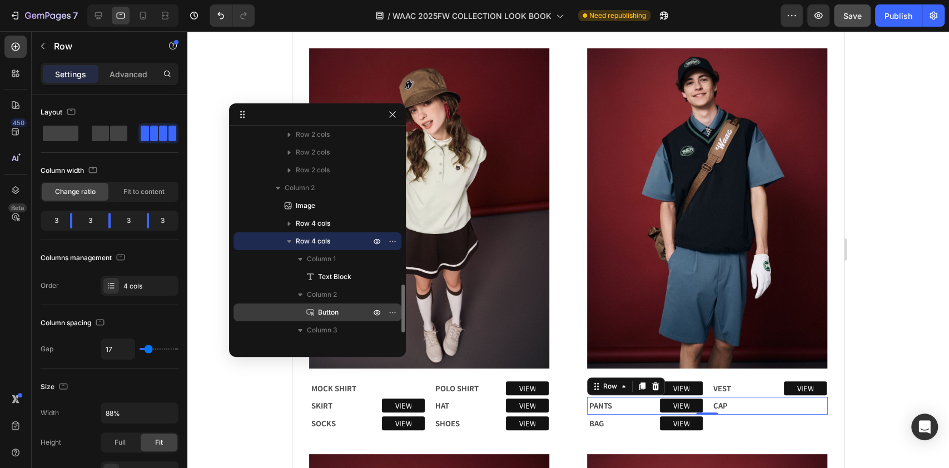
scroll to position [363, 0]
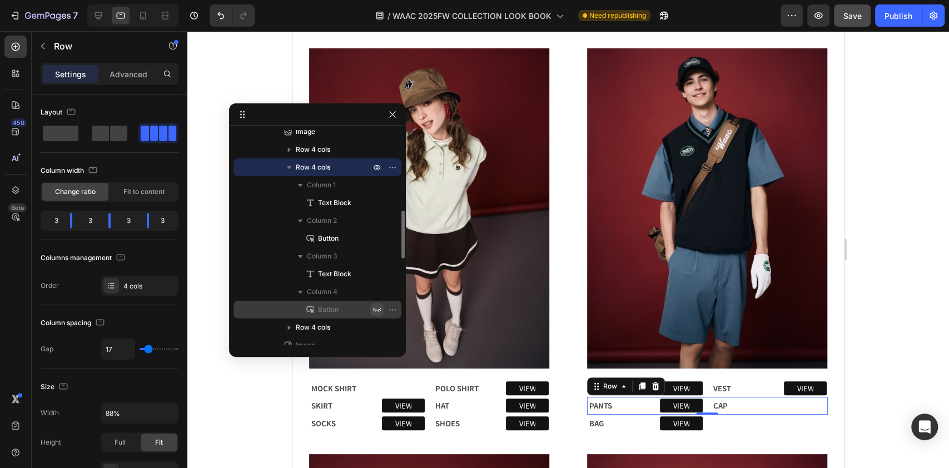
click at [375, 309] on icon "button" at bounding box center [377, 309] width 9 height 9
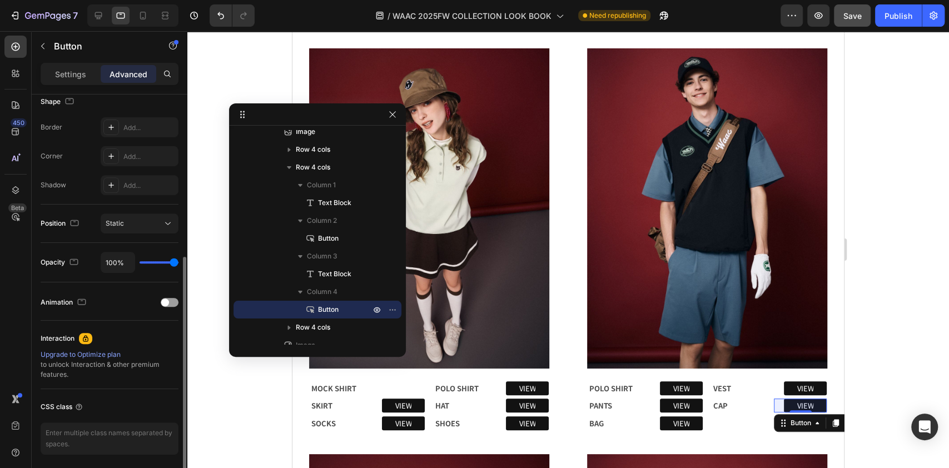
scroll to position [336, 0]
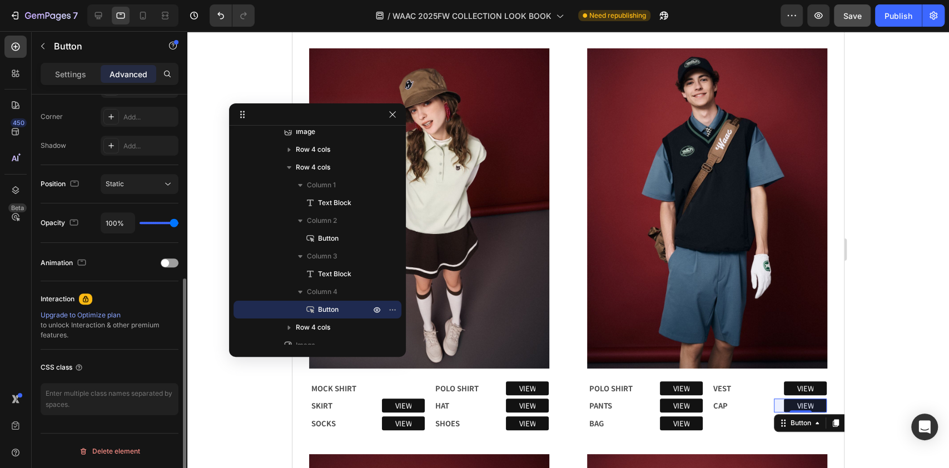
click at [75, 69] on p "Settings" at bounding box center [70, 74] width 31 height 12
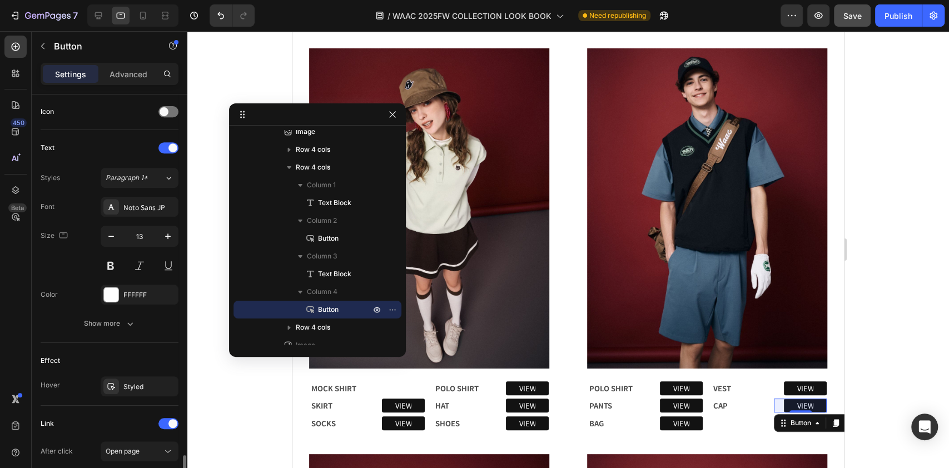
scroll to position [478, 0]
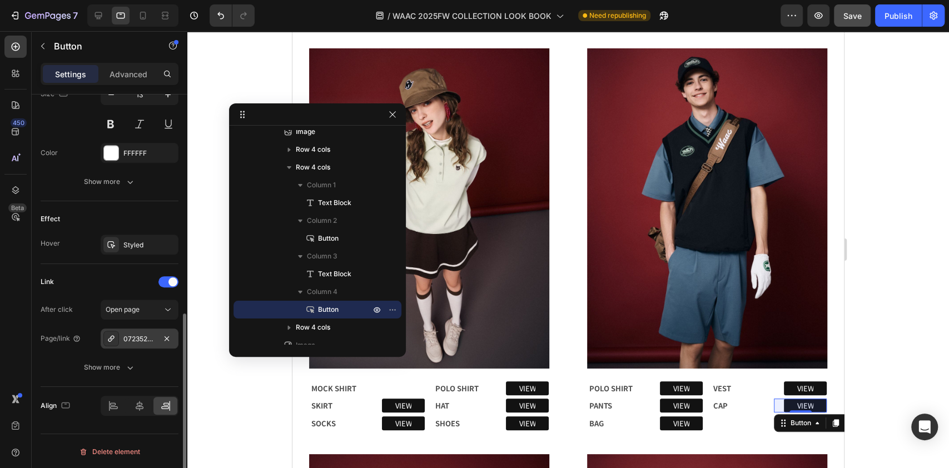
click at [142, 334] on div "072352870_0001" at bounding box center [139, 339] width 32 height 10
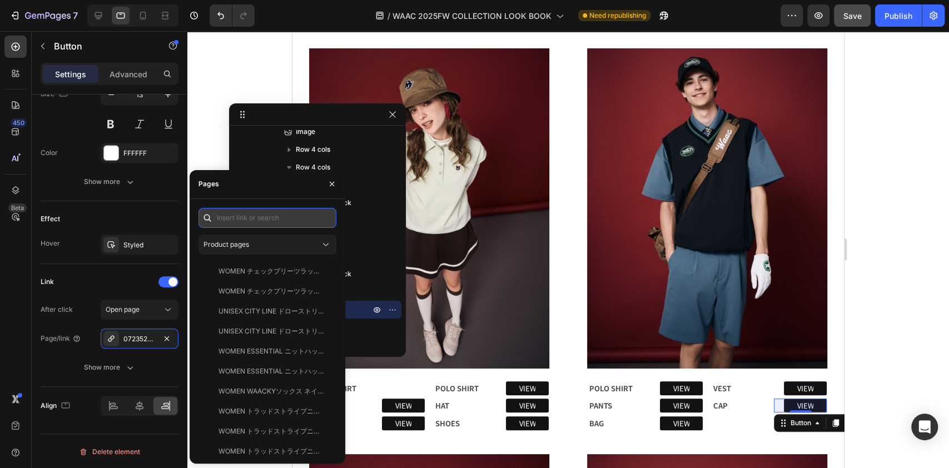
click at [228, 217] on input "text" at bounding box center [267, 218] width 138 height 20
paste input "CITY LINE ドローストリングキャップ ブラック"
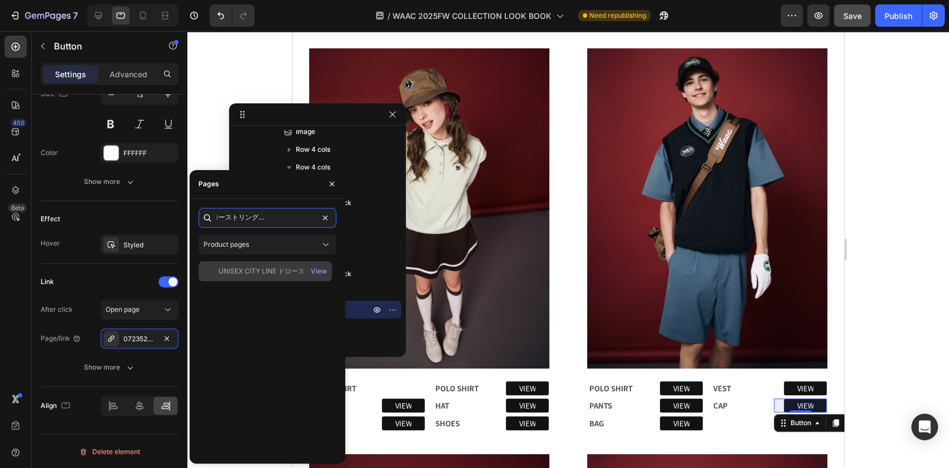
type input "CITY LINE ドローストリングキャップ ブラック"
click at [227, 271] on div "UNISEX CITY LINE ドローストリングキャップ ブラック" at bounding box center [272, 271] width 107 height 10
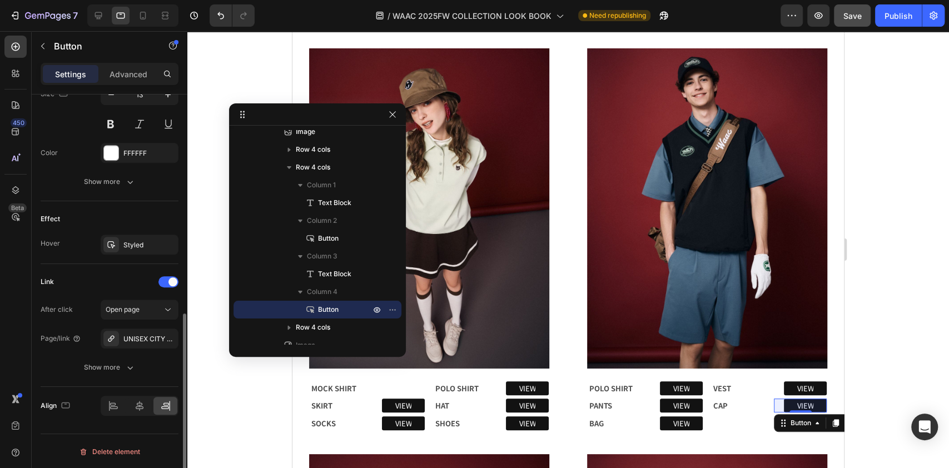
click at [90, 214] on div "Effect" at bounding box center [110, 219] width 138 height 18
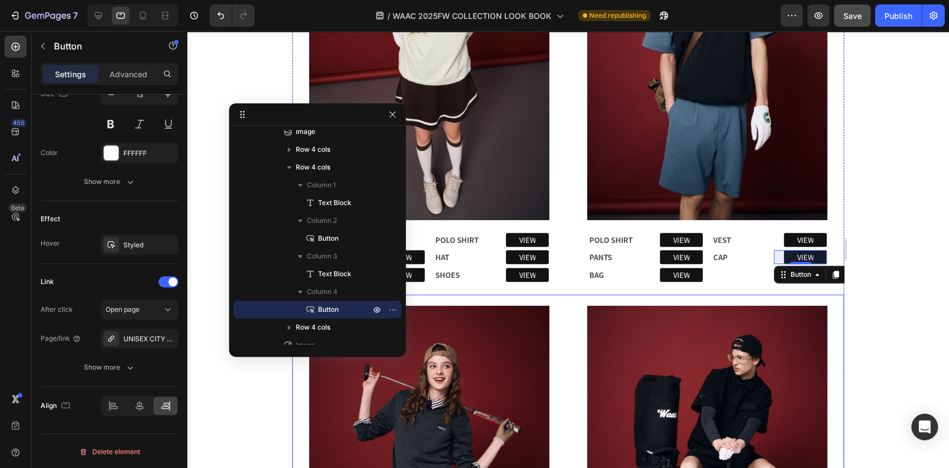
scroll to position [296, 0]
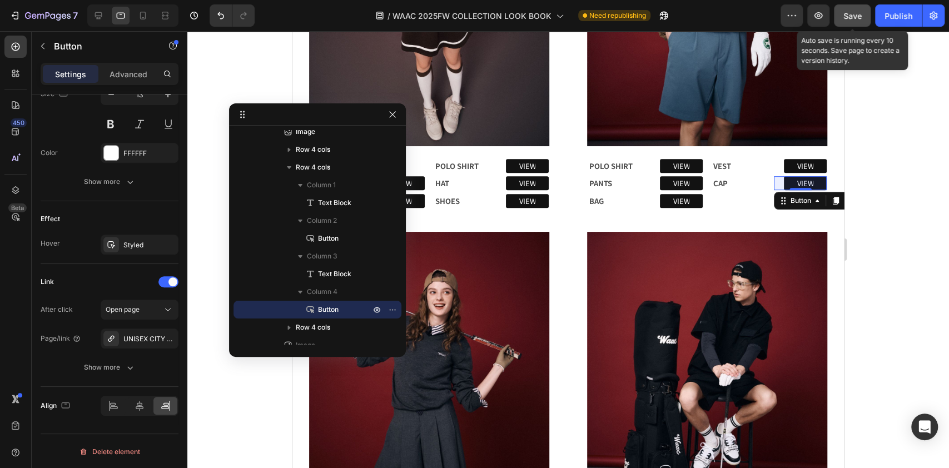
click at [860, 11] on span "Save" at bounding box center [852, 15] width 18 height 9
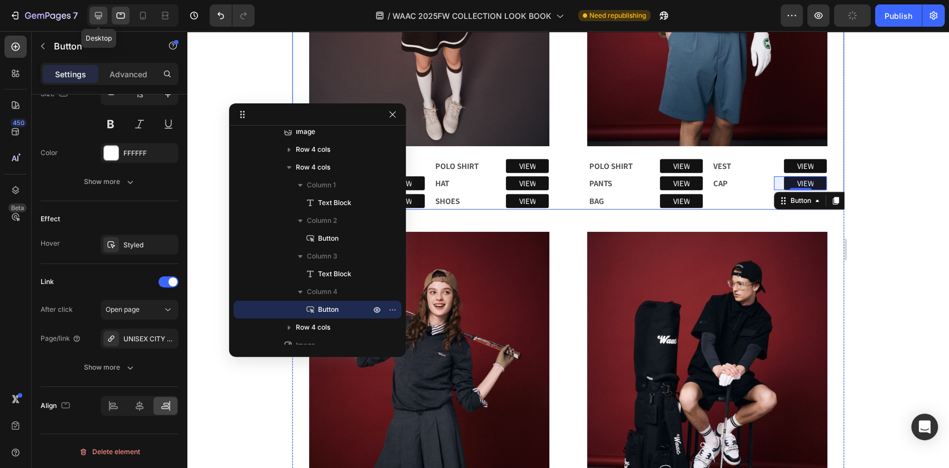
click at [102, 13] on icon at bounding box center [98, 15] width 11 height 11
type input "28"
type input "88"
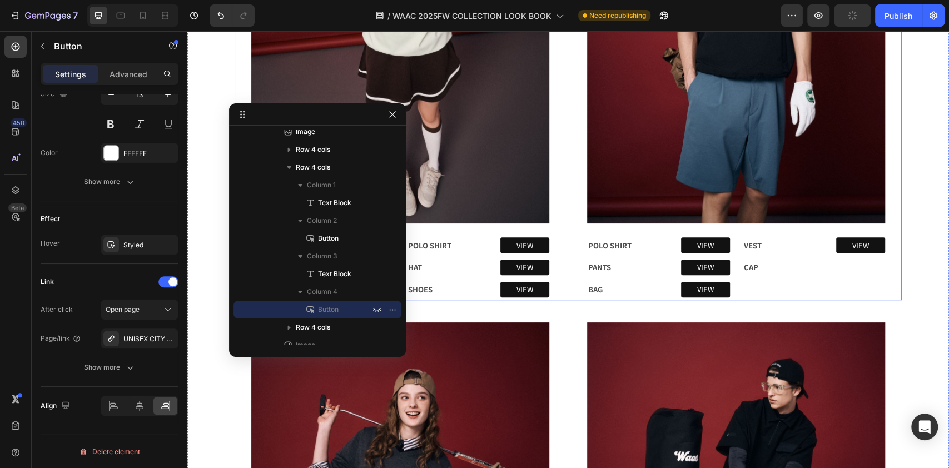
scroll to position [257, 0]
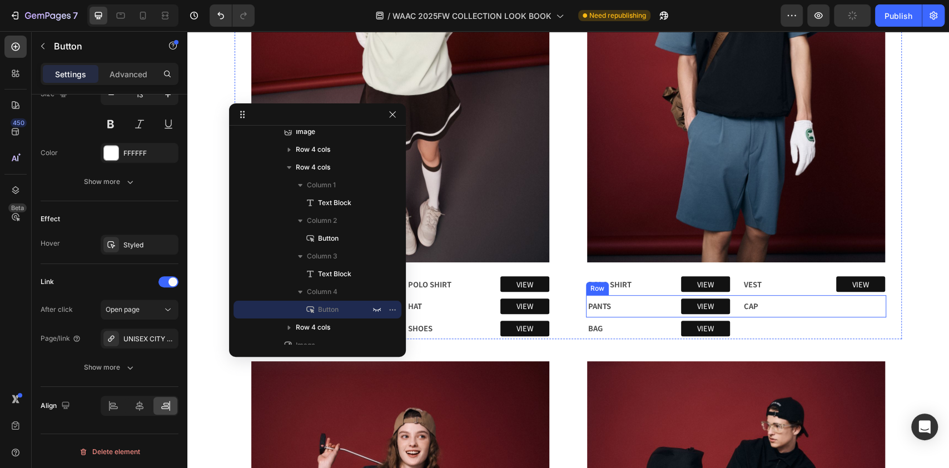
click at [806, 301] on div "PANTS Text Block VIEW Button CAP Text Block VIEW Button 0 Row" at bounding box center [736, 306] width 300 height 22
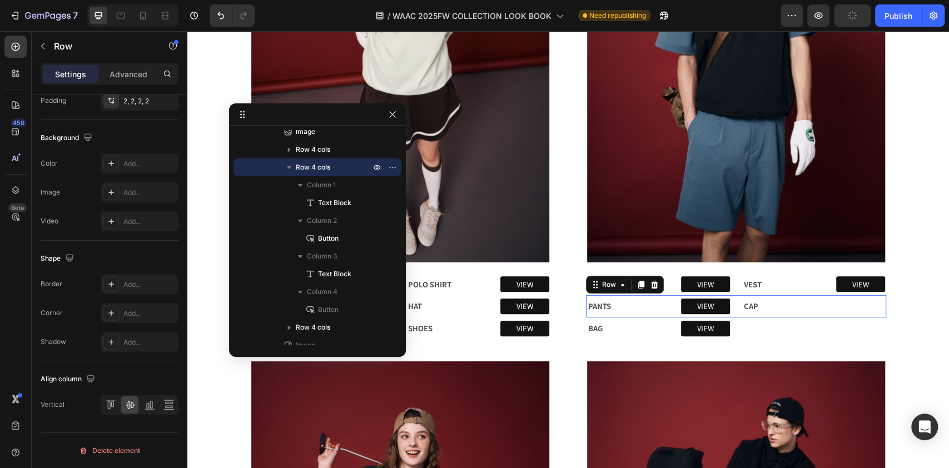
scroll to position [0, 0]
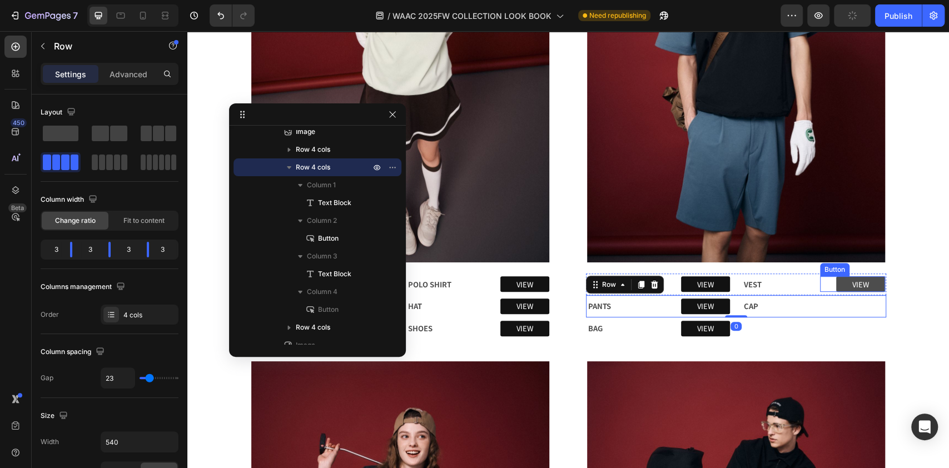
click at [873, 284] on link "VIEW" at bounding box center [860, 284] width 49 height 16
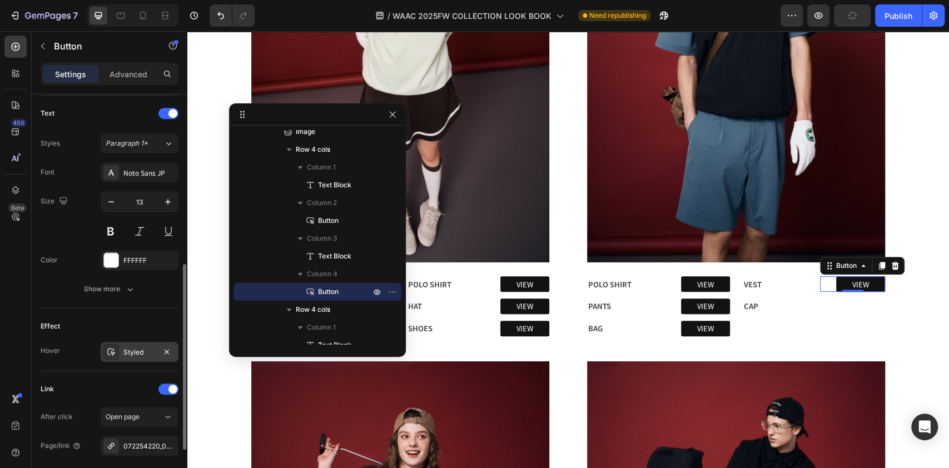
scroll to position [445, 0]
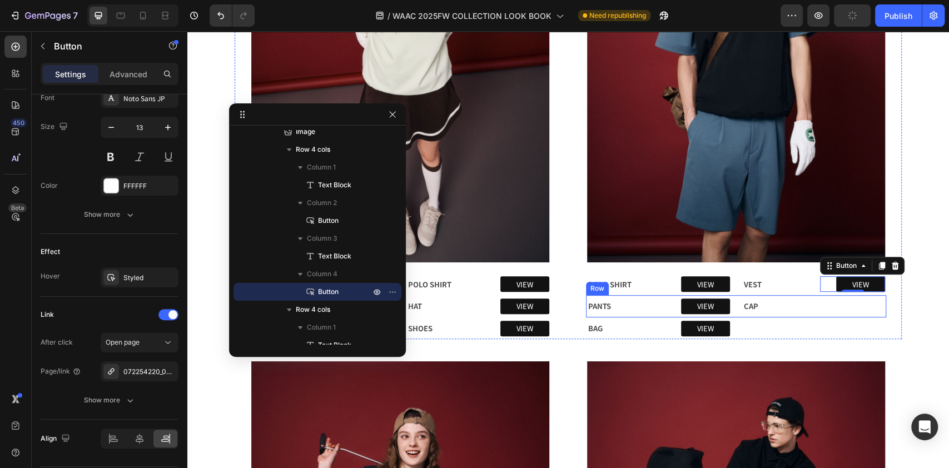
click at [868, 306] on div "VIEW Button" at bounding box center [852, 306] width 65 height 20
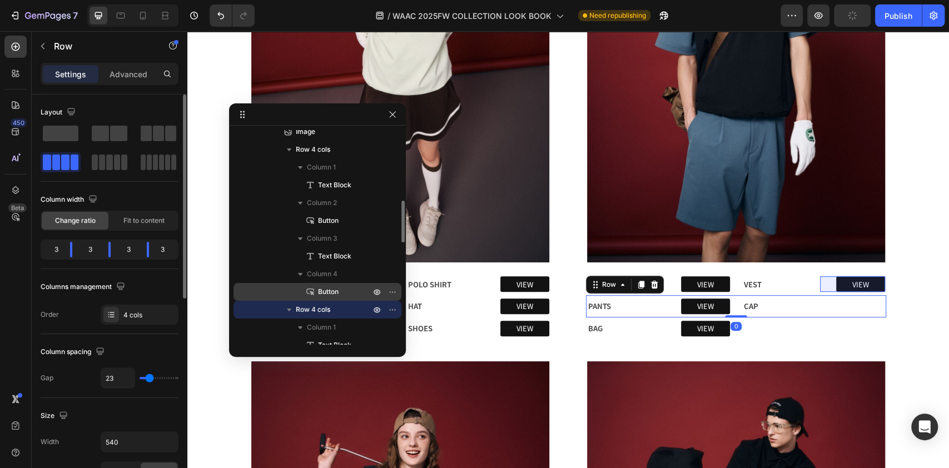
scroll to position [512, 0]
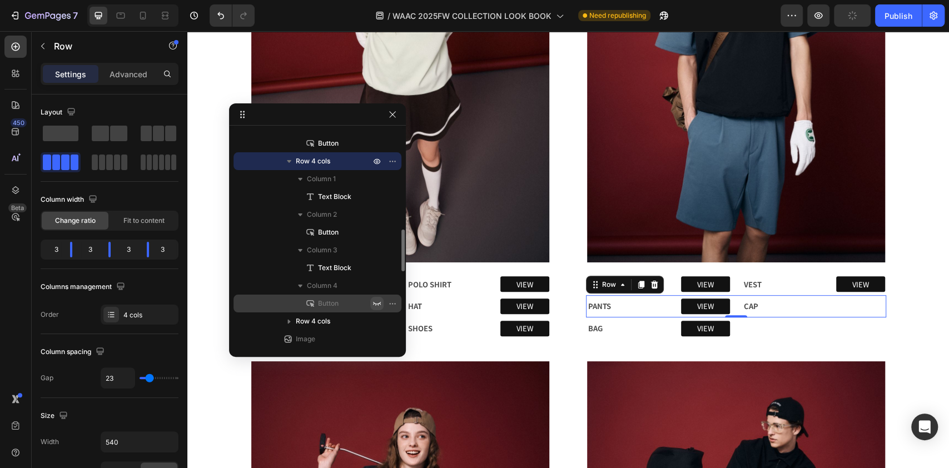
click at [374, 302] on icon "button" at bounding box center [377, 304] width 8 height 4
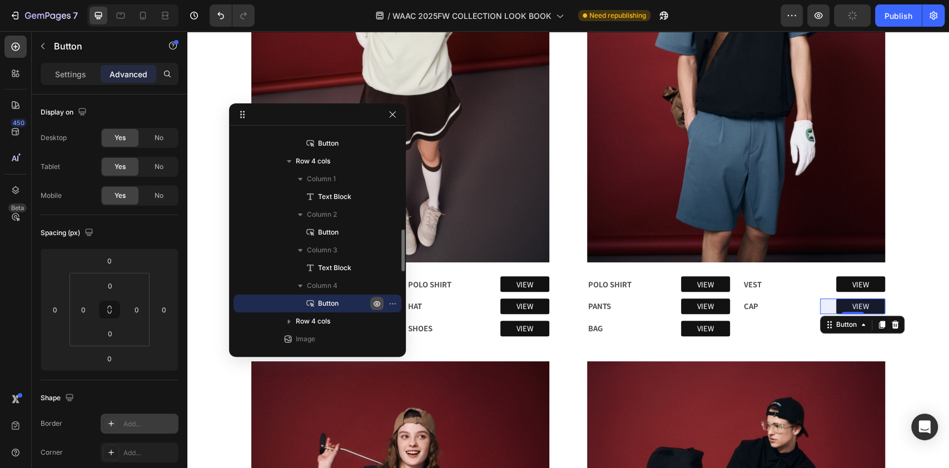
scroll to position [336, 0]
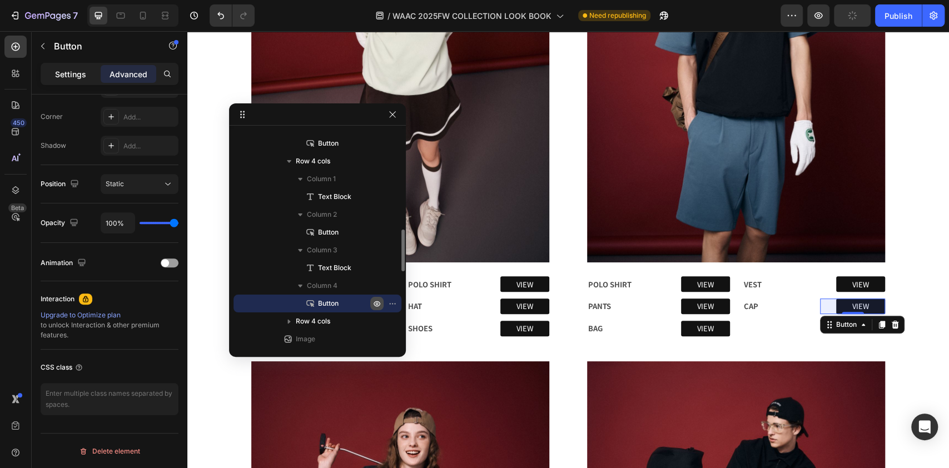
click at [62, 78] on p "Settings" at bounding box center [70, 74] width 31 height 12
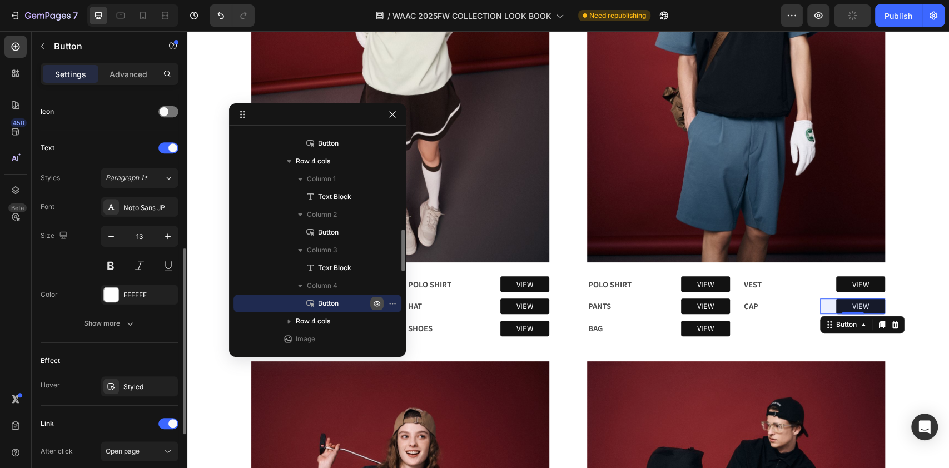
scroll to position [478, 0]
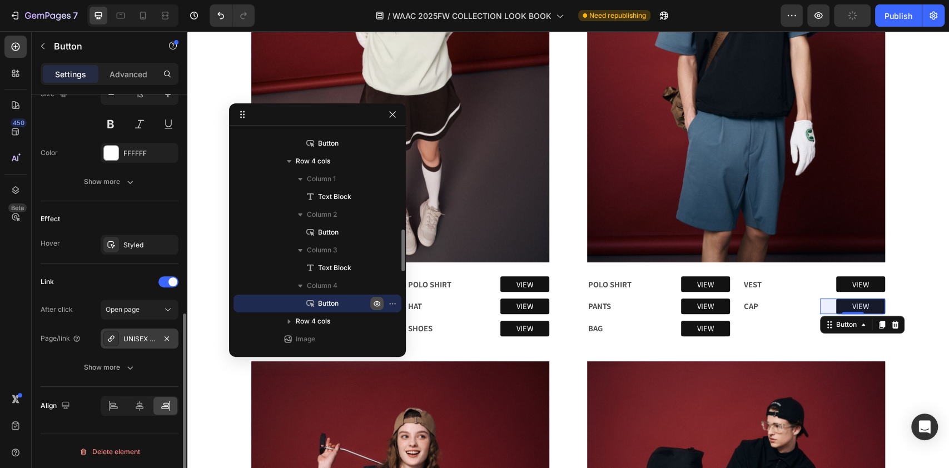
click at [150, 341] on div "UNISEX CITY LINE ドローストリングキャップ ブラック" at bounding box center [139, 339] width 32 height 10
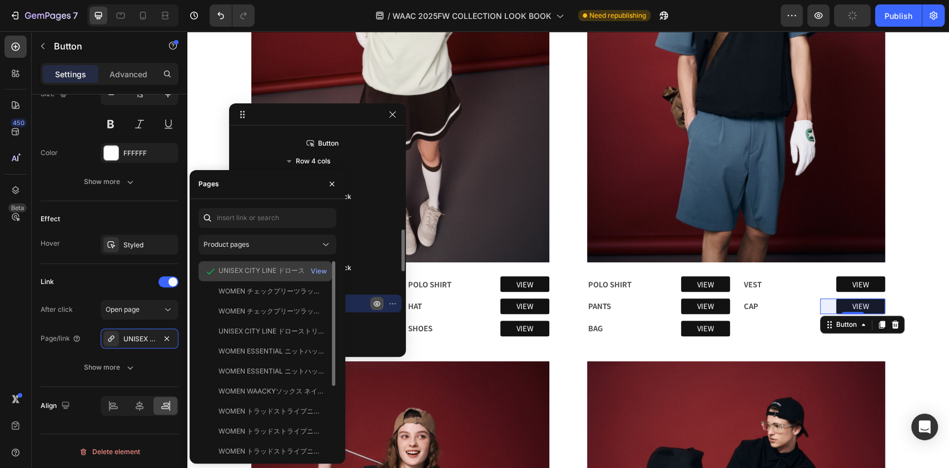
click at [256, 269] on div "UNISEX CITY LINE ドローストリングキャップ ブラック" at bounding box center [272, 271] width 107 height 10
click at [81, 279] on div "Link" at bounding box center [110, 282] width 138 height 18
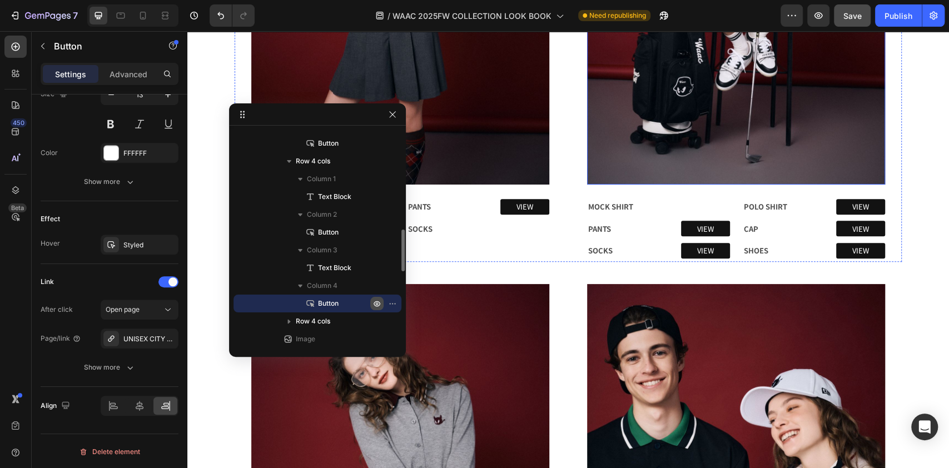
scroll to position [925, 0]
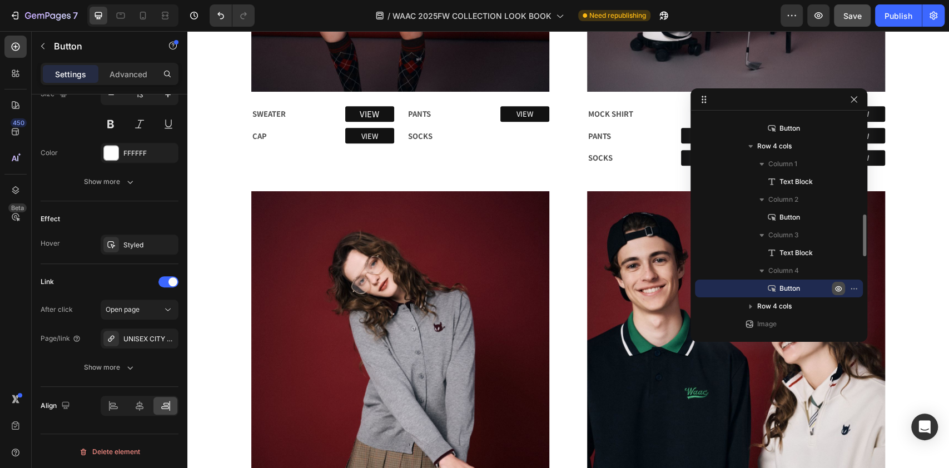
drag, startPoint x: 301, startPoint y: 113, endPoint x: 765, endPoint y: 98, distance: 464.0
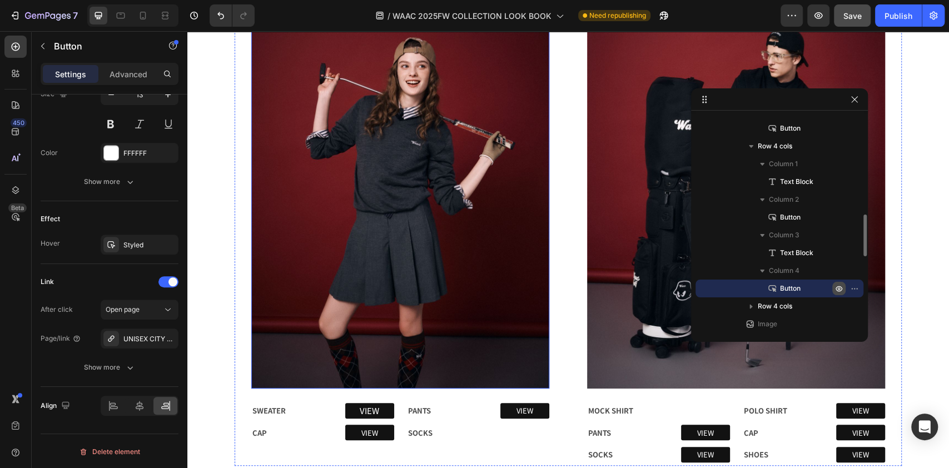
scroll to position [702, 0]
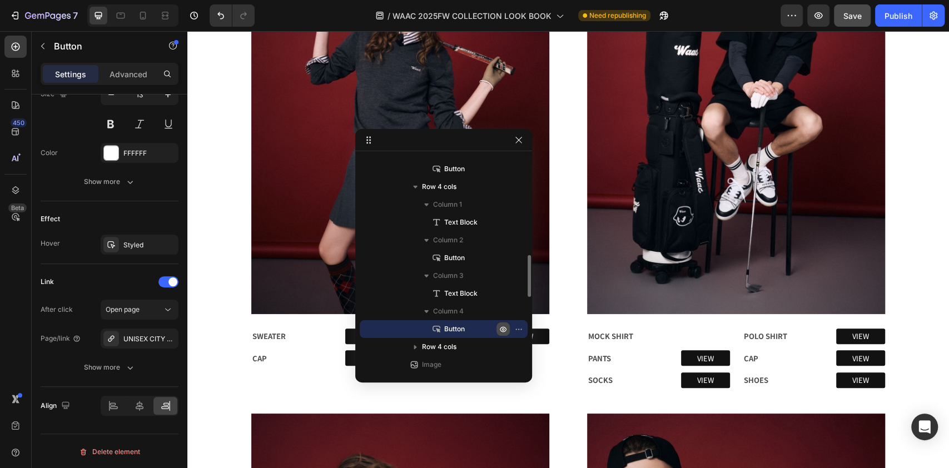
drag, startPoint x: 751, startPoint y: 101, endPoint x: 411, endPoint y: 143, distance: 342.3
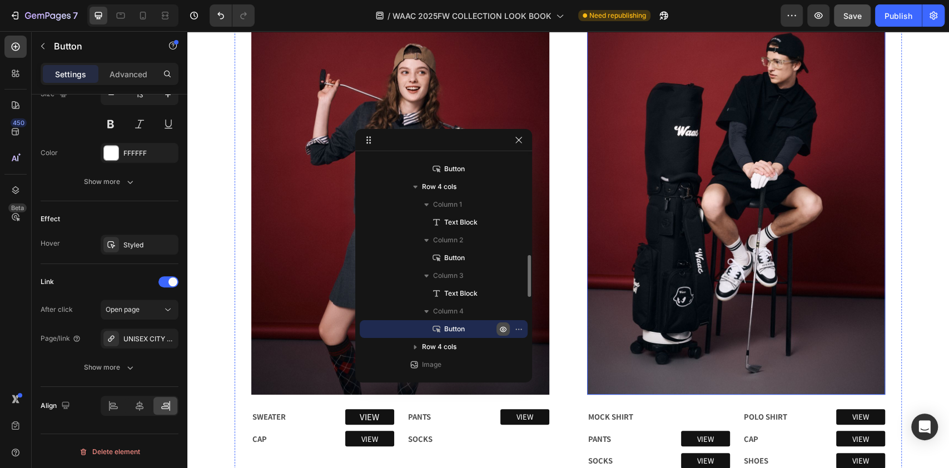
scroll to position [628, 0]
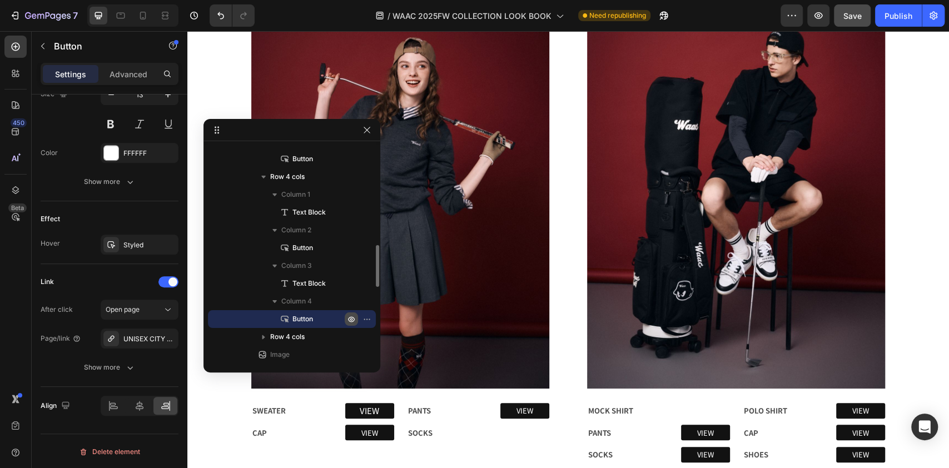
drag, startPoint x: 441, startPoint y: 142, endPoint x: 289, endPoint y: 132, distance: 153.3
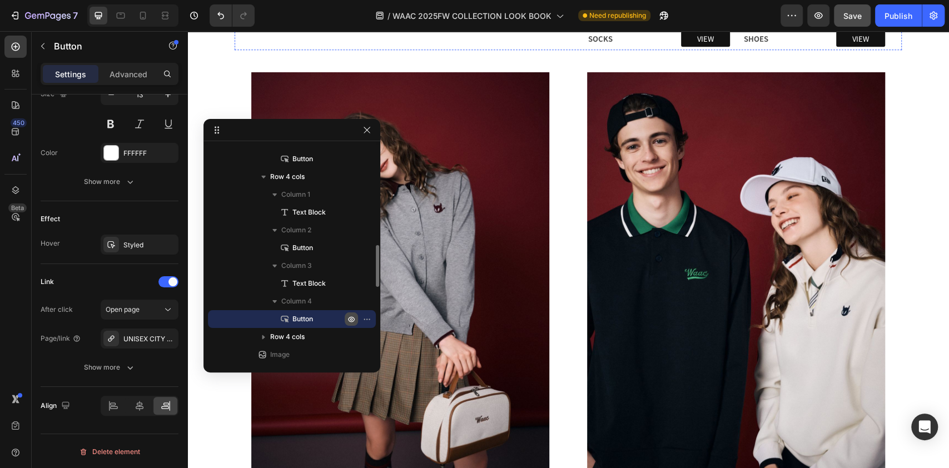
scroll to position [1073, 0]
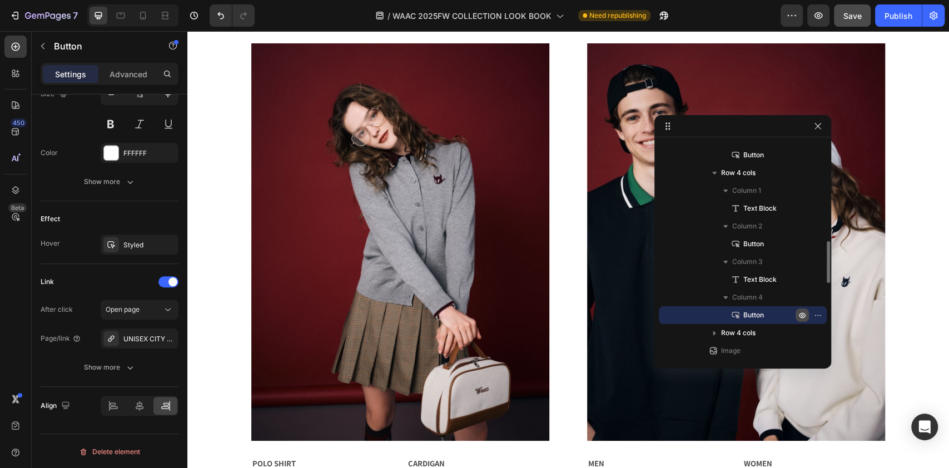
drag, startPoint x: 307, startPoint y: 135, endPoint x: 827, endPoint y: 127, distance: 520.5
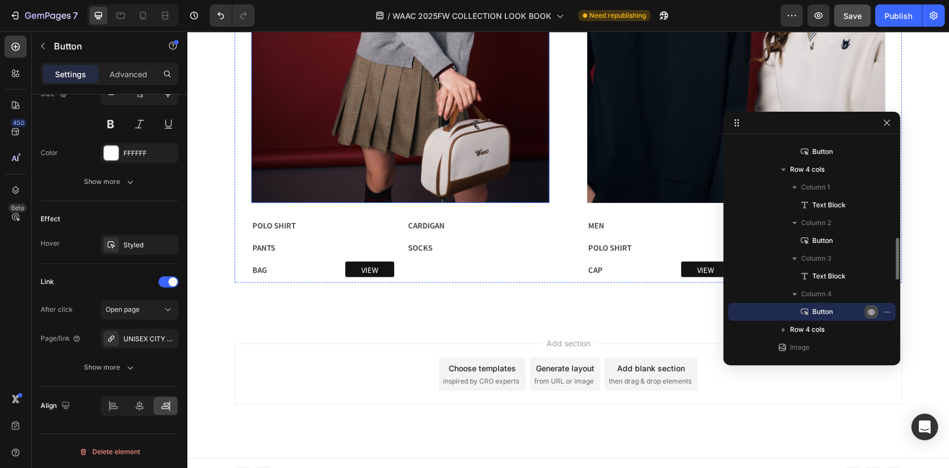
scroll to position [1323, 0]
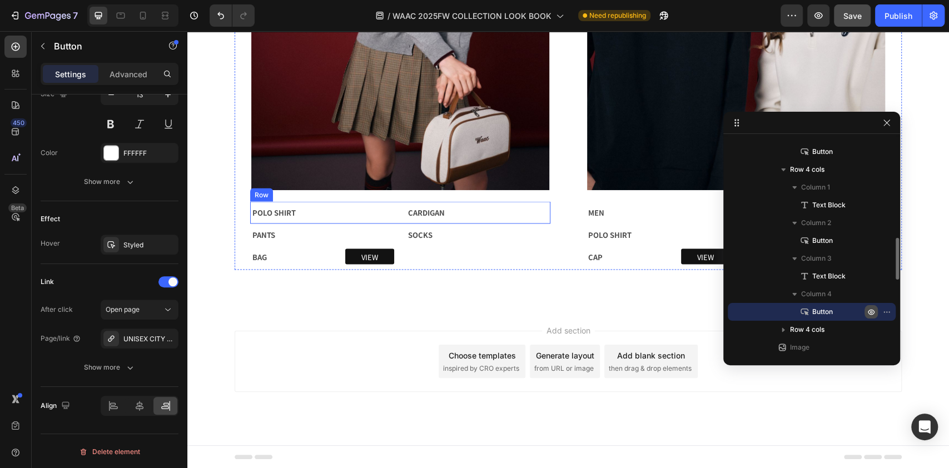
click at [314, 216] on div "POLO SHIRT Text Block VIEW Button CARDIGAN Text Block VIEW Button Row" at bounding box center [400, 212] width 300 height 22
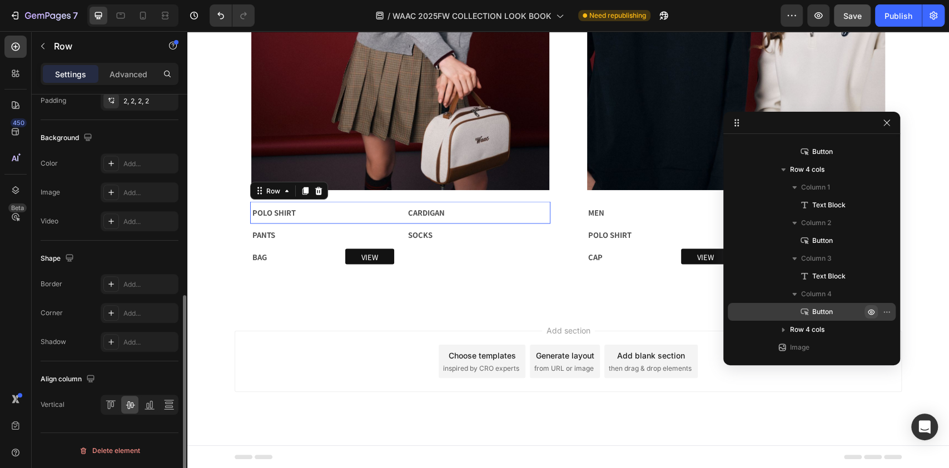
scroll to position [0, 0]
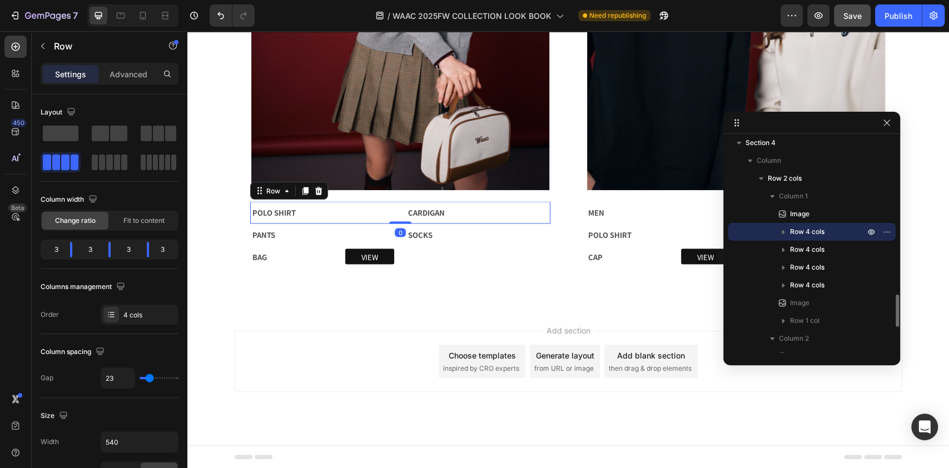
click at [783, 231] on icon "button" at bounding box center [783, 232] width 3 height 4
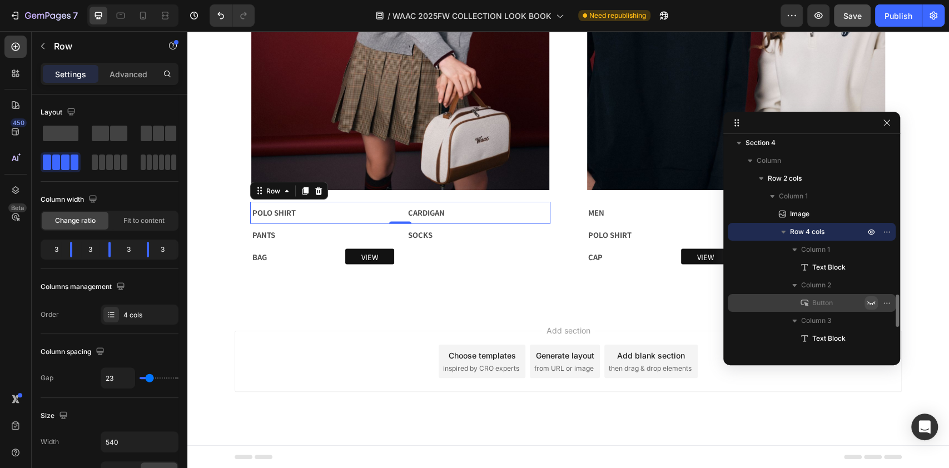
click at [872, 302] on icon "button" at bounding box center [871, 303] width 9 height 9
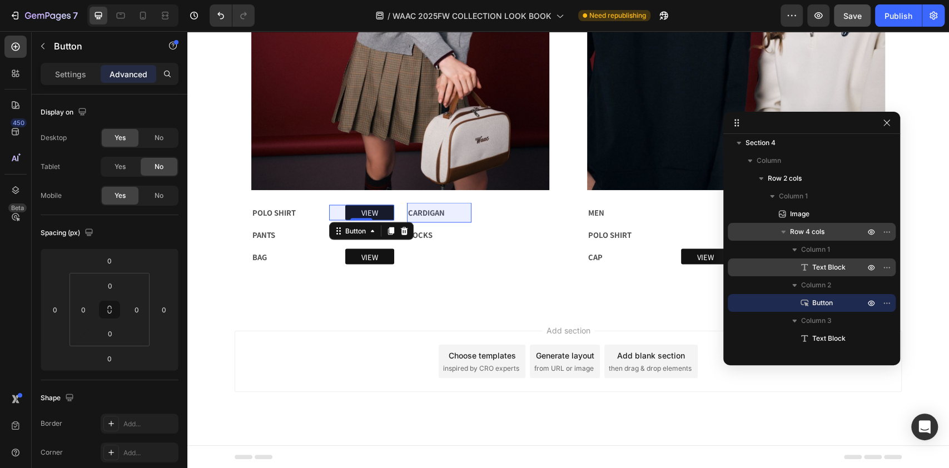
scroll to position [1184, 0]
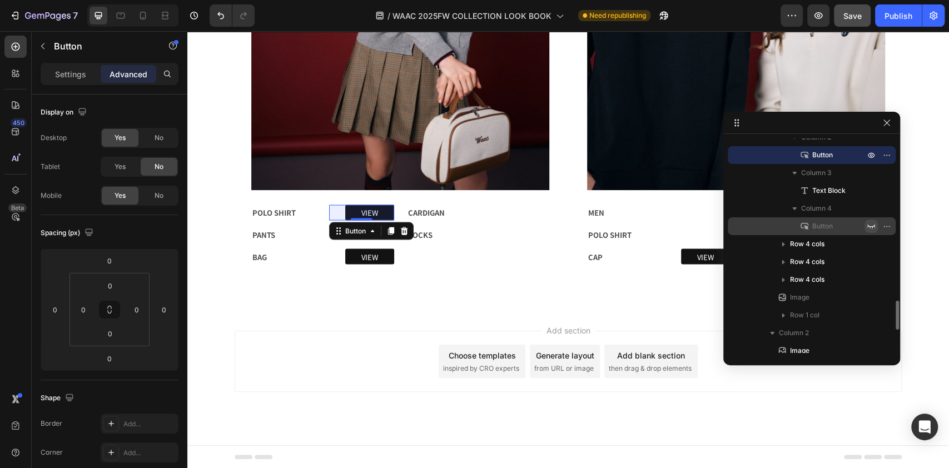
click at [871, 225] on icon "button" at bounding box center [871, 226] width 9 height 9
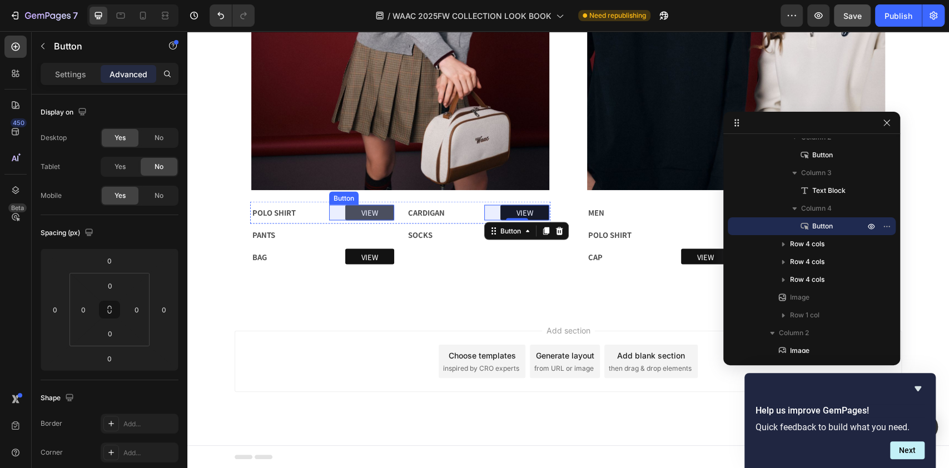
click at [378, 207] on link "VIEW" at bounding box center [369, 213] width 49 height 16
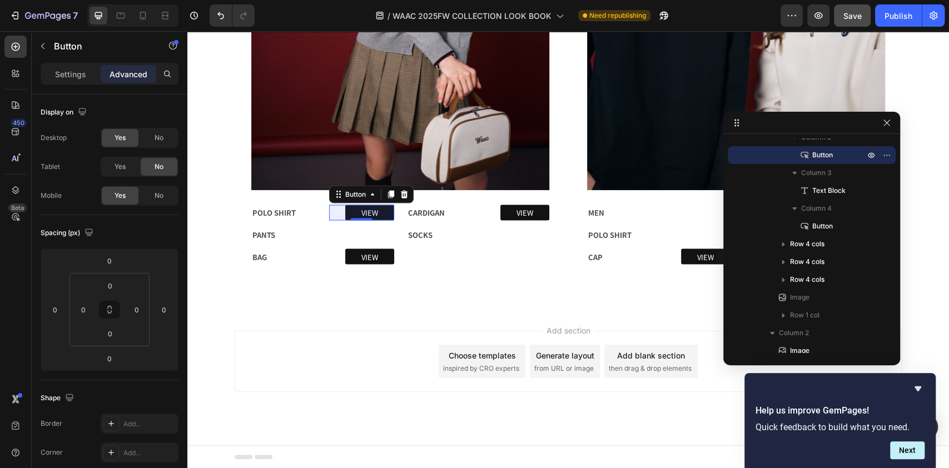
click at [80, 83] on div "Settings Advanced" at bounding box center [110, 74] width 138 height 22
click at [81, 76] on p "Settings" at bounding box center [70, 74] width 31 height 12
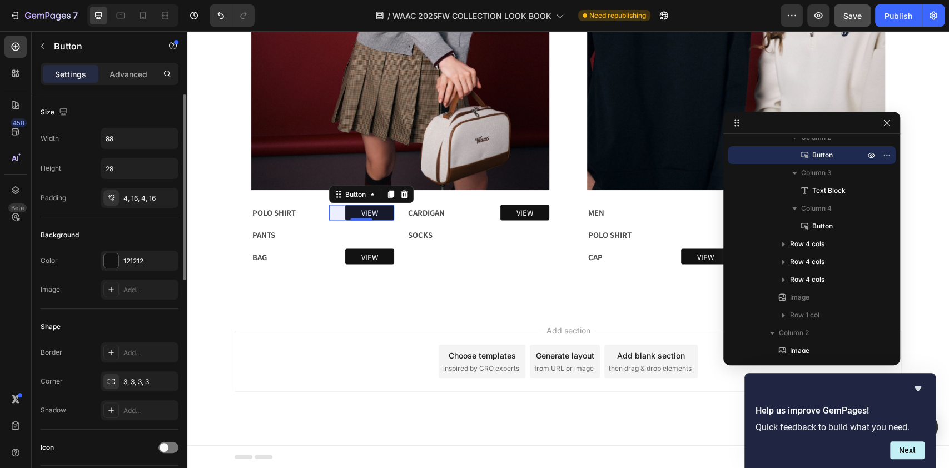
scroll to position [370, 0]
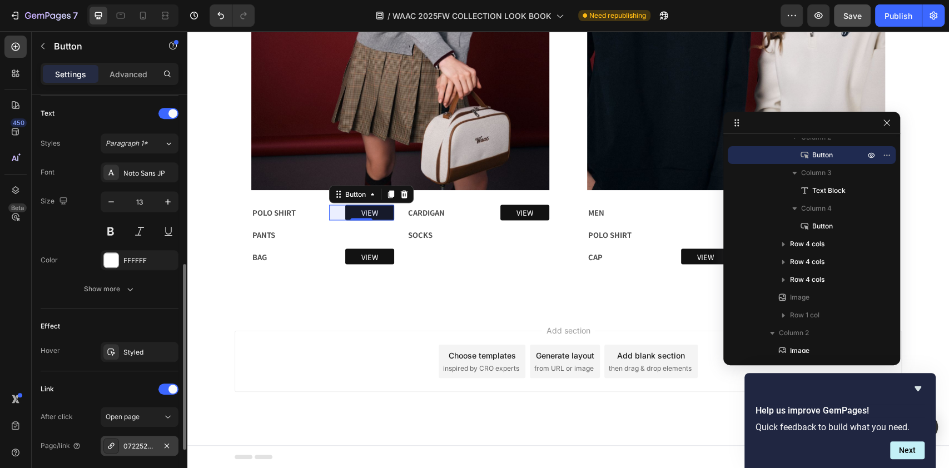
click at [131, 441] on div "072252071_0085" at bounding box center [139, 446] width 32 height 10
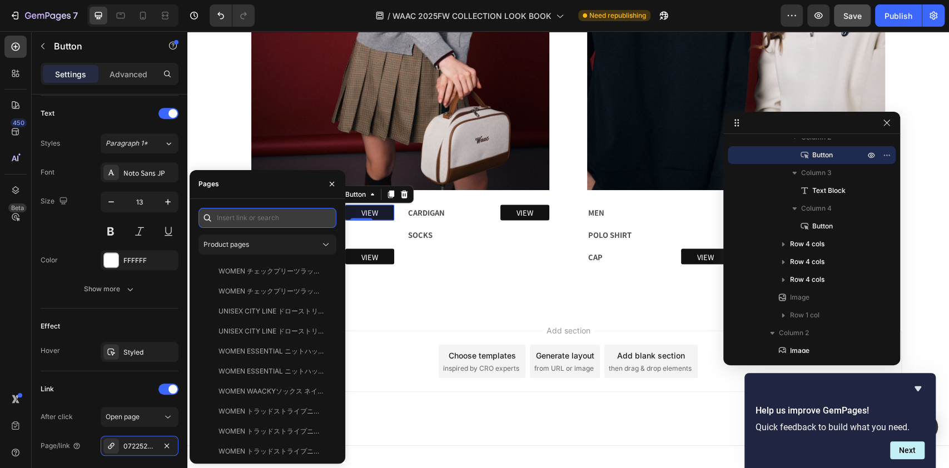
click at [258, 220] on input "text" at bounding box center [267, 218] width 138 height 20
paste input "WOMEN リブポロシャツ バーガンディ"
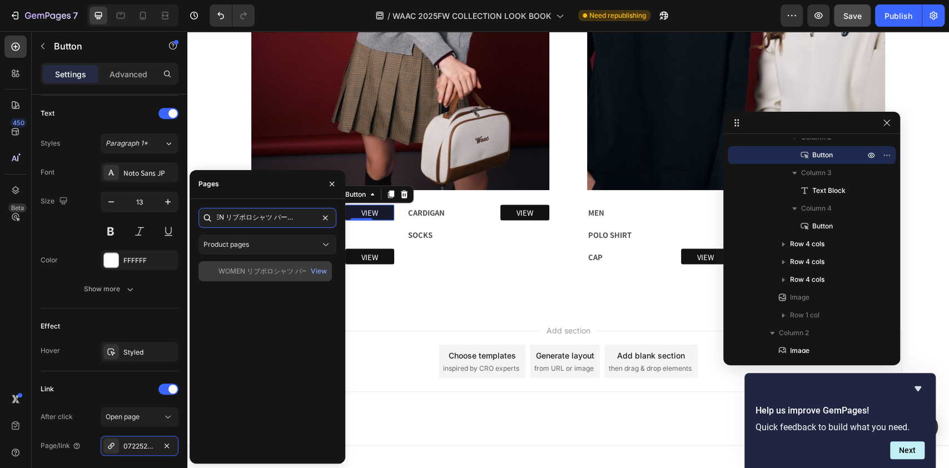
type input "WOMEN リブポロシャツ バーガンディ"
click at [265, 275] on div "WOMEN リブポロシャツ バーガンディ" at bounding box center [272, 271] width 107 height 10
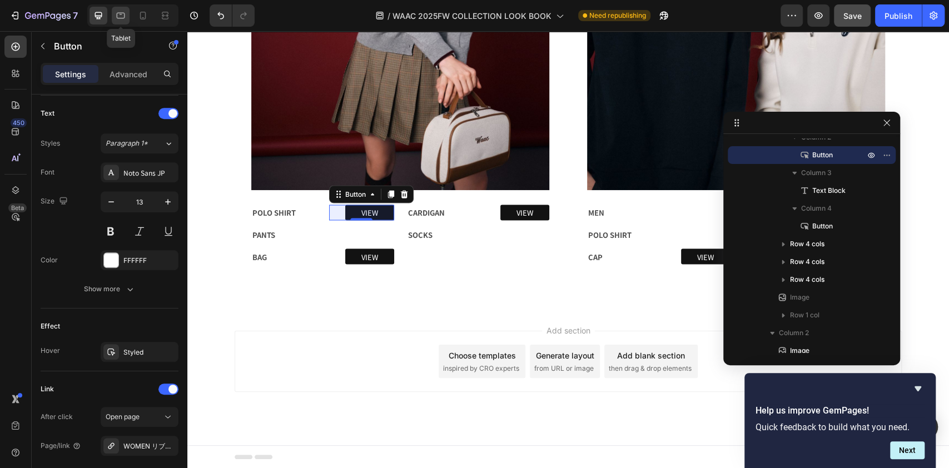
click at [120, 14] on icon at bounding box center [121, 14] width 3 height 1
type input "25"
type input "77"
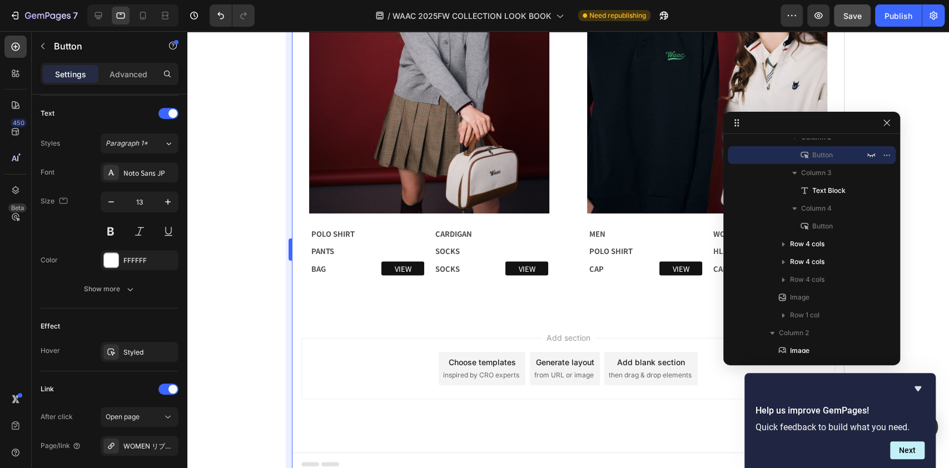
scroll to position [1183, 0]
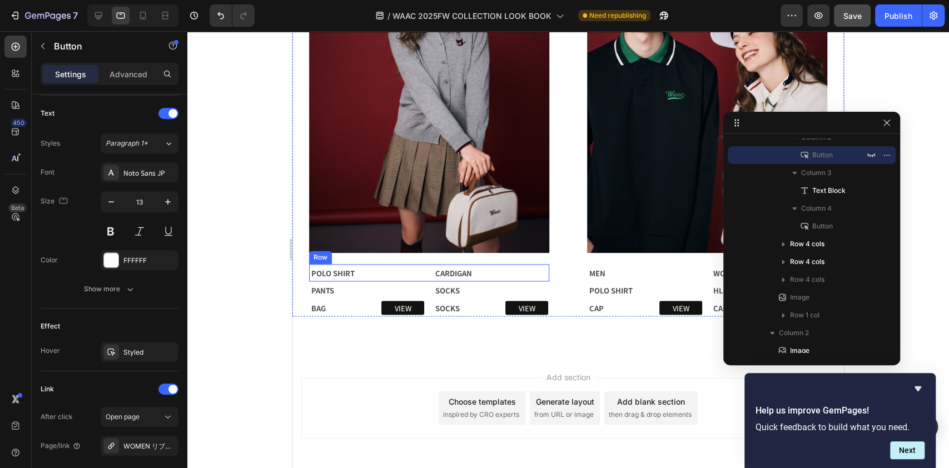
click at [406, 265] on div "VIEW Button 0" at bounding box center [398, 272] width 52 height 15
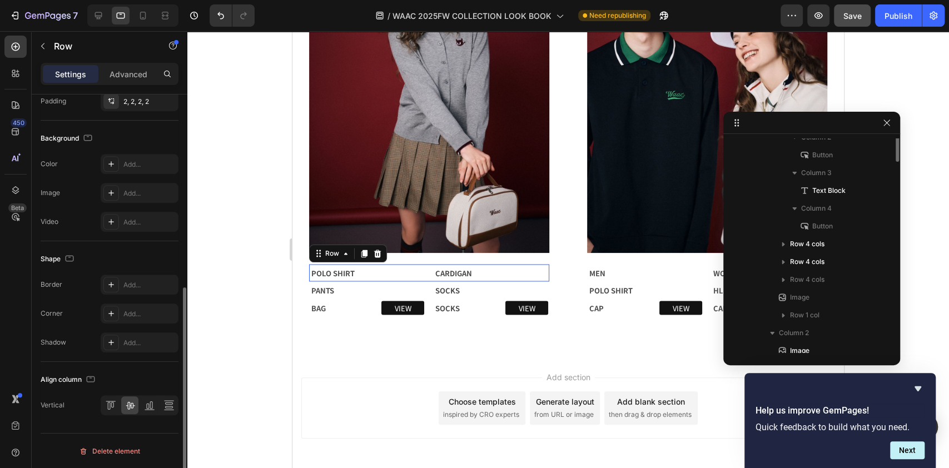
scroll to position [0, 0]
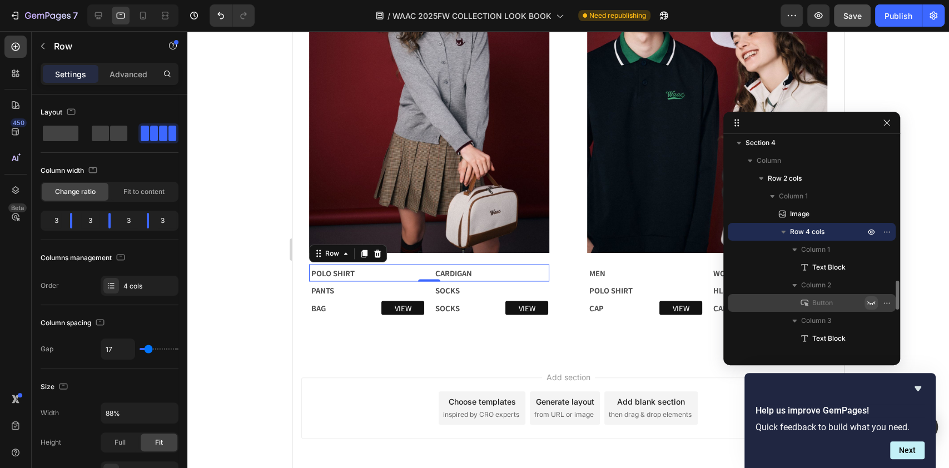
click at [871, 300] on icon "button" at bounding box center [871, 303] width 9 height 9
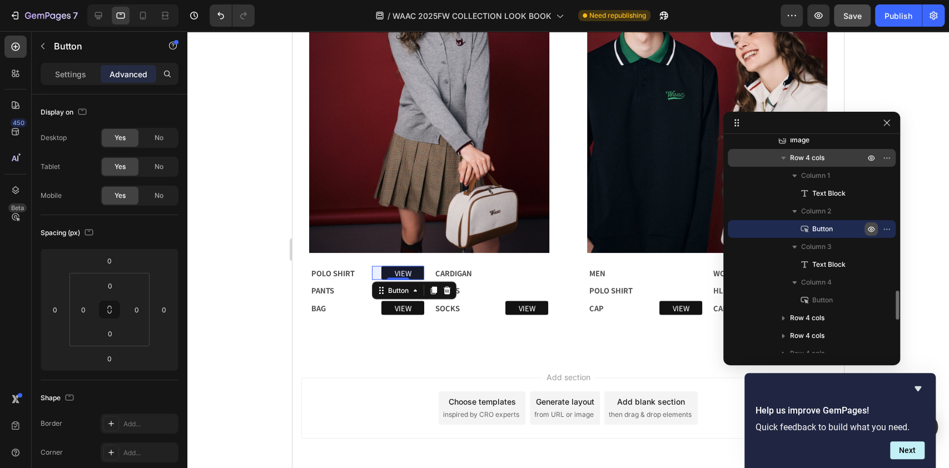
scroll to position [1184, 0]
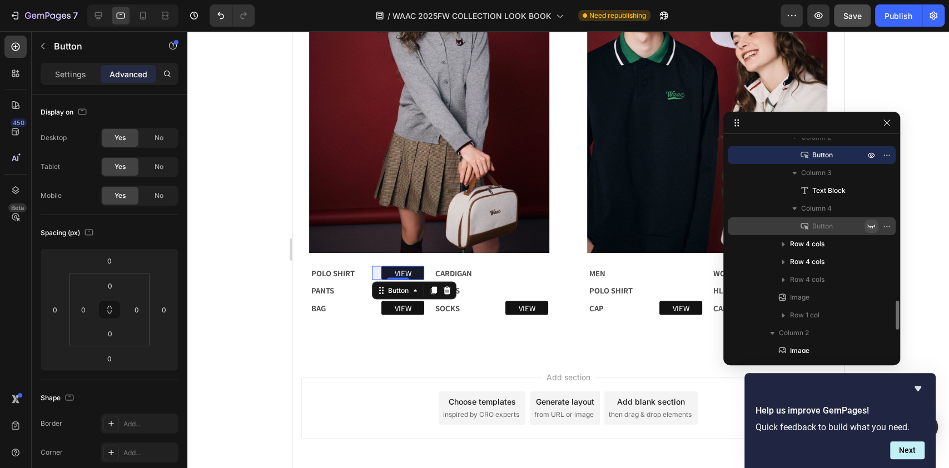
click at [872, 224] on icon "button" at bounding box center [871, 226] width 9 height 9
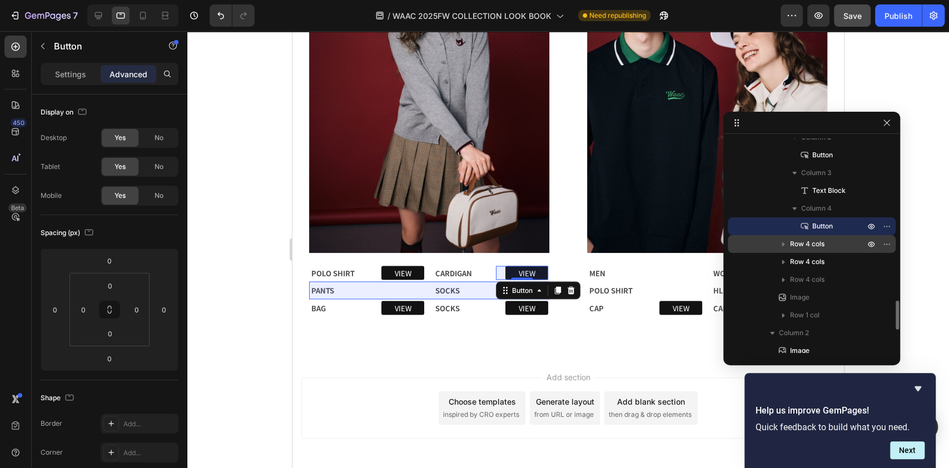
click at [823, 245] on span "Row 4 cols" at bounding box center [807, 244] width 34 height 11
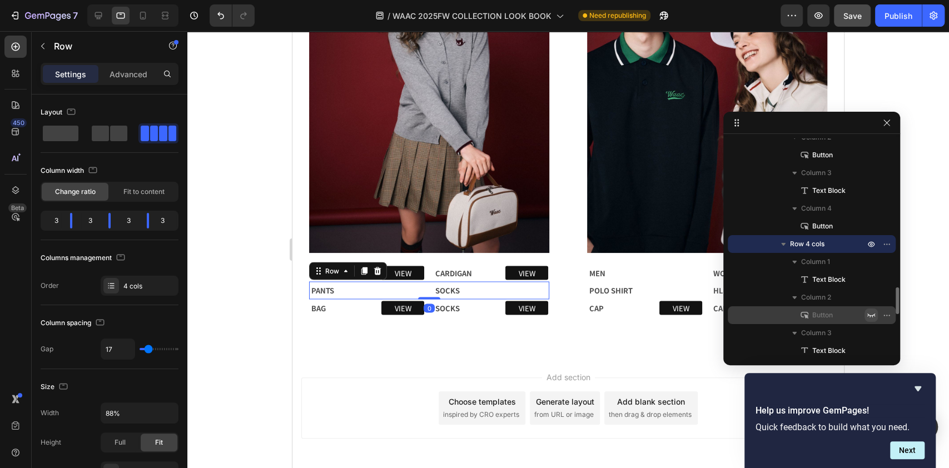
click at [872, 314] on icon "button" at bounding box center [871, 315] width 9 height 9
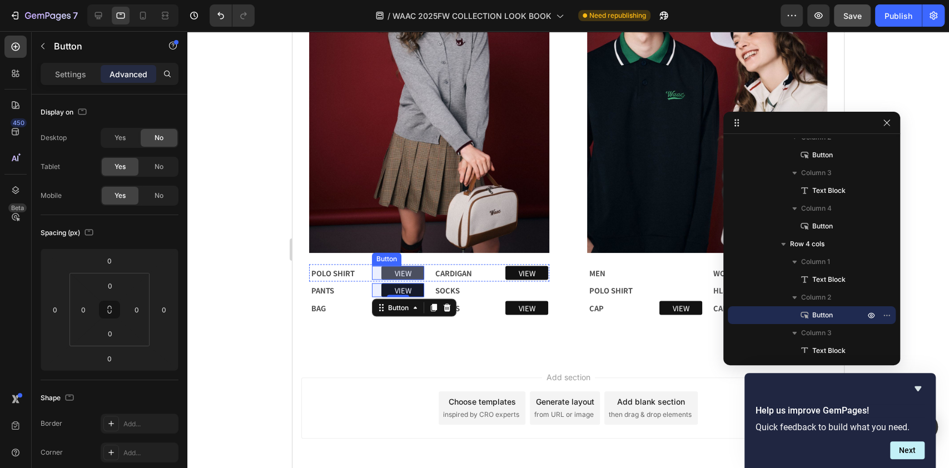
click at [415, 266] on link "VIEW" at bounding box center [402, 273] width 43 height 14
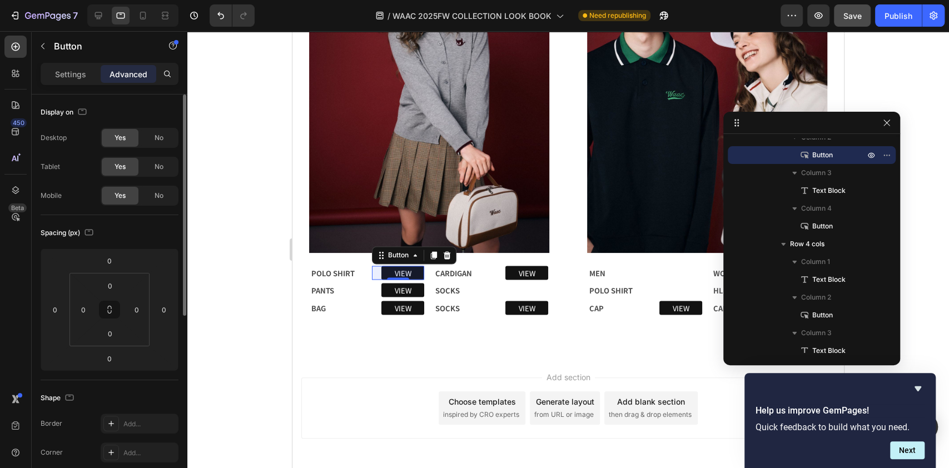
scroll to position [74, 0]
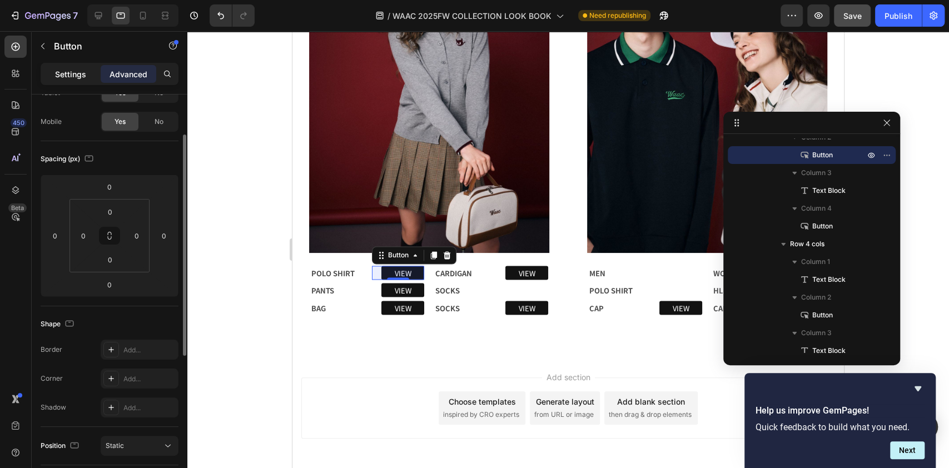
click at [64, 73] on p "Settings" at bounding box center [70, 74] width 31 height 12
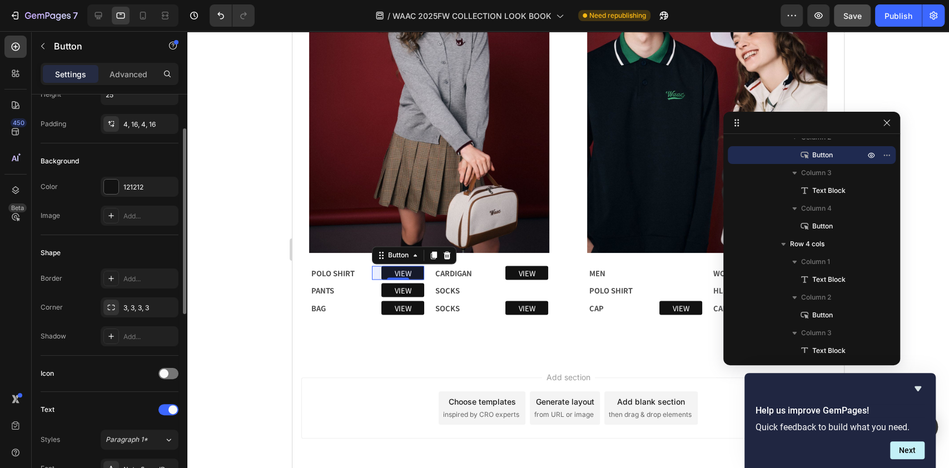
scroll to position [445, 0]
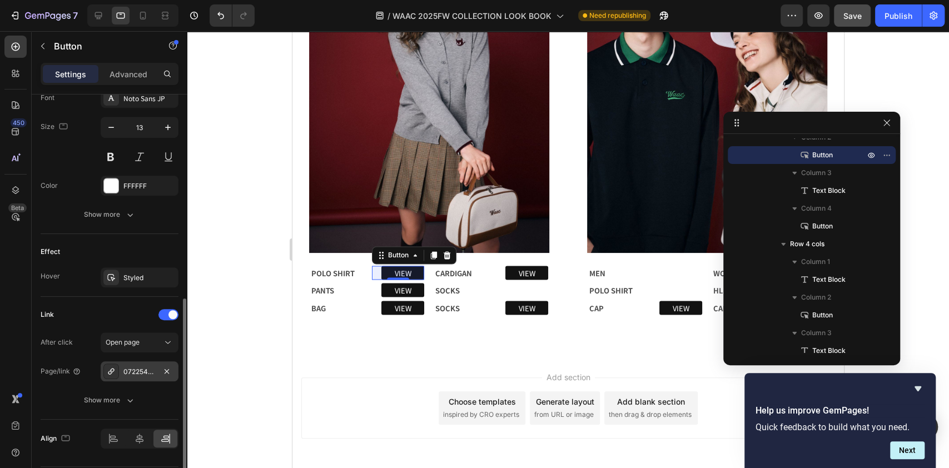
click at [130, 373] on div "072254070_0014" at bounding box center [139, 372] width 32 height 10
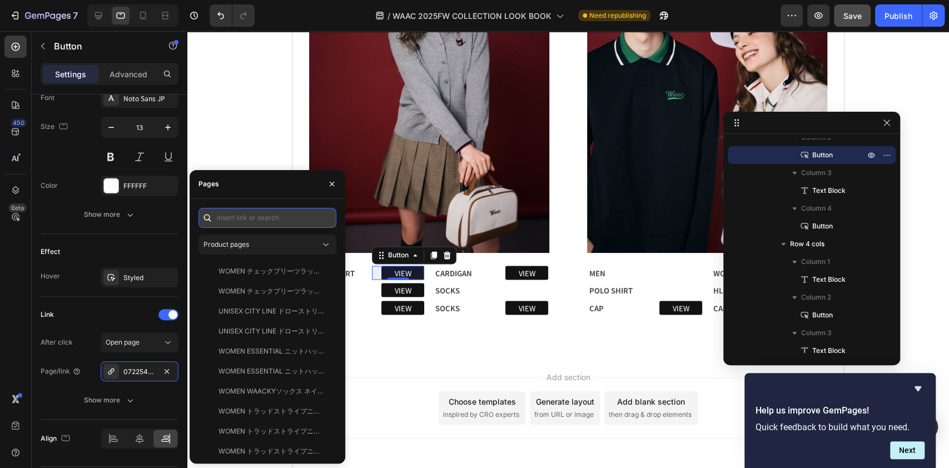
click at [237, 211] on input "text" at bounding box center [267, 218] width 138 height 20
paste input "WOMEN リブポロシャツ バーガンディ"
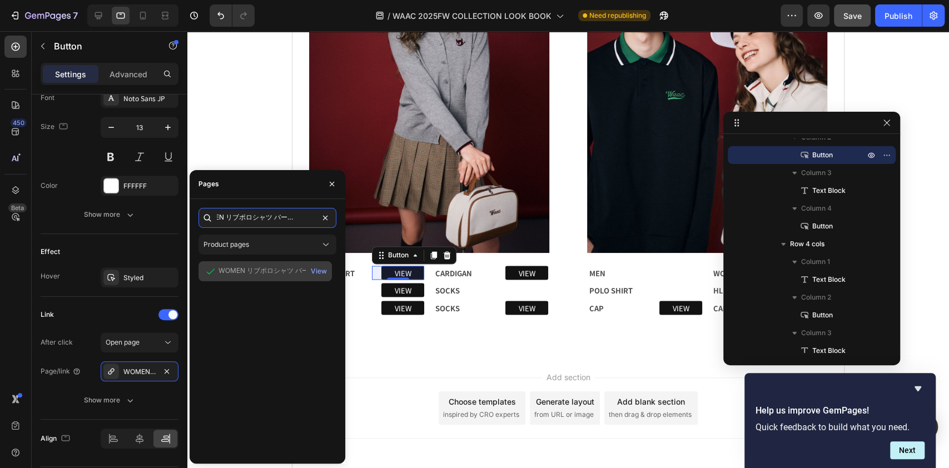
type input "WOMEN リブポロシャツ バーガンディ"
click at [234, 272] on div "WOMEN リブポロシャツ バーガンディ" at bounding box center [272, 271] width 107 height 10
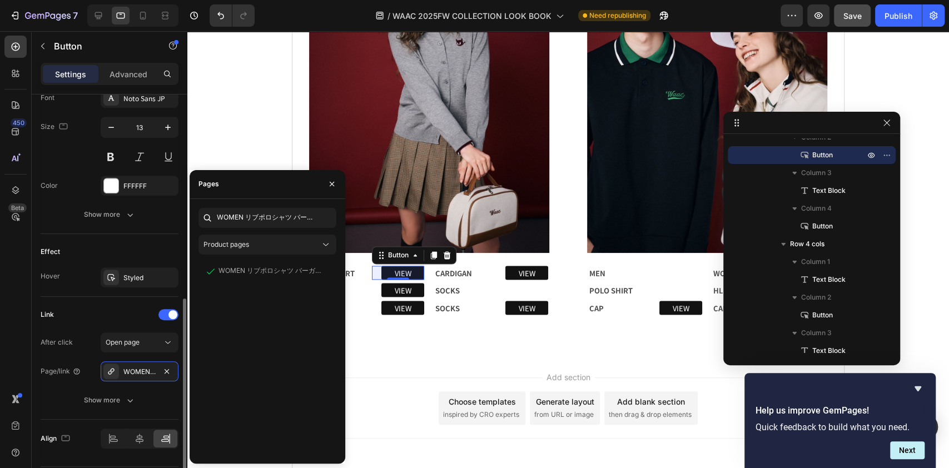
click at [85, 249] on div "Effect" at bounding box center [110, 252] width 138 height 18
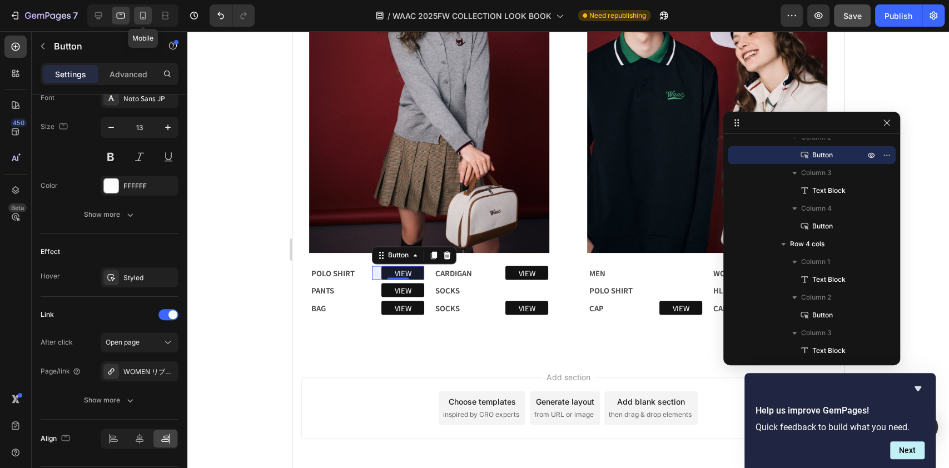
click at [144, 14] on icon at bounding box center [142, 15] width 11 height 11
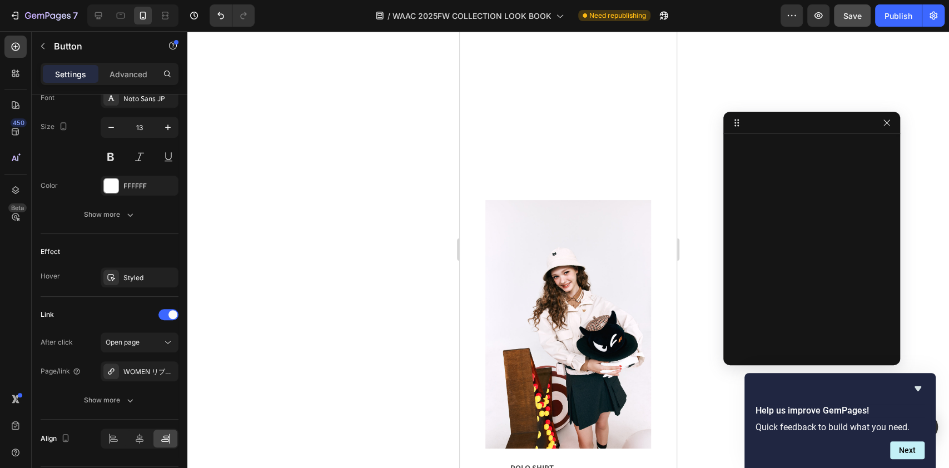
scroll to position [1811, 0]
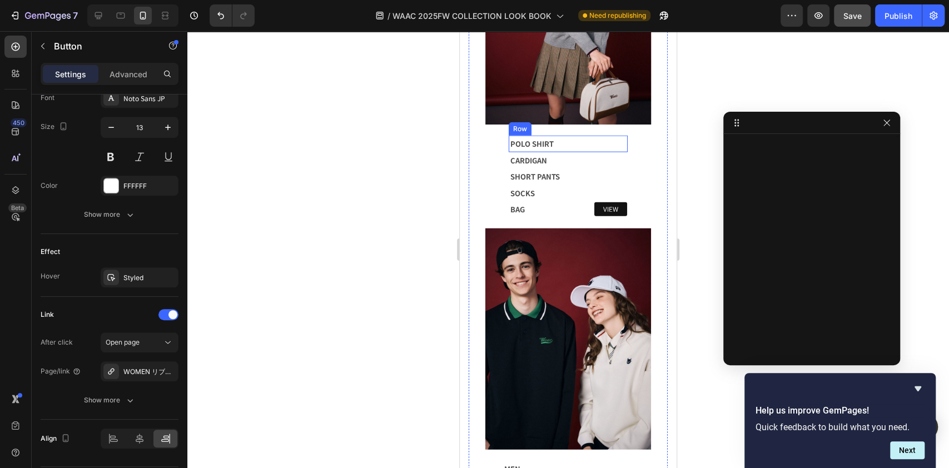
click at [572, 136] on div "VIEW Button" at bounding box center [597, 143] width 59 height 15
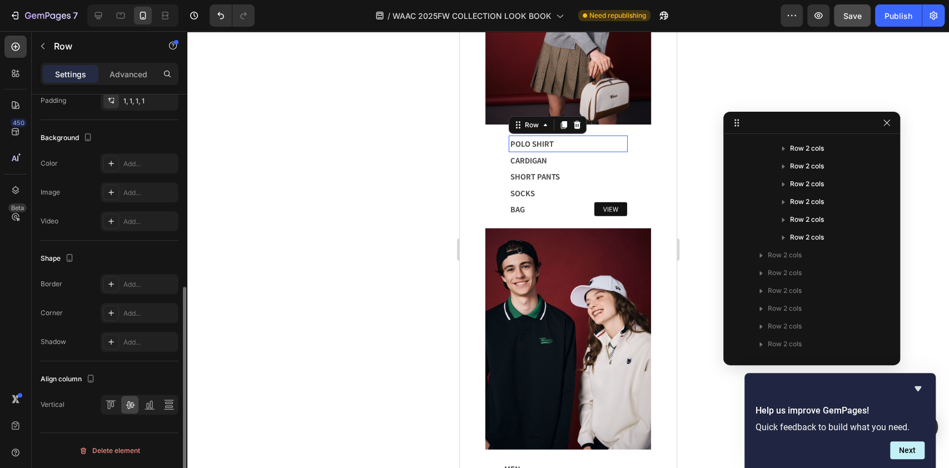
scroll to position [0, 0]
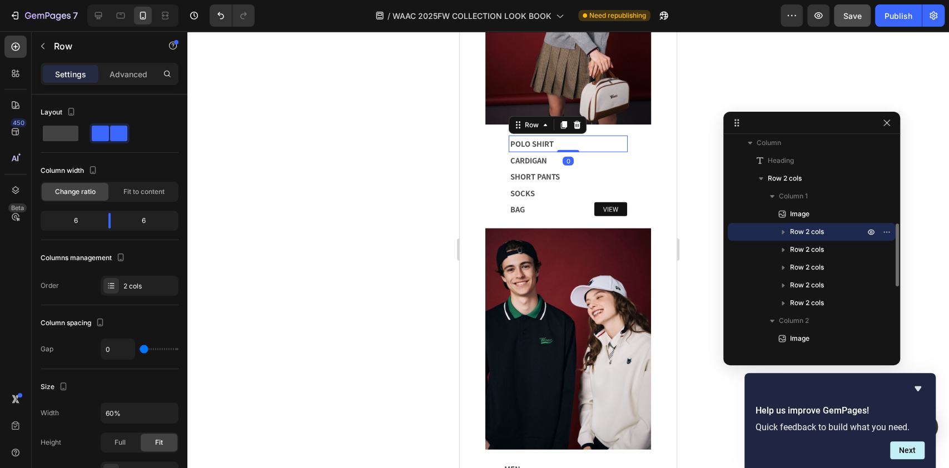
click at [783, 229] on icon "button" at bounding box center [783, 231] width 11 height 11
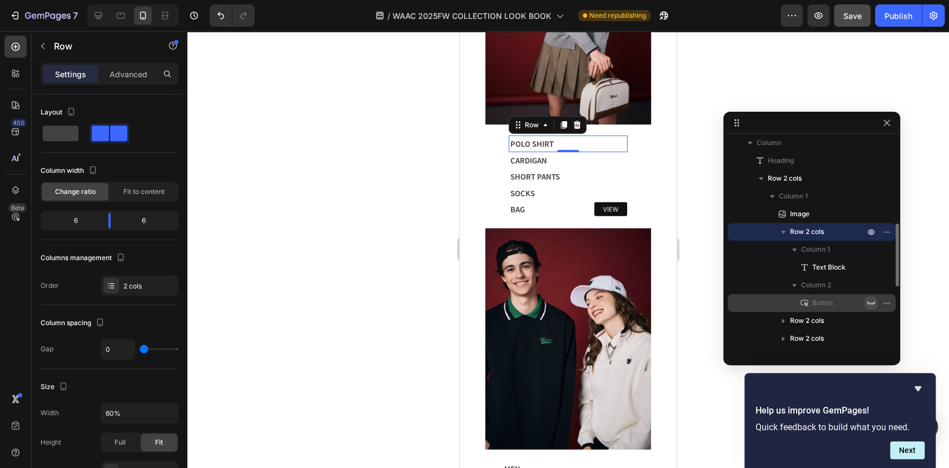
click at [868, 302] on icon "button" at bounding box center [871, 303] width 8 height 4
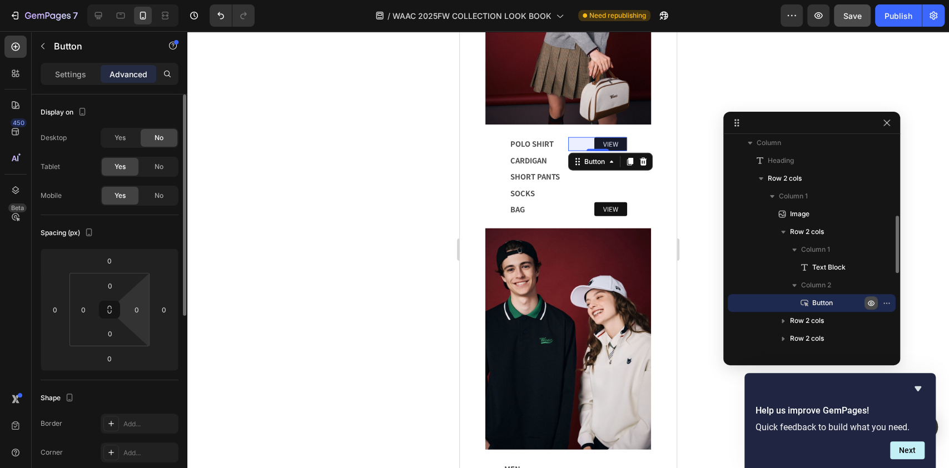
scroll to position [222, 0]
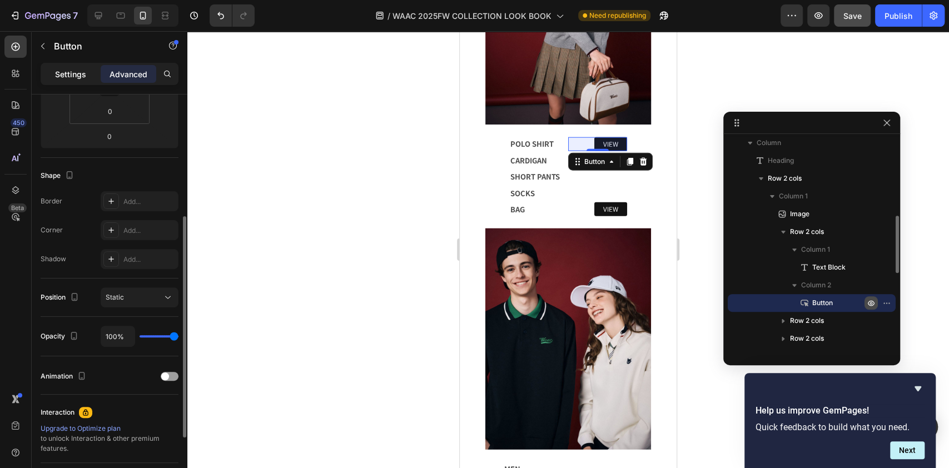
click at [68, 69] on p "Settings" at bounding box center [70, 74] width 31 height 12
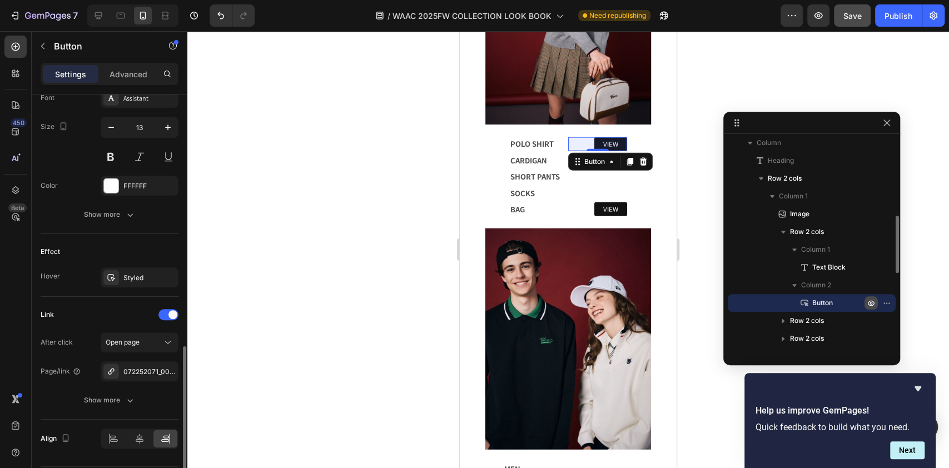
scroll to position [478, 0]
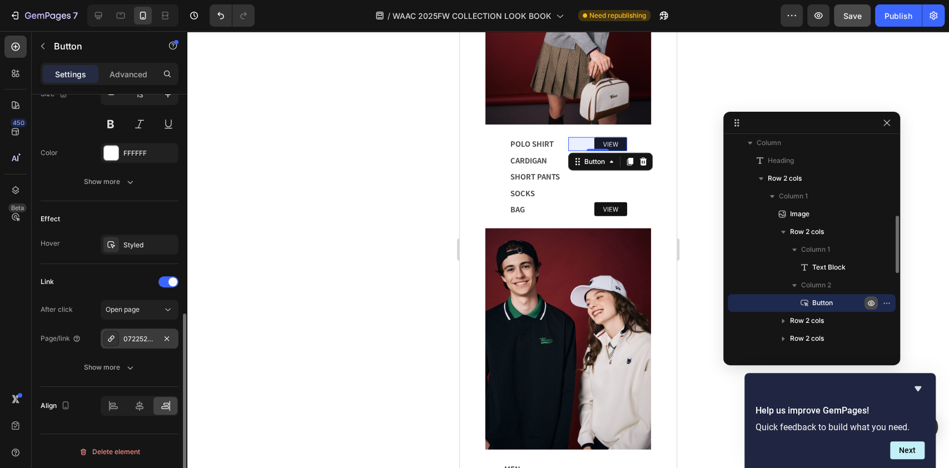
click at [145, 337] on div "072252071_0085" at bounding box center [139, 339] width 32 height 10
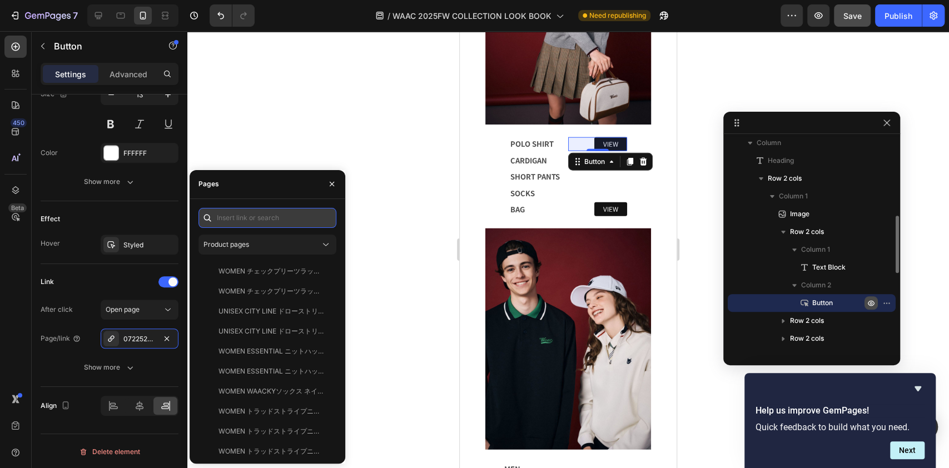
click at [253, 220] on input "text" at bounding box center [267, 218] width 138 height 20
paste input "WOMEN リブポロシャツ バーガンディ"
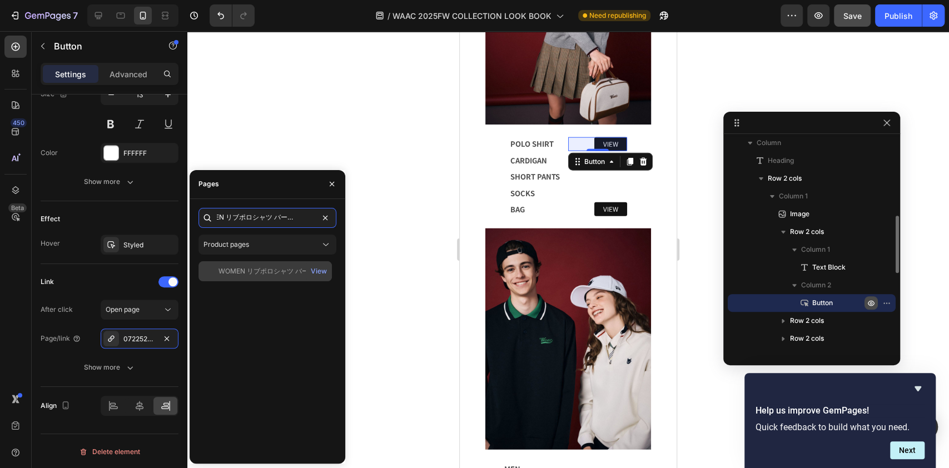
type input "WOMEN リブポロシャツ バーガンディ"
click at [260, 277] on div "WOMEN リブポロシャツ バーガンディ View" at bounding box center [264, 271] width 133 height 20
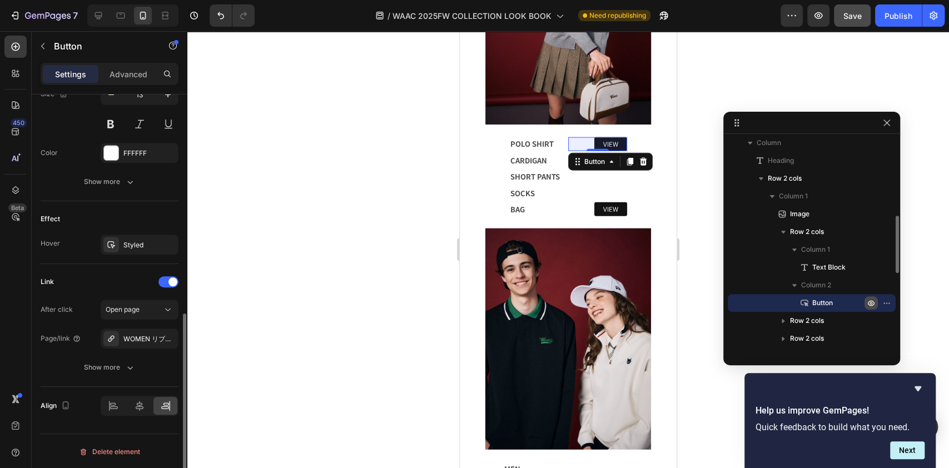
click at [78, 201] on div "Effect Hover Styled" at bounding box center [110, 232] width 138 height 63
click at [93, 18] on icon at bounding box center [98, 15] width 11 height 11
type input "16"
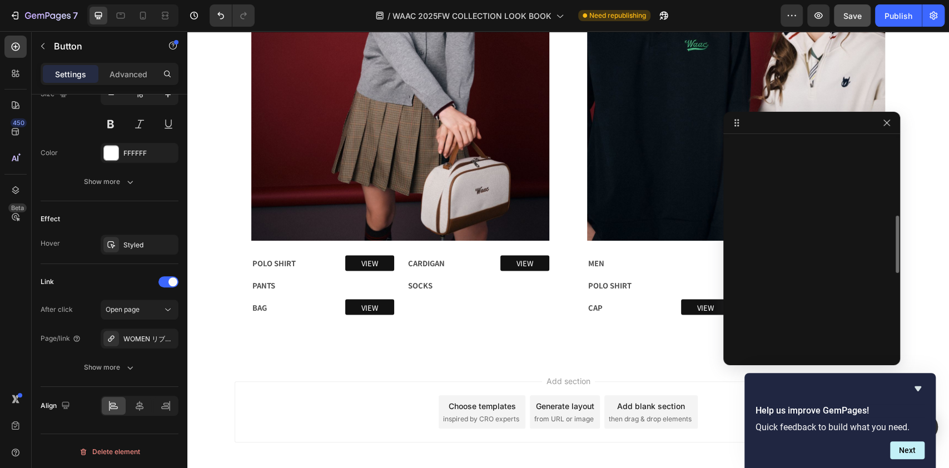
scroll to position [1233, 0]
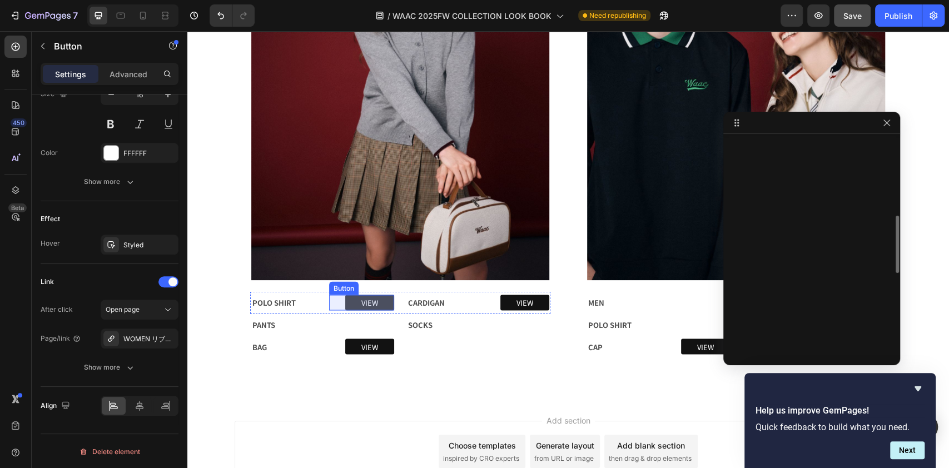
click at [375, 300] on link "VIEW" at bounding box center [369, 303] width 49 height 16
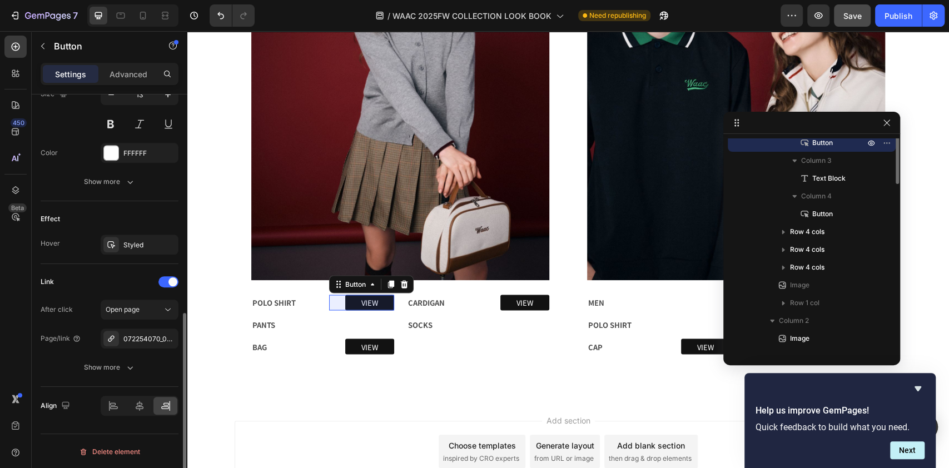
scroll to position [200, 0]
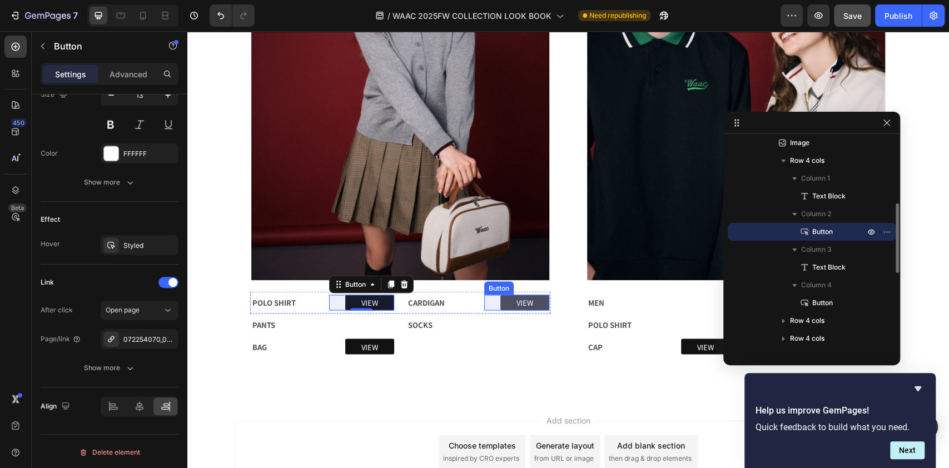
click at [536, 300] on link "VIEW" at bounding box center [524, 303] width 49 height 16
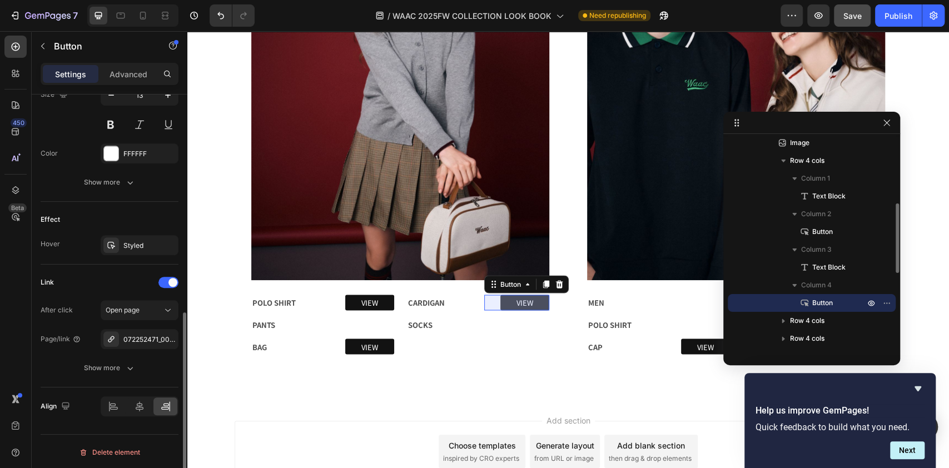
scroll to position [476, 0]
click at [143, 337] on div "072252471_0001" at bounding box center [139, 340] width 32 height 10
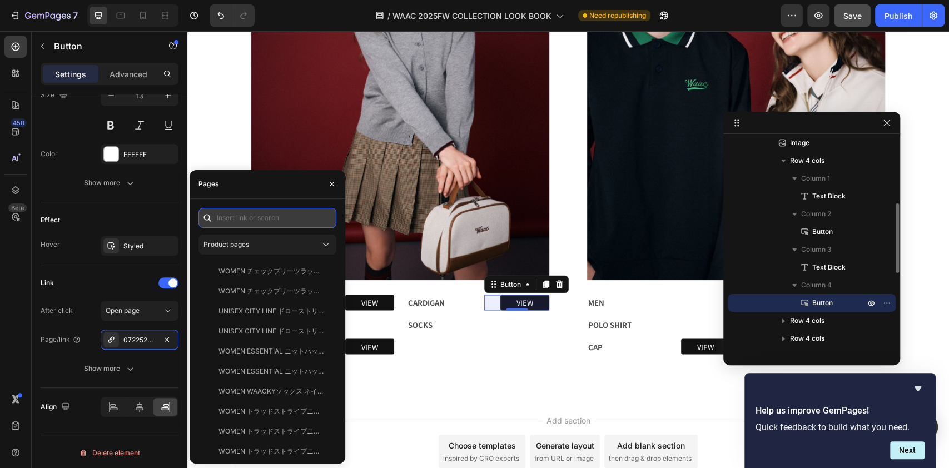
click at [253, 217] on input "text" at bounding box center [267, 218] width 138 height 20
paste input "ESSENTIAL ニットカーディガン グレー"
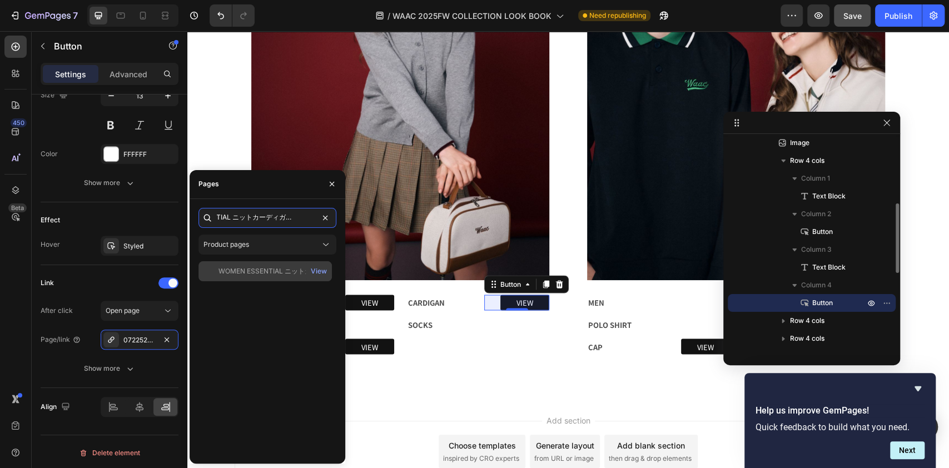
type input "ESSENTIAL ニットカーディガン グレー"
click at [245, 275] on div "WOMEN ESSENTIAL ニットカーディガン グレー" at bounding box center [272, 271] width 107 height 10
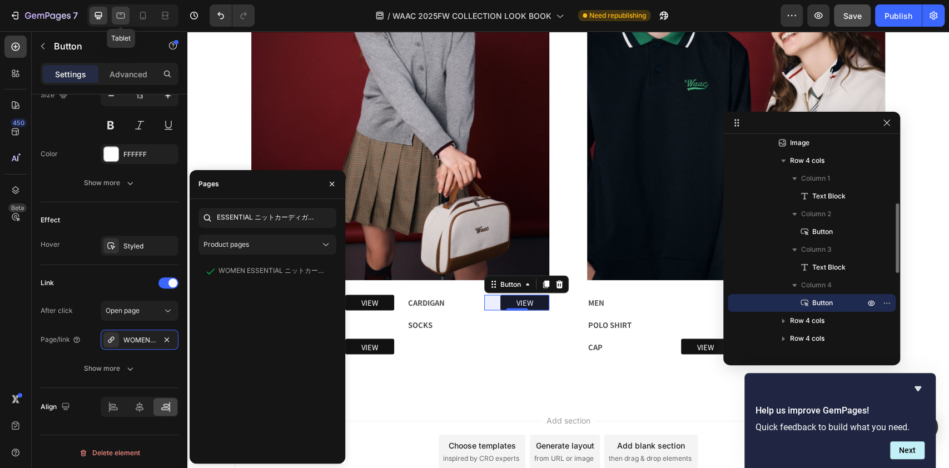
click at [121, 13] on icon at bounding box center [121, 16] width 8 height 6
type input "77"
type input "25"
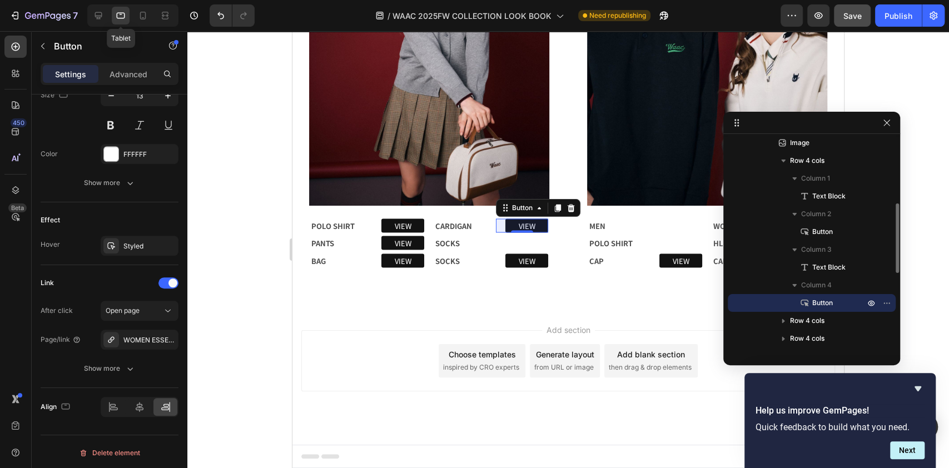
scroll to position [1223, 0]
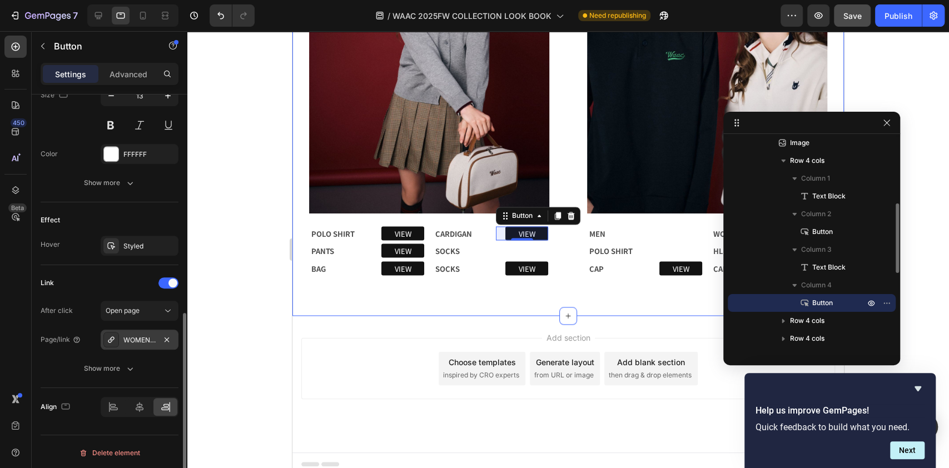
click at [125, 336] on div "WOMEN ESSENTIAL ニットカーディガン グレー" at bounding box center [139, 340] width 32 height 10
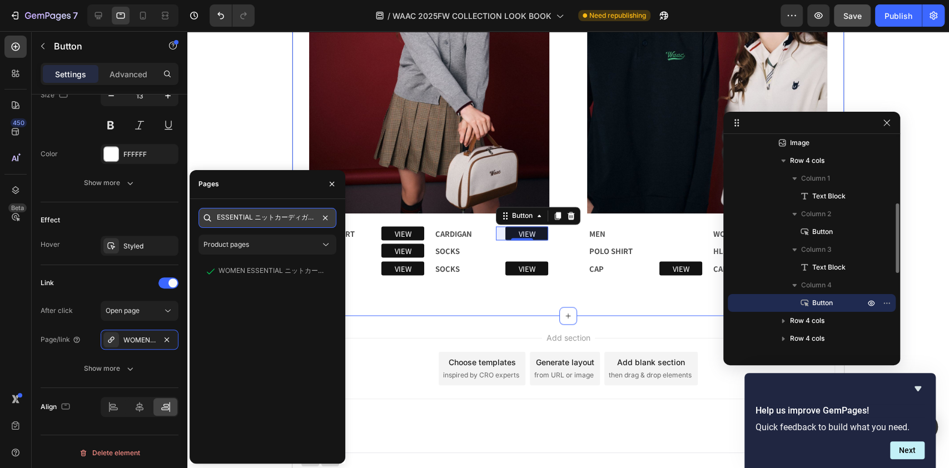
click at [267, 211] on input "ESSENTIAL ニットカーディガン グレー" at bounding box center [267, 218] width 138 height 20
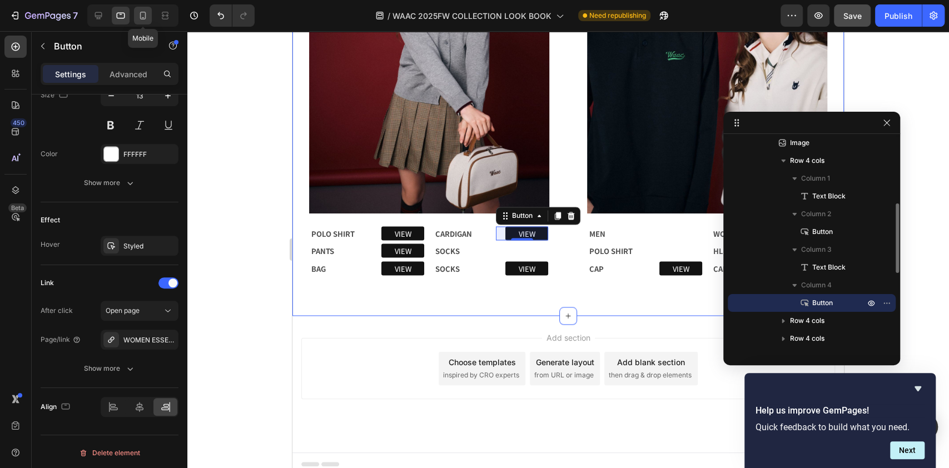
click at [145, 17] on icon at bounding box center [143, 16] width 6 height 8
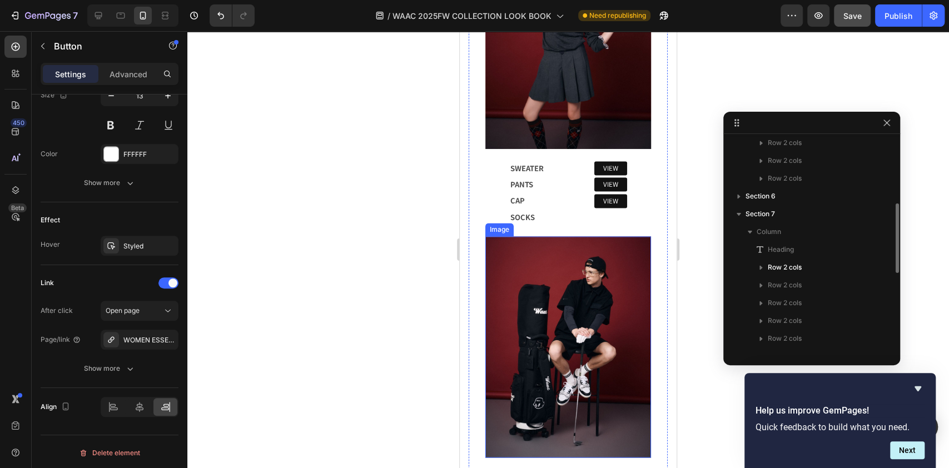
scroll to position [1612, 0]
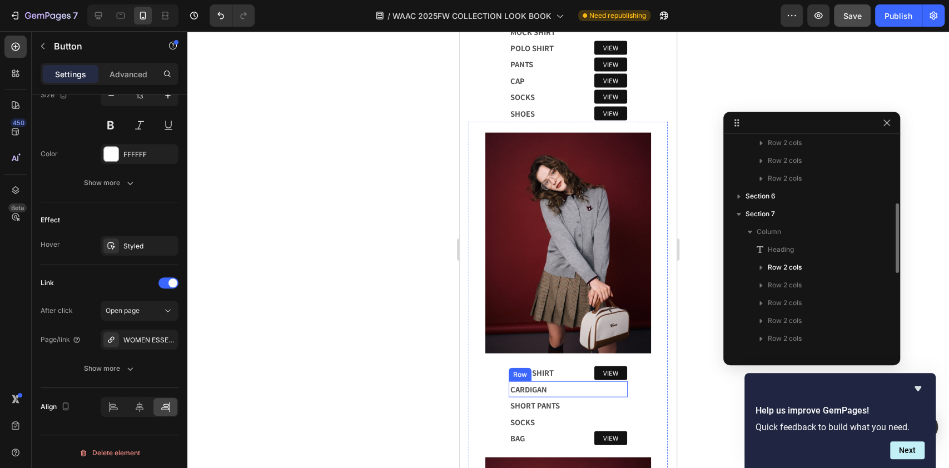
click at [589, 382] on div "VIEW Button" at bounding box center [597, 389] width 59 height 15
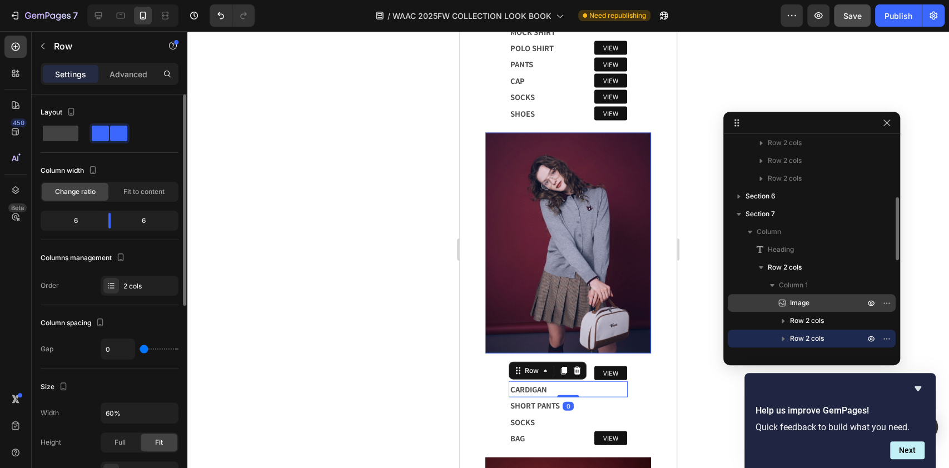
scroll to position [274, 0]
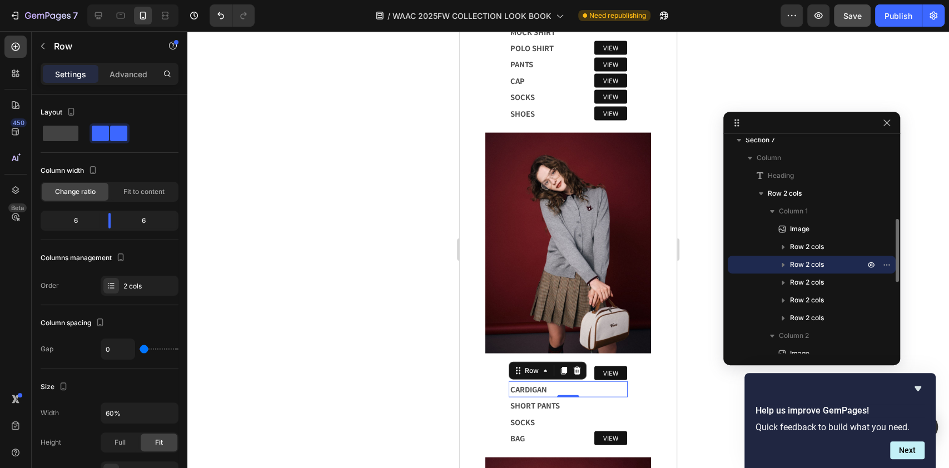
click at [786, 265] on icon "button" at bounding box center [783, 264] width 11 height 11
click at [868, 334] on icon "button" at bounding box center [871, 335] width 9 height 9
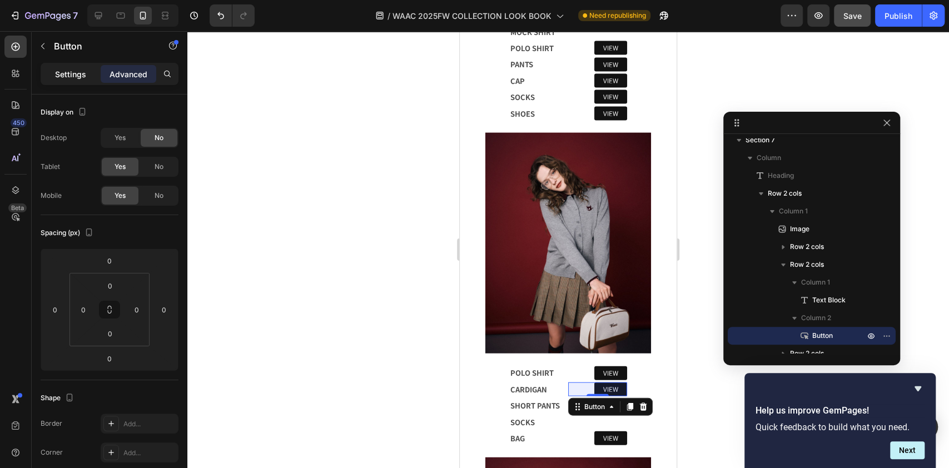
click at [71, 76] on p "Settings" at bounding box center [70, 74] width 31 height 12
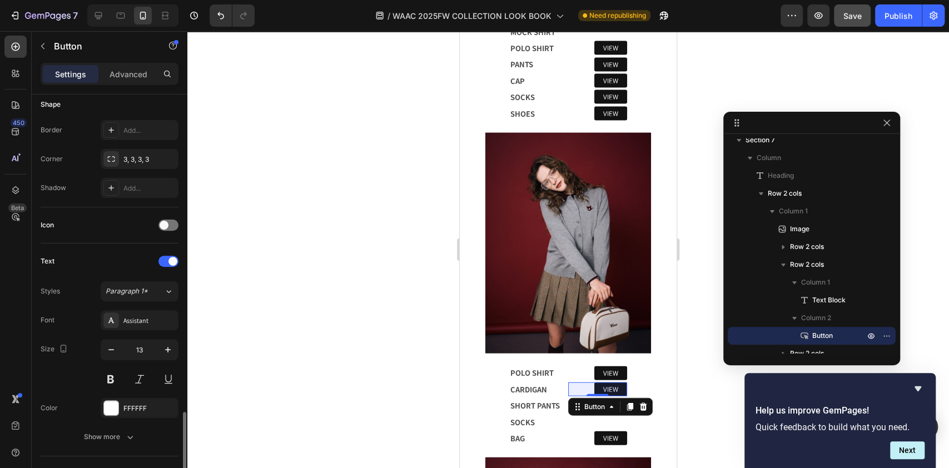
scroll to position [445, 0]
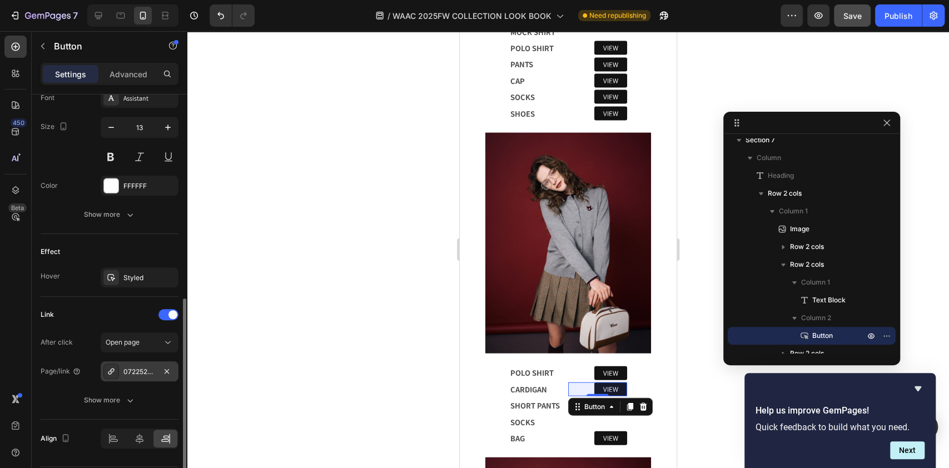
click at [141, 368] on div "072252471_0001" at bounding box center [139, 372] width 32 height 10
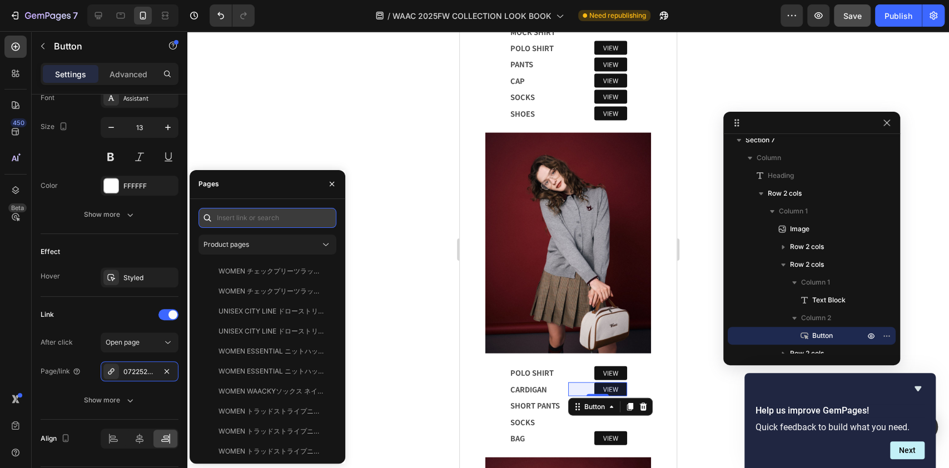
click at [240, 211] on input "text" at bounding box center [267, 218] width 138 height 20
paste input "ESSENTIAL ニットカーディガン グレー"
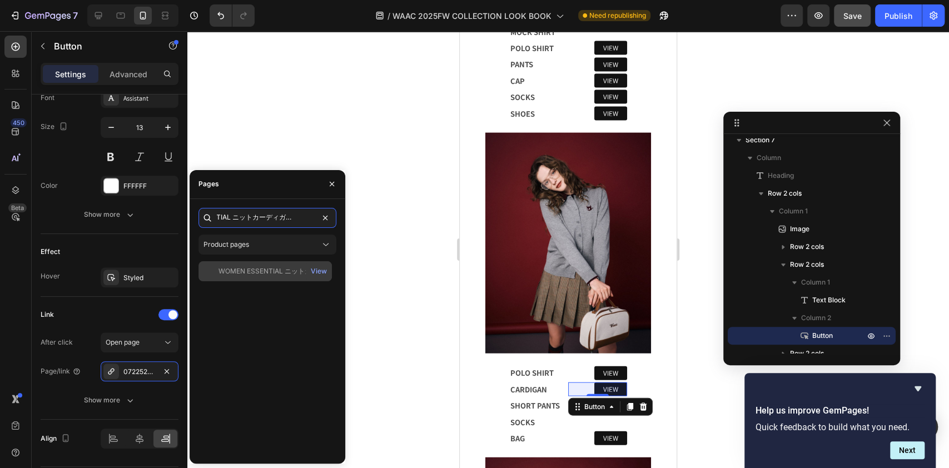
type input "ESSENTIAL ニットカーディガン グレー"
click at [286, 279] on div "WOMEN ESSENTIAL ニットカーディガン グレー View" at bounding box center [264, 271] width 133 height 20
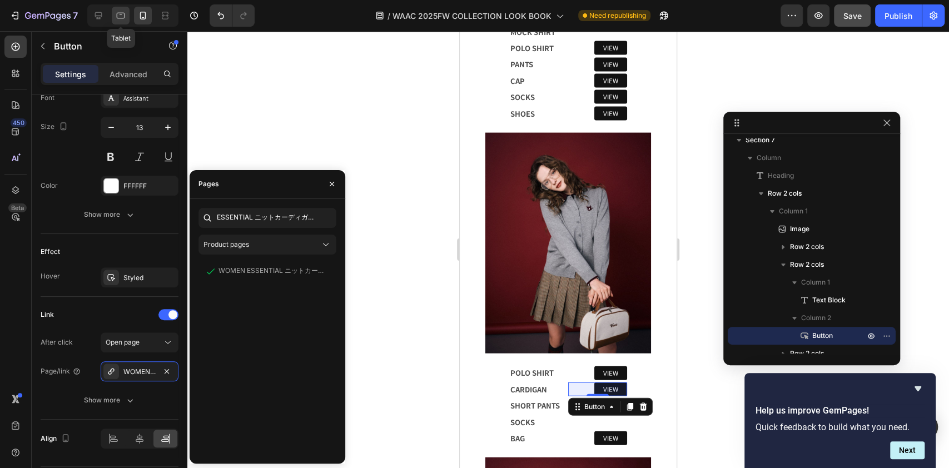
click at [124, 17] on icon at bounding box center [121, 16] width 8 height 6
type input "16"
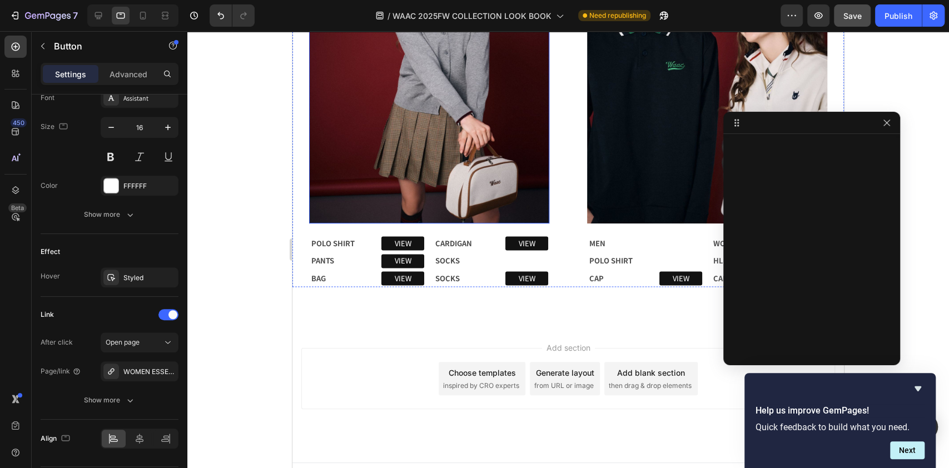
scroll to position [961, 0]
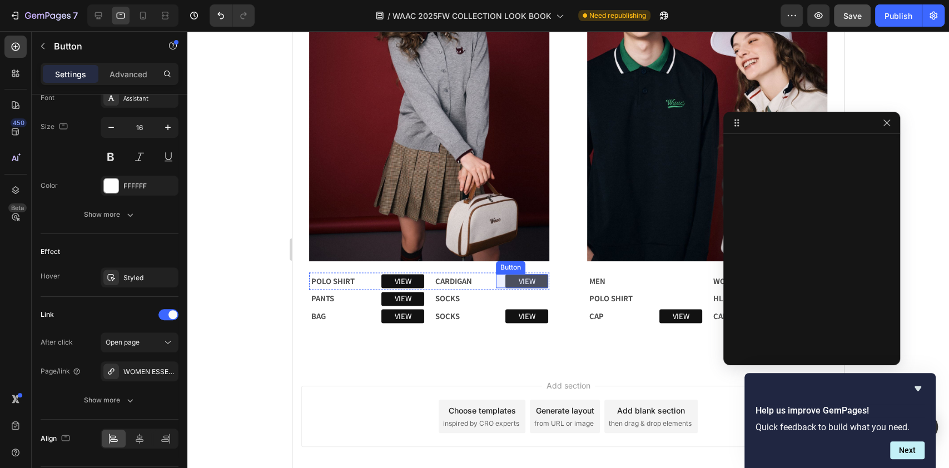
click at [537, 274] on link "VIEW" at bounding box center [526, 281] width 43 height 14
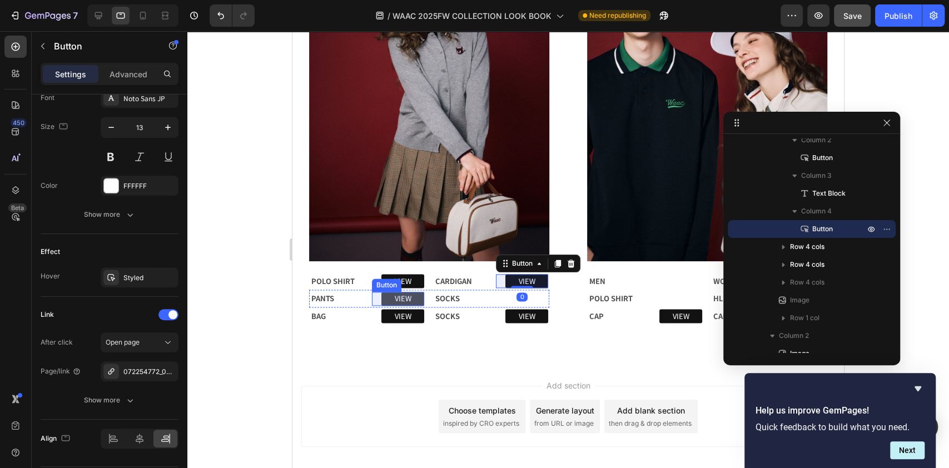
click at [414, 292] on link "VIEW" at bounding box center [402, 299] width 43 height 14
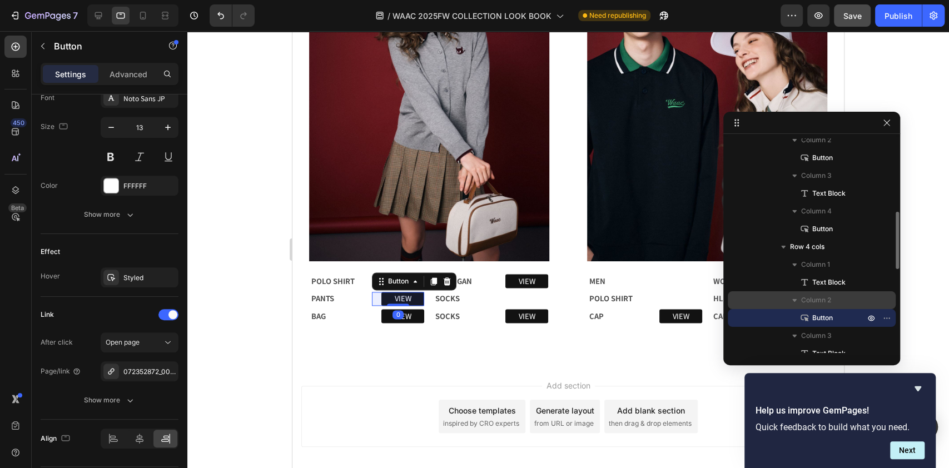
scroll to position [348, 0]
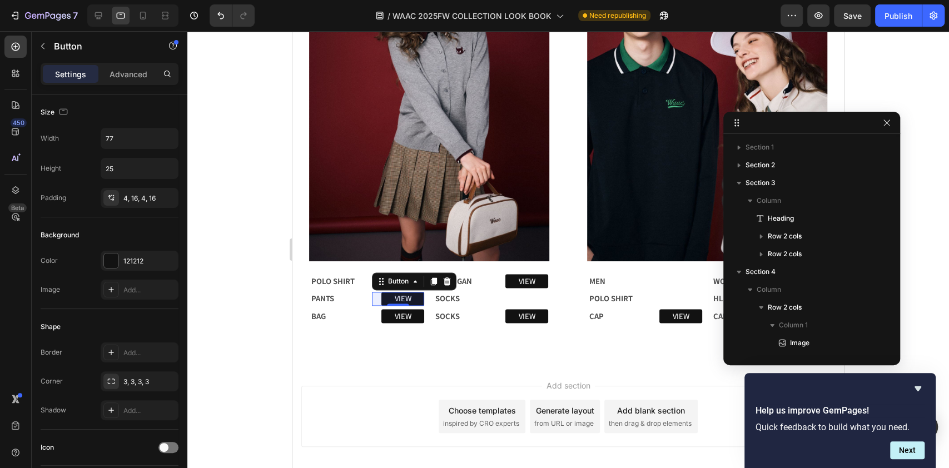
scroll to position [348, 0]
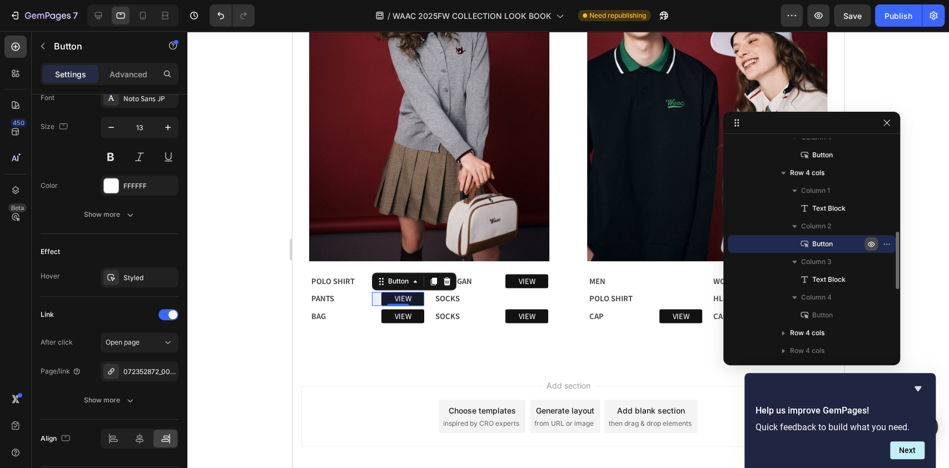
click at [872, 243] on icon "button" at bounding box center [871, 244] width 3 height 3
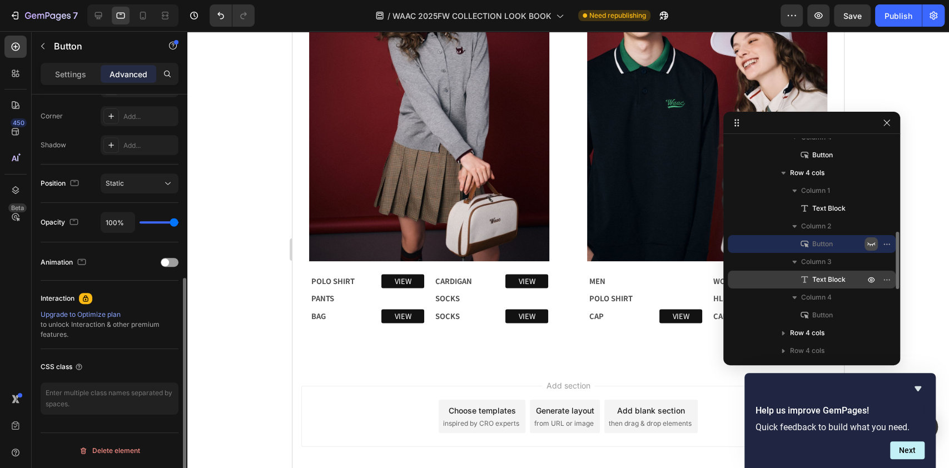
scroll to position [336, 0]
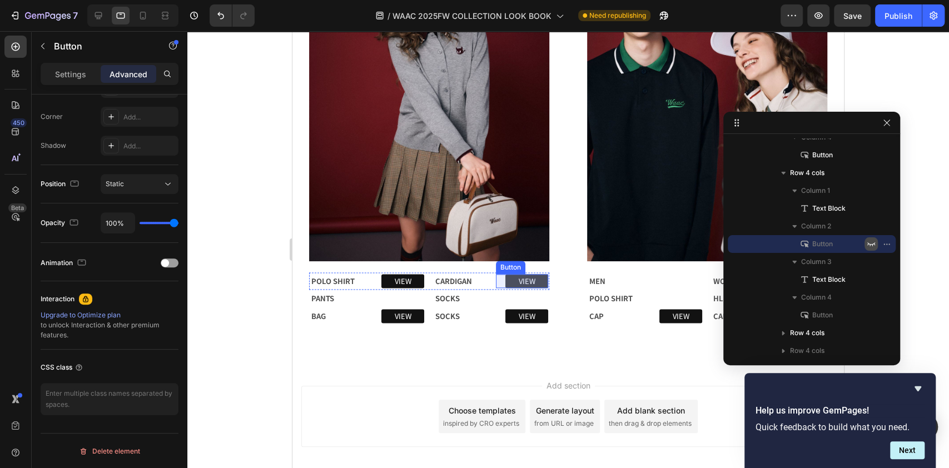
click at [539, 274] on link "VIEW" at bounding box center [526, 281] width 43 height 14
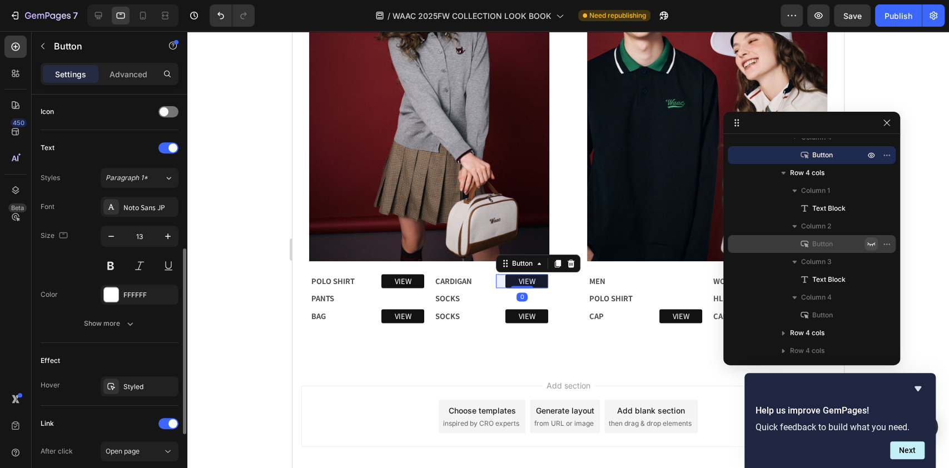
scroll to position [478, 0]
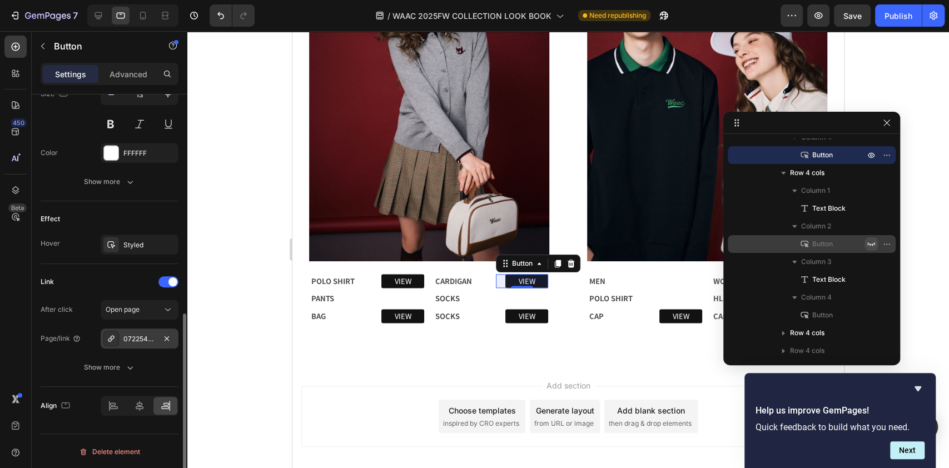
click at [139, 337] on div "072254772_0003" at bounding box center [139, 339] width 32 height 10
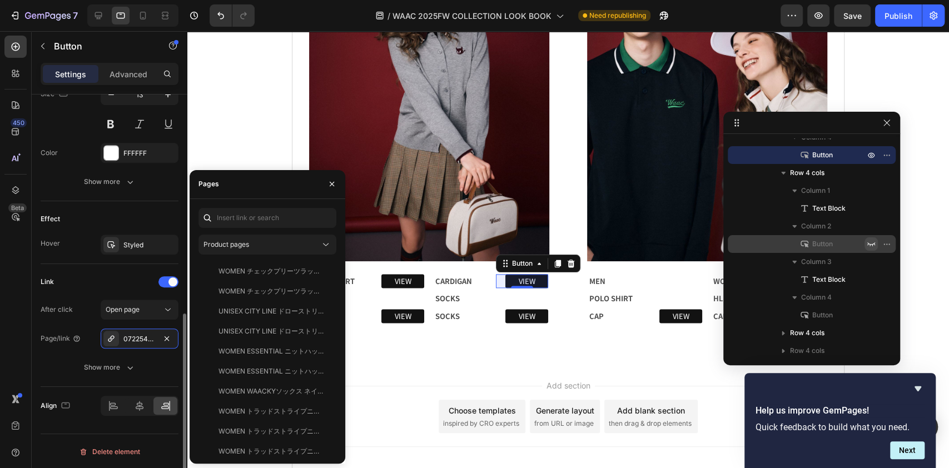
click at [76, 210] on div "Effect" at bounding box center [110, 219] width 138 height 18
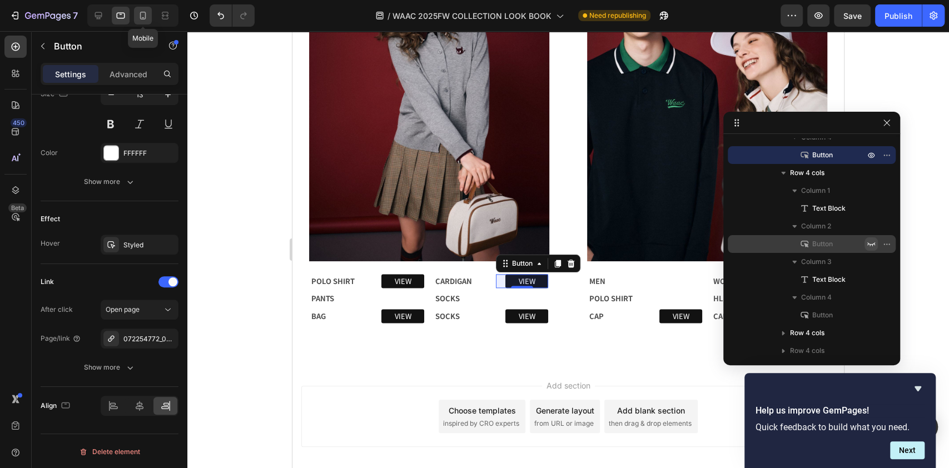
click at [139, 13] on icon at bounding box center [142, 15] width 11 height 11
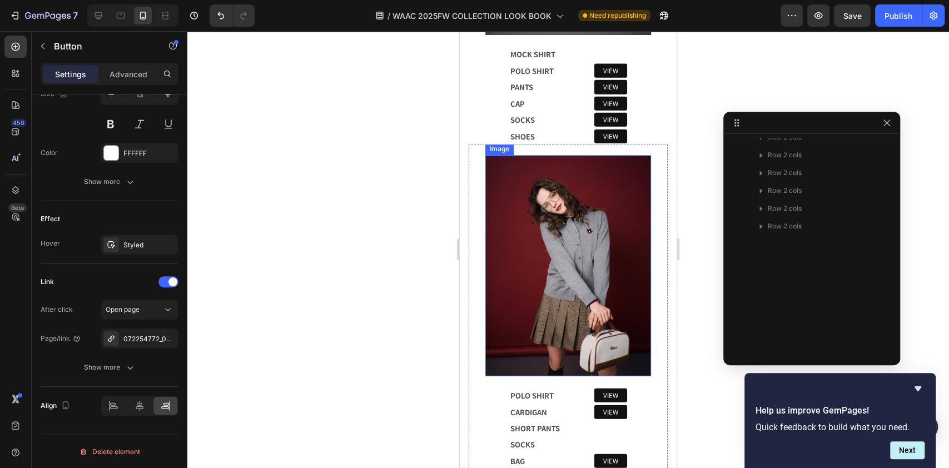
scroll to position [1960, 0]
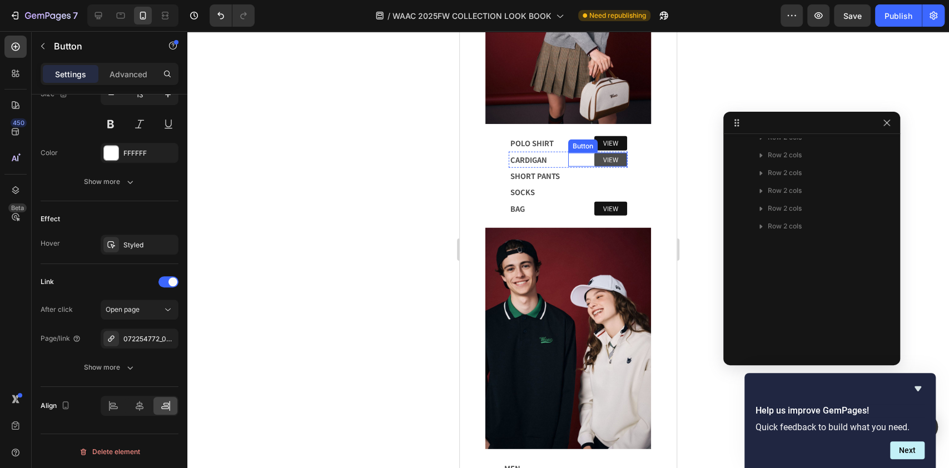
click at [614, 153] on link "VIEW" at bounding box center [610, 160] width 33 height 14
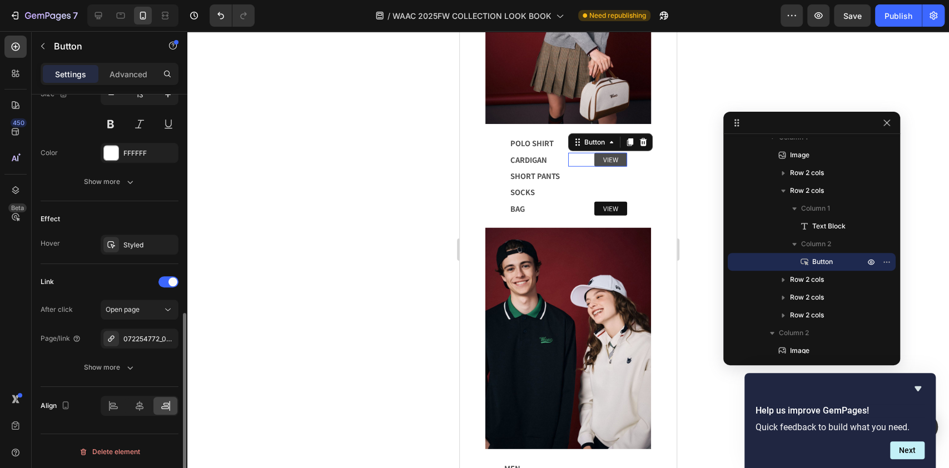
scroll to position [477, 0]
click at [93, 12] on icon at bounding box center [98, 15] width 11 height 11
type input "16"
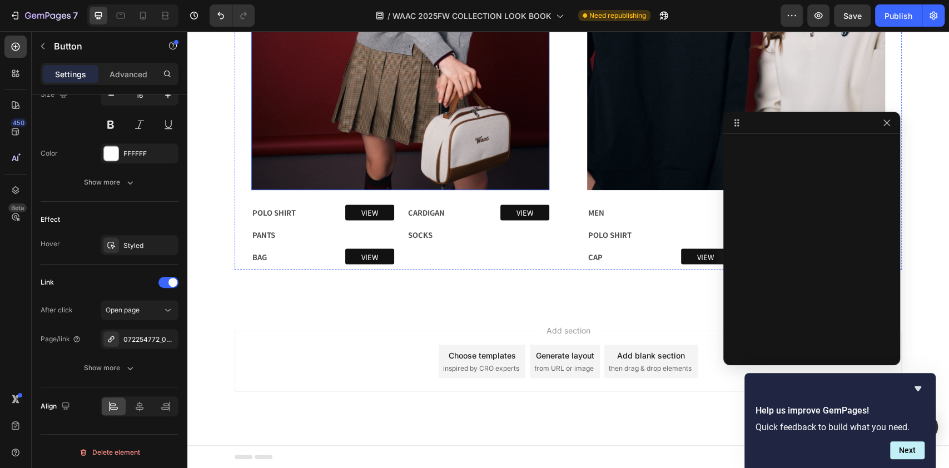
scroll to position [1174, 0]
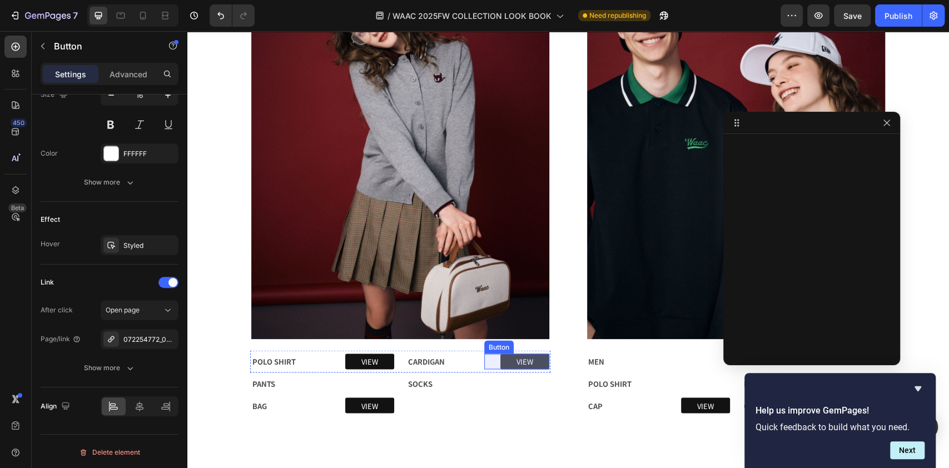
click at [534, 362] on link "VIEW" at bounding box center [524, 362] width 49 height 16
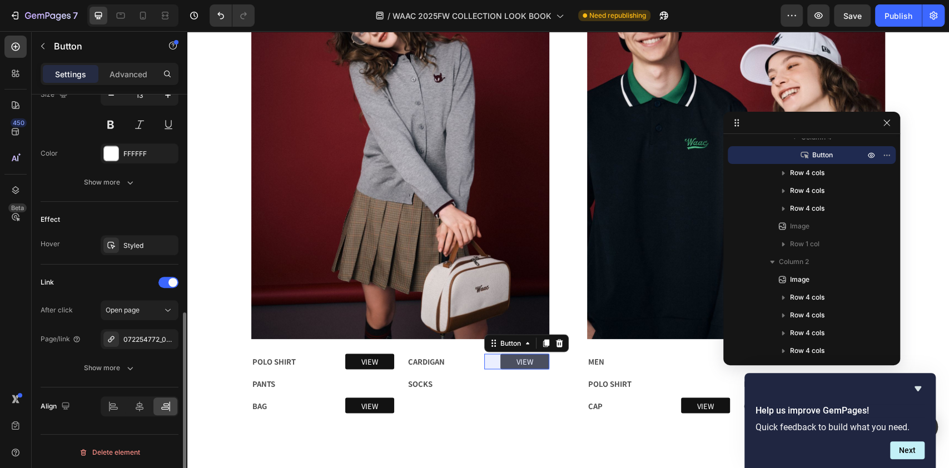
scroll to position [476, 0]
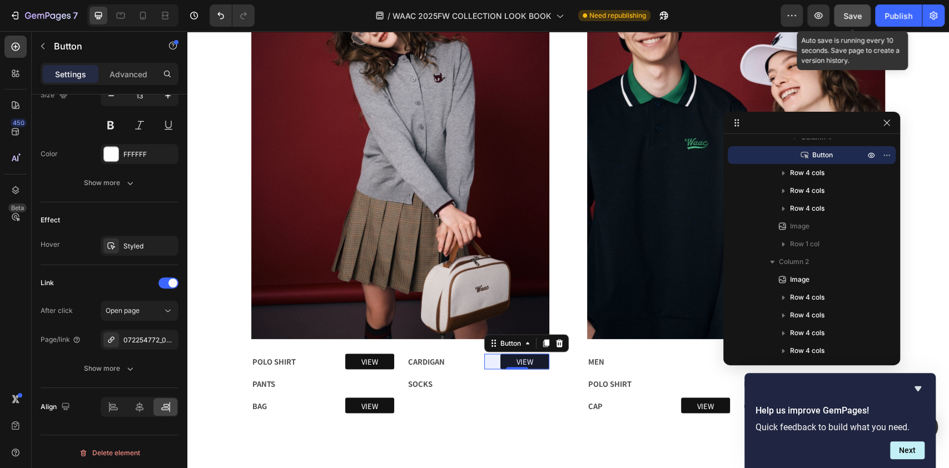
click at [852, 16] on span "Save" at bounding box center [852, 15] width 18 height 9
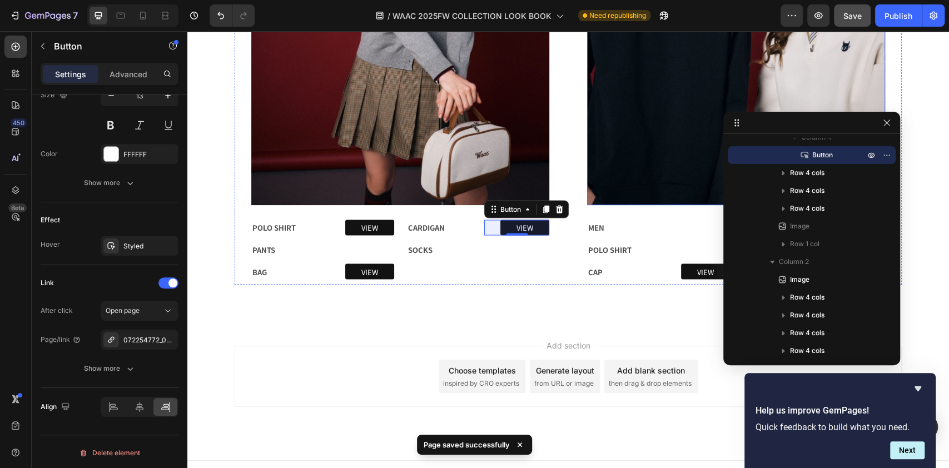
scroll to position [1322, 0]
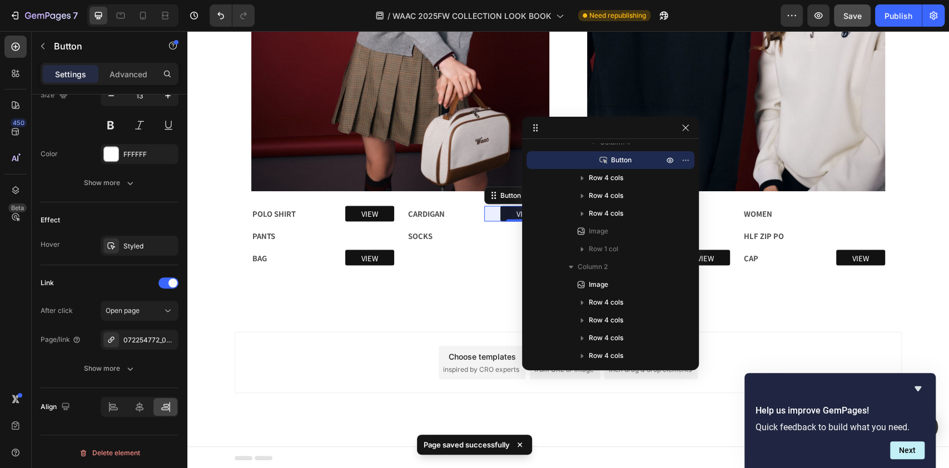
drag, startPoint x: 794, startPoint y: 121, endPoint x: 420, endPoint y: 109, distance: 373.8
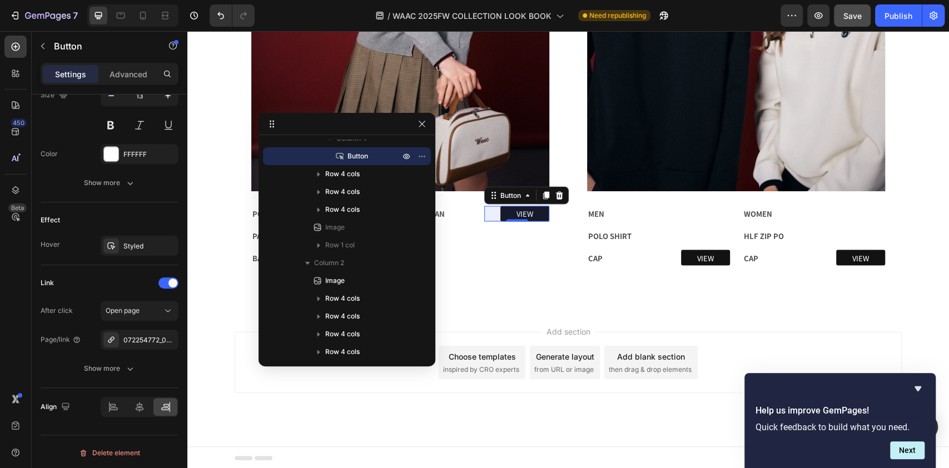
drag, startPoint x: 411, startPoint y: 120, endPoint x: 311, endPoint y: 123, distance: 100.1
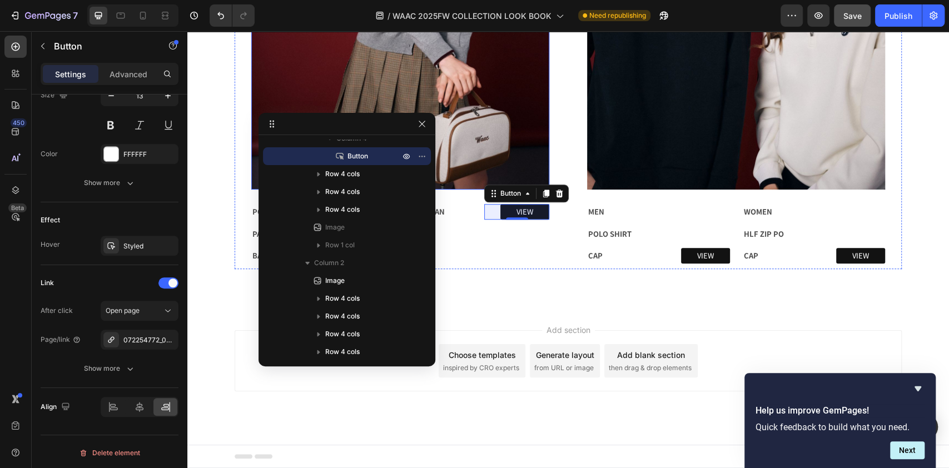
scroll to position [654, 0]
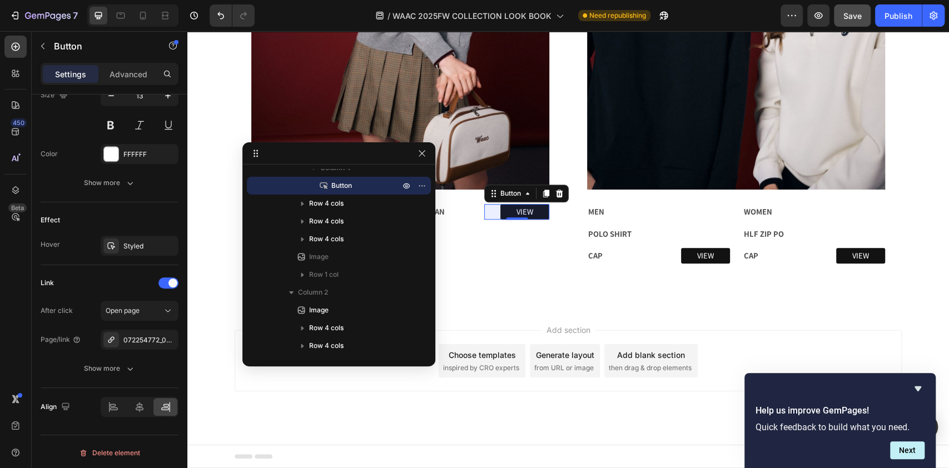
drag, startPoint x: 261, startPoint y: 115, endPoint x: 245, endPoint y: 144, distance: 33.6
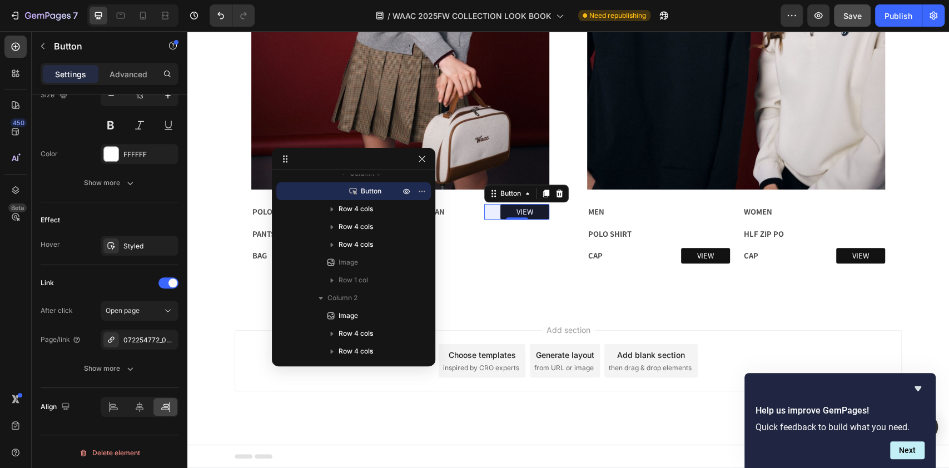
drag, startPoint x: 245, startPoint y: 144, endPoint x: 275, endPoint y: 150, distance: 30.0
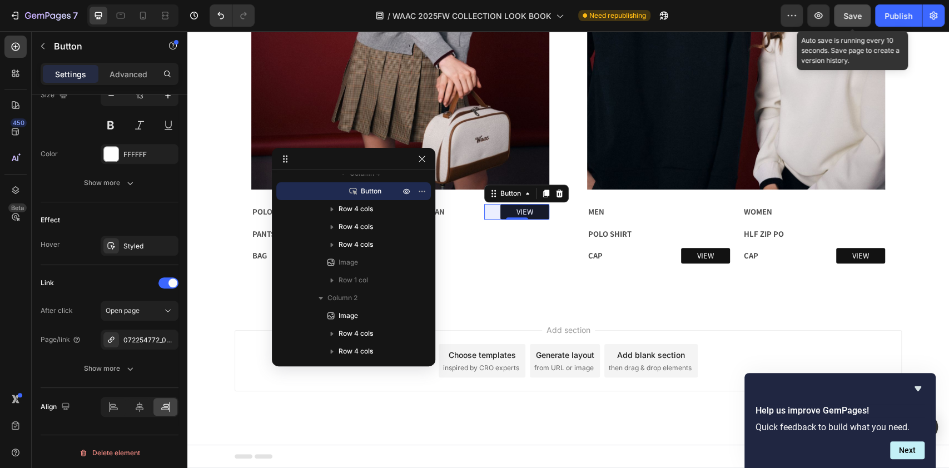
click at [859, 12] on span "Save" at bounding box center [852, 15] width 18 height 9
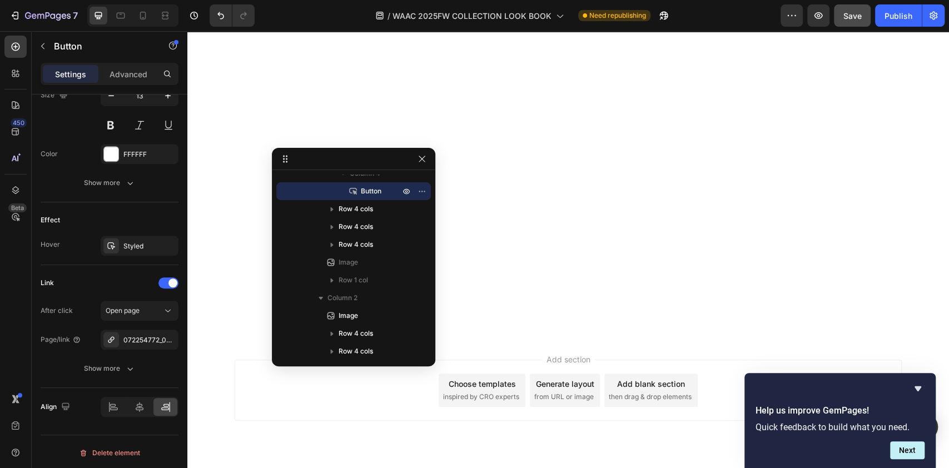
scroll to position [507, 0]
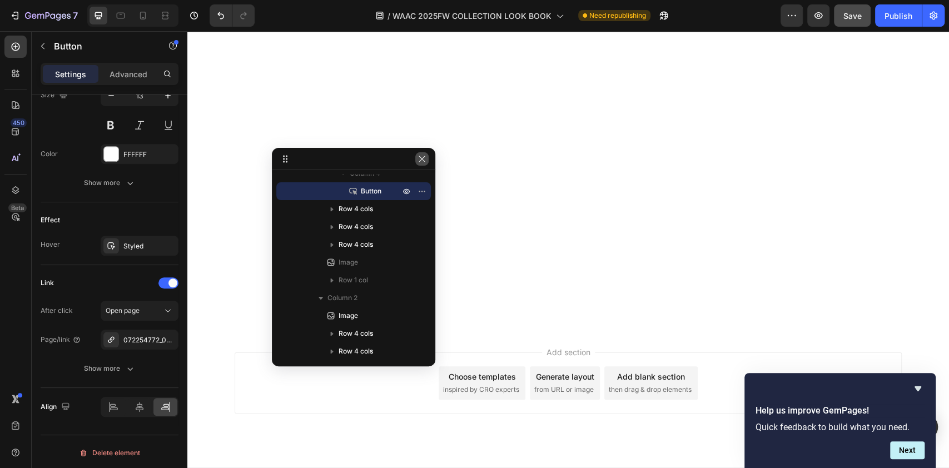
click at [421, 161] on icon "button" at bounding box center [422, 159] width 9 height 9
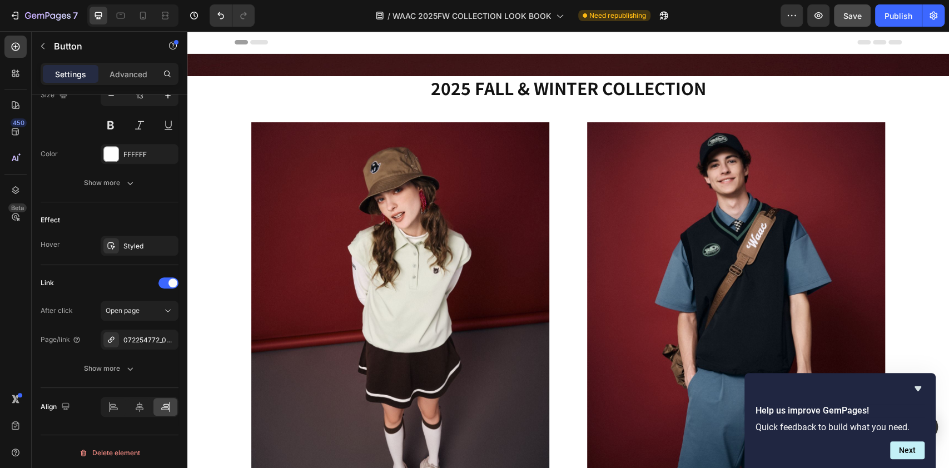
scroll to position [0, 0]
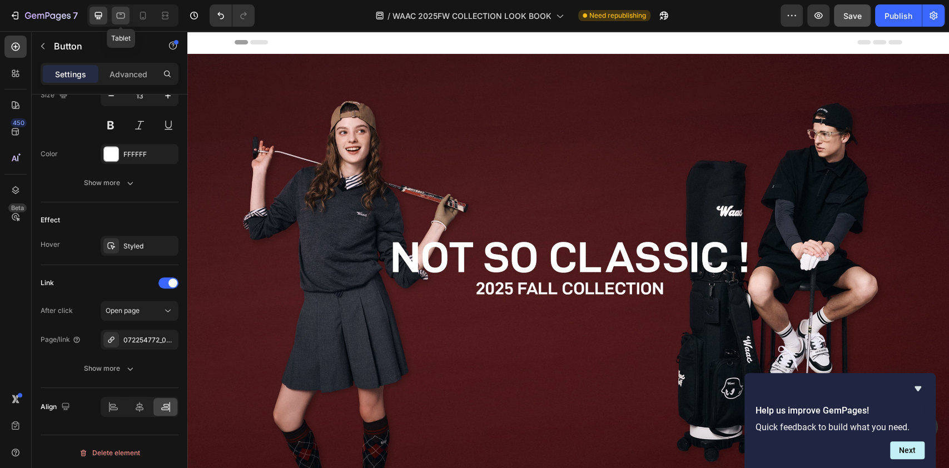
click at [121, 16] on icon at bounding box center [120, 15] width 11 height 11
type input "77"
type input "25"
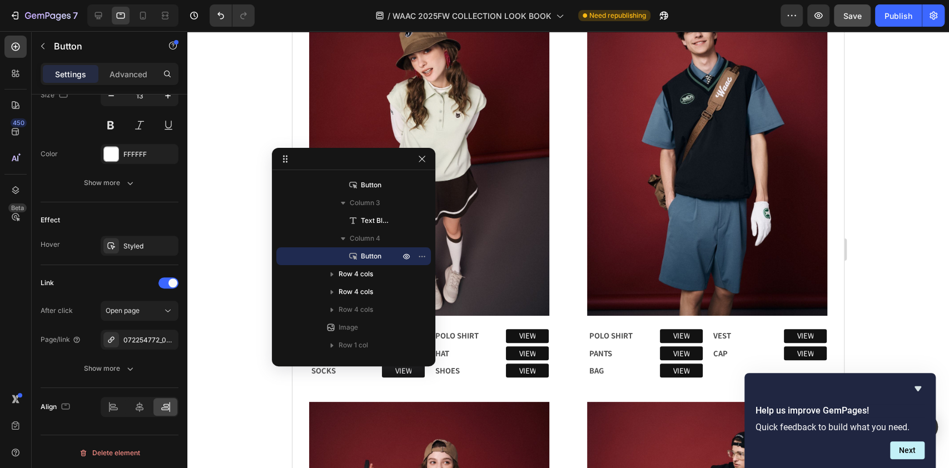
scroll to position [445, 0]
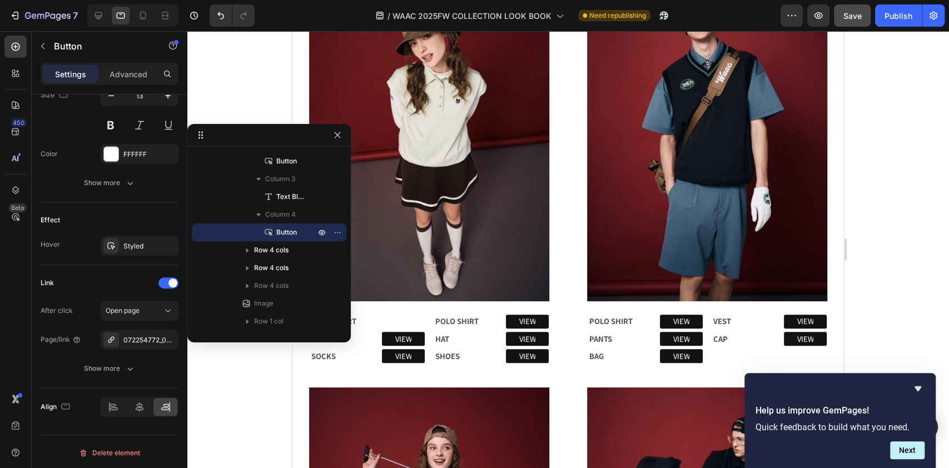
drag, startPoint x: 311, startPoint y: 158, endPoint x: 160, endPoint y: 128, distance: 154.6
click at [331, 138] on button "button" at bounding box center [337, 134] width 13 height 13
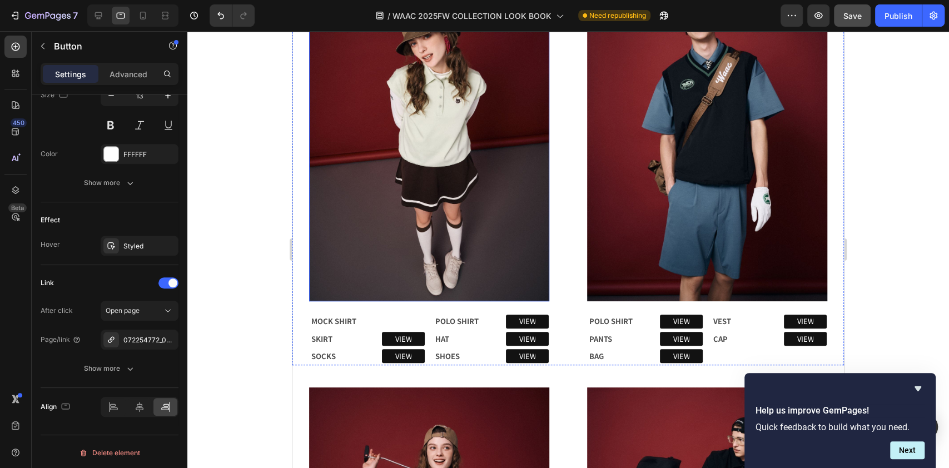
scroll to position [519, 0]
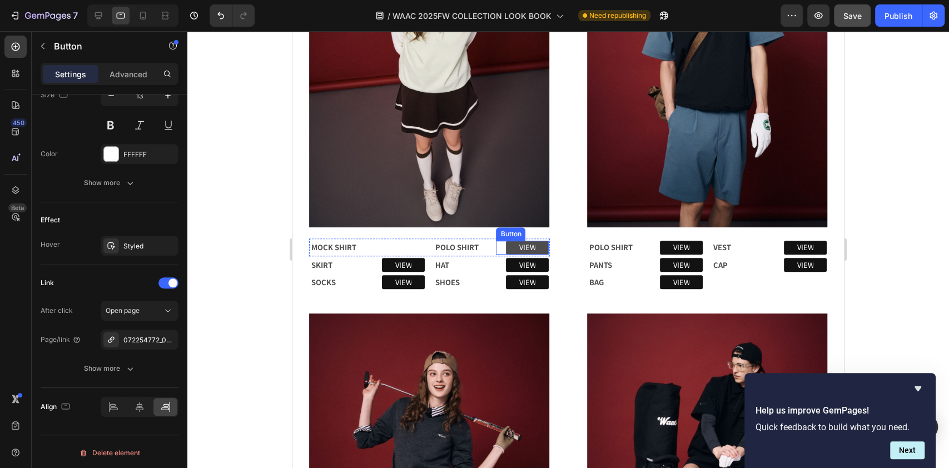
click at [535, 241] on link "VIEW" at bounding box center [527, 248] width 43 height 14
click at [413, 258] on link "VIEW" at bounding box center [403, 265] width 43 height 14
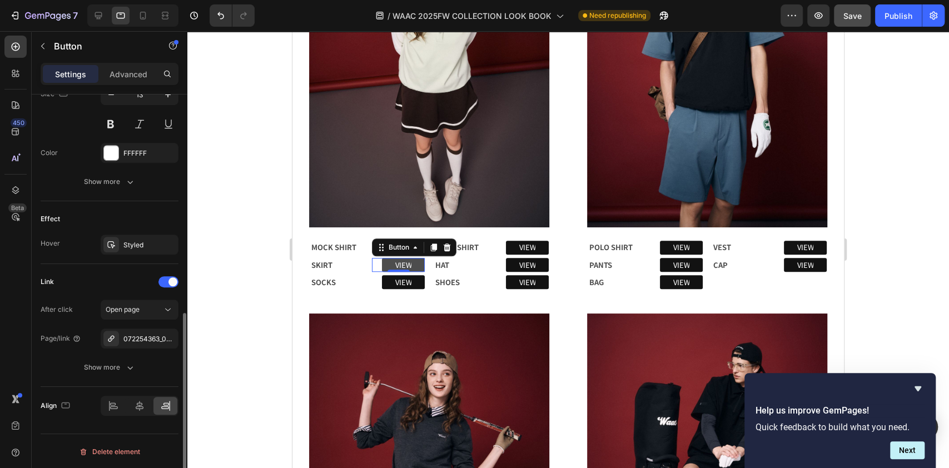
scroll to position [477, 0]
click at [810, 241] on link "VIEW" at bounding box center [805, 248] width 43 height 14
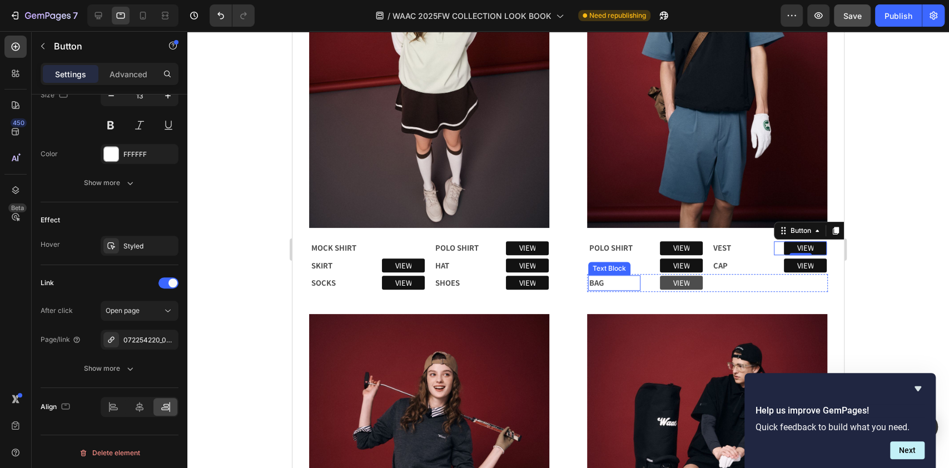
scroll to position [519, 0]
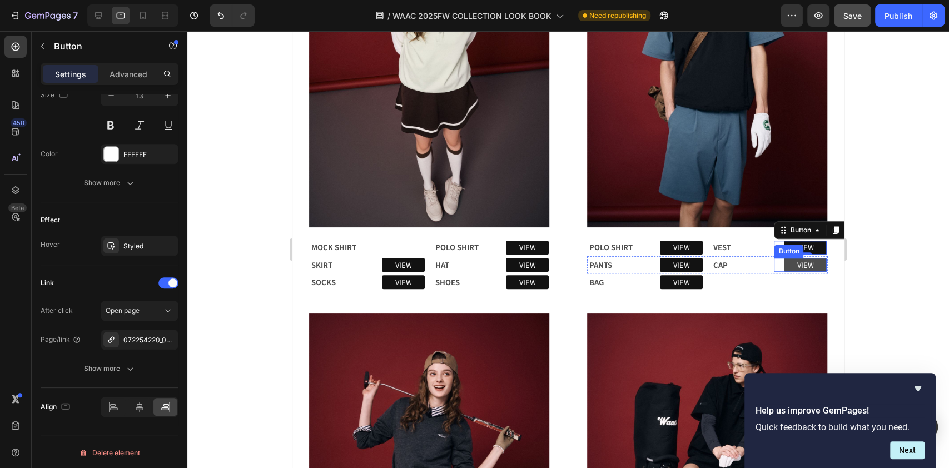
click at [808, 258] on link "VIEW" at bounding box center [805, 265] width 43 height 14
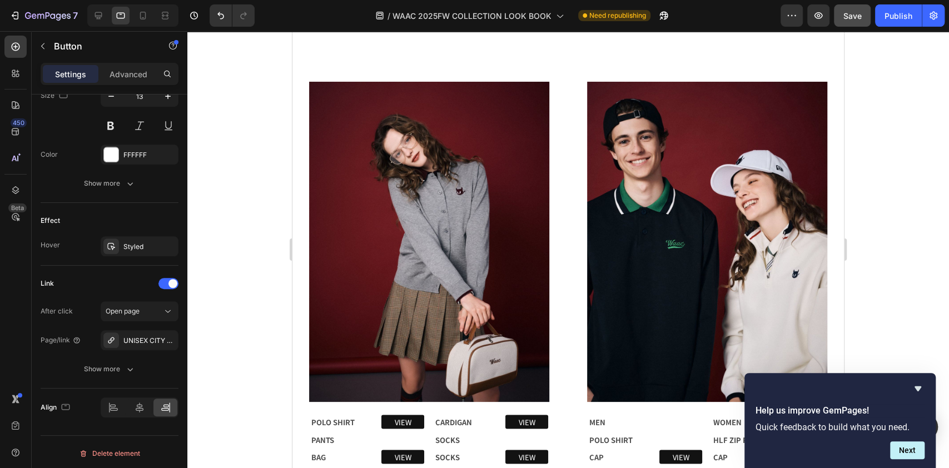
scroll to position [1260, 0]
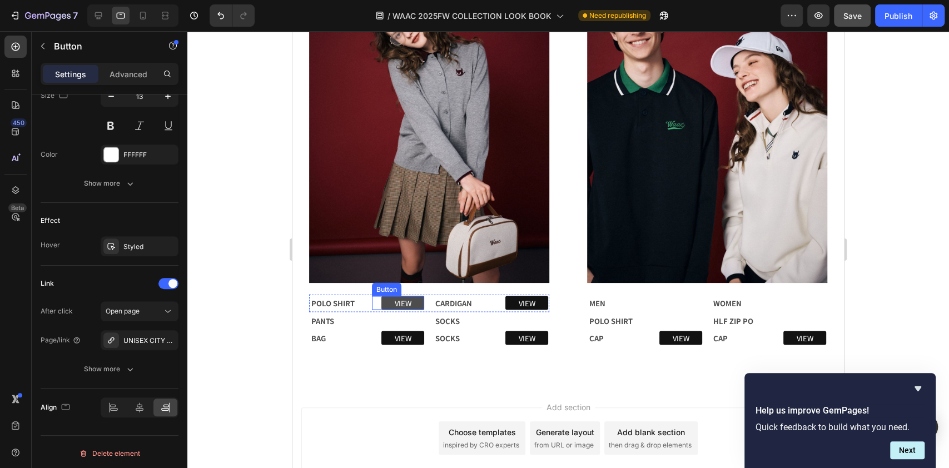
click at [414, 296] on link "VIEW" at bounding box center [402, 303] width 43 height 14
click at [538, 296] on link "VIEW" at bounding box center [526, 303] width 43 height 14
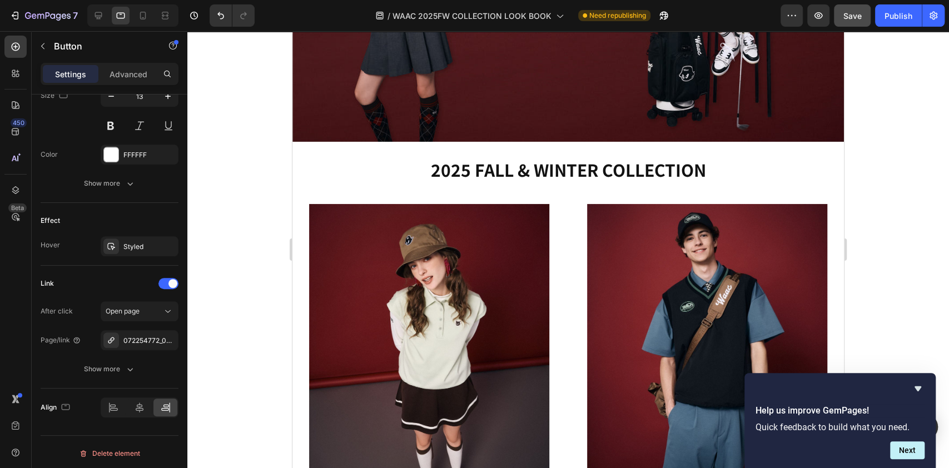
scroll to position [0, 0]
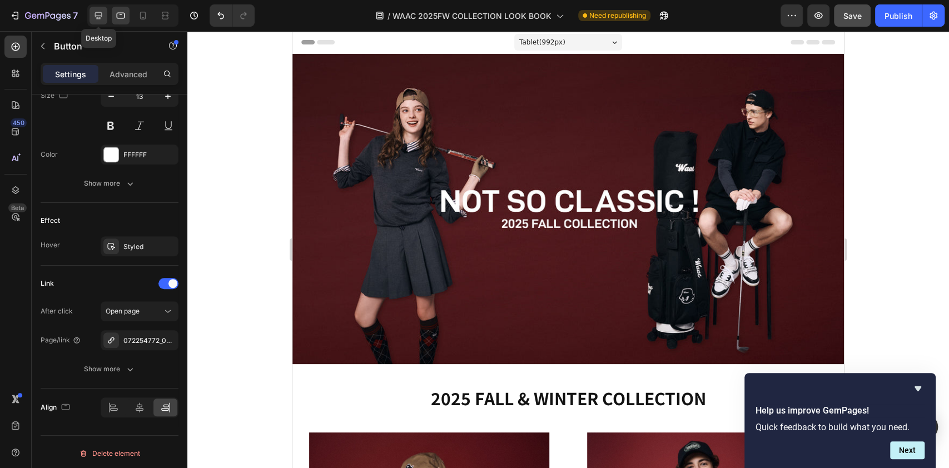
click at [94, 12] on icon at bounding box center [98, 15] width 11 height 11
type input "88"
type input "28"
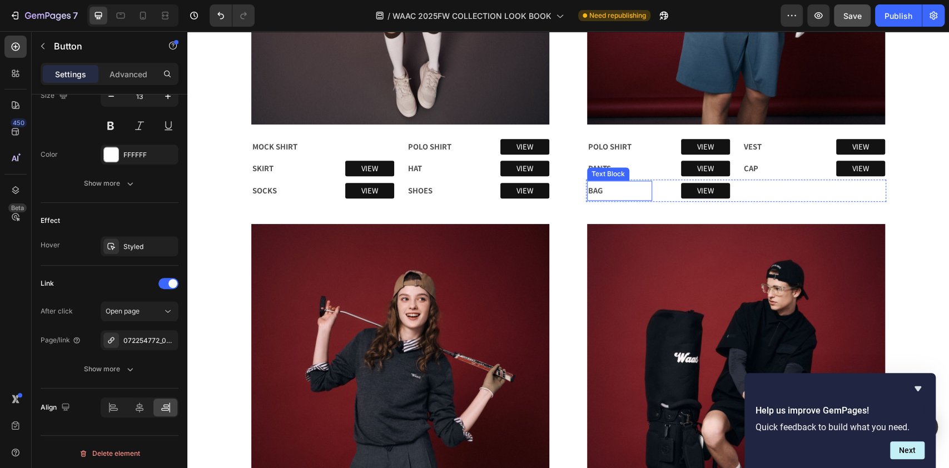
scroll to position [815, 0]
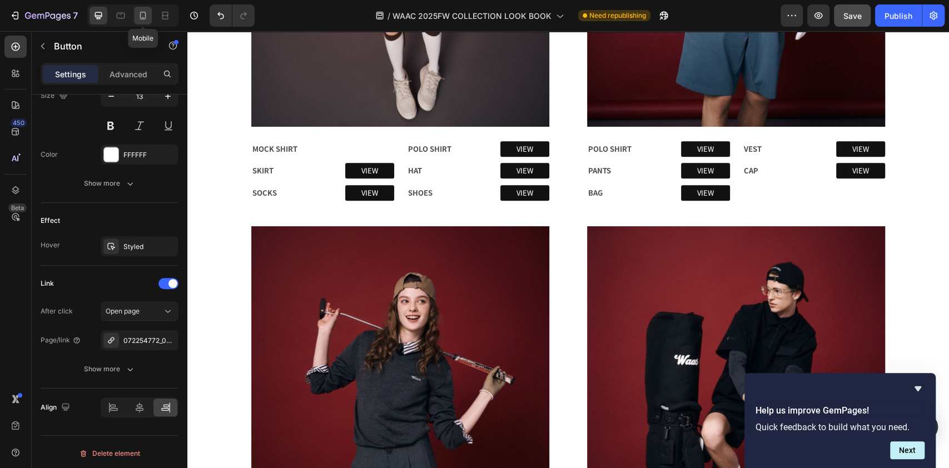
click at [144, 14] on icon at bounding box center [142, 15] width 11 height 11
type input "77"
type input "25"
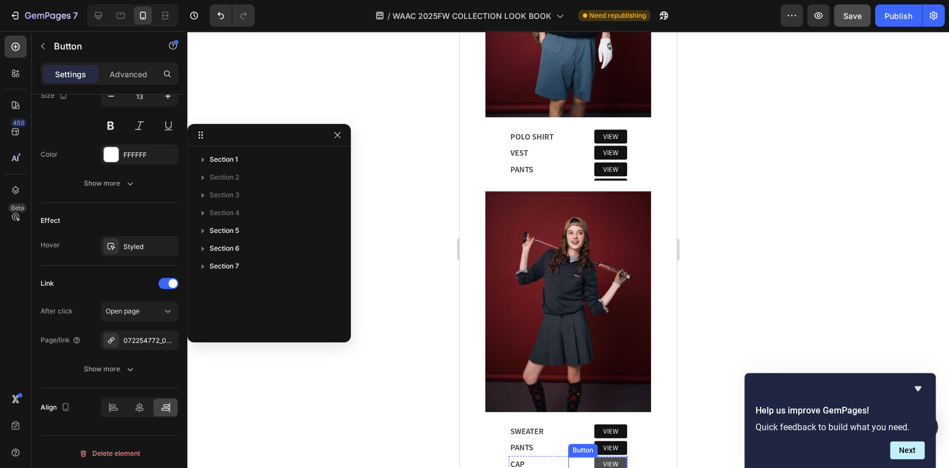
scroll to position [613, 0]
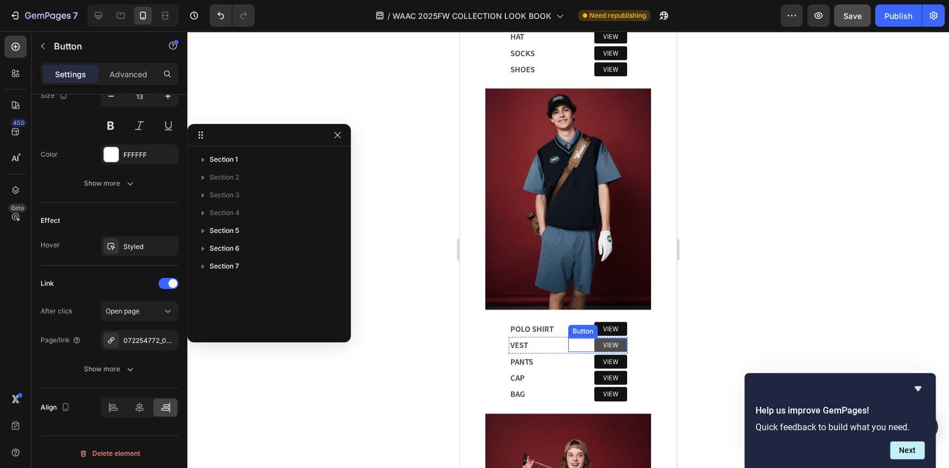
click at [612, 338] on link "VIEW" at bounding box center [610, 345] width 33 height 14
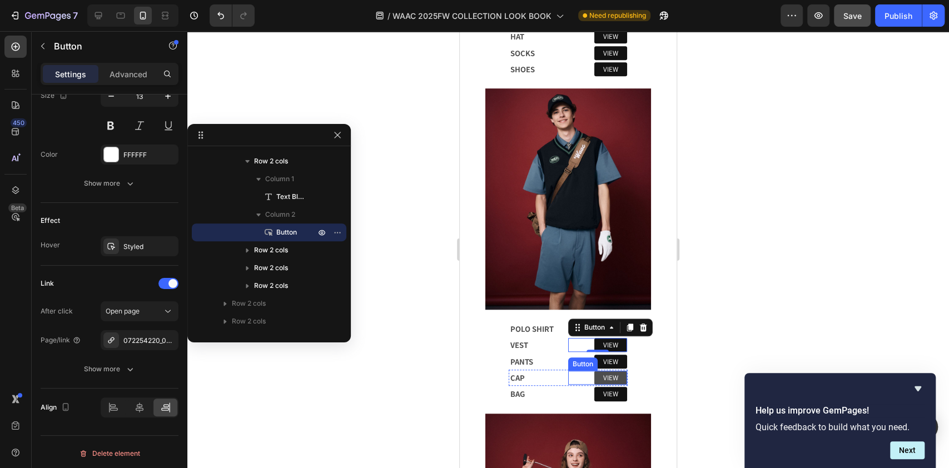
click at [616, 371] on link "VIEW" at bounding box center [610, 378] width 33 height 14
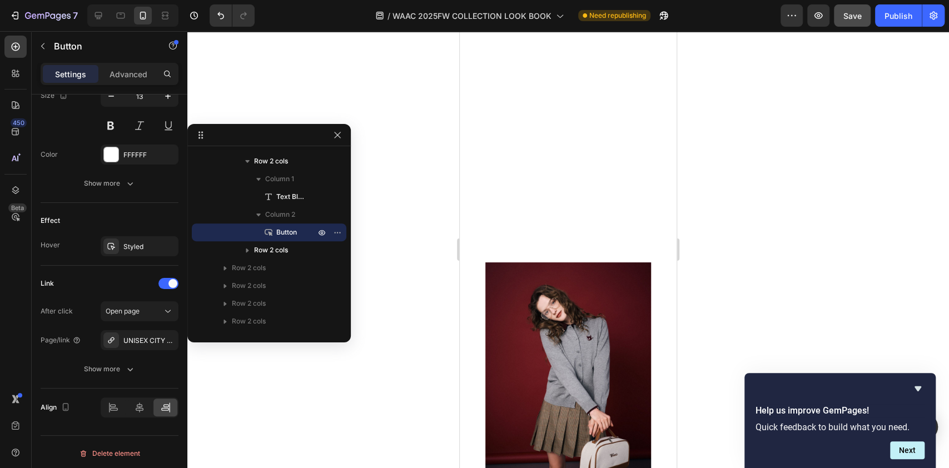
scroll to position [1576, 0]
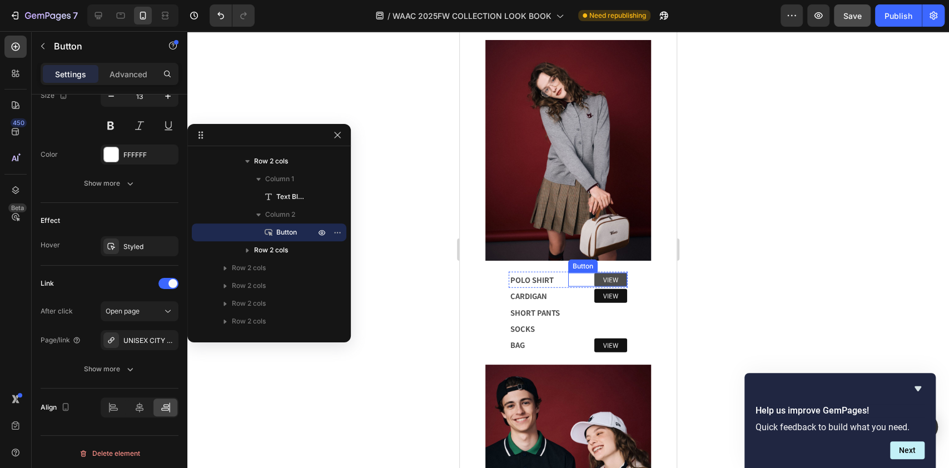
click at [613, 273] on link "VIEW" at bounding box center [610, 280] width 33 height 14
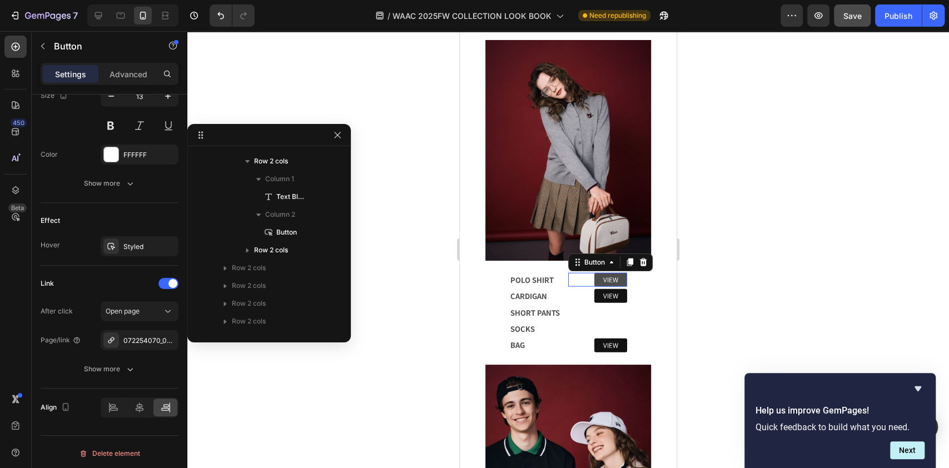
scroll to position [781, 0]
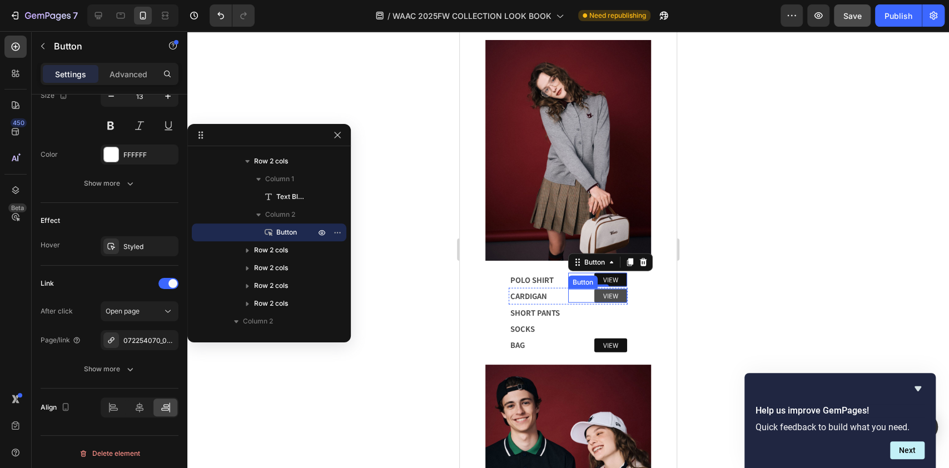
click at [610, 289] on link "VIEW" at bounding box center [610, 296] width 33 height 14
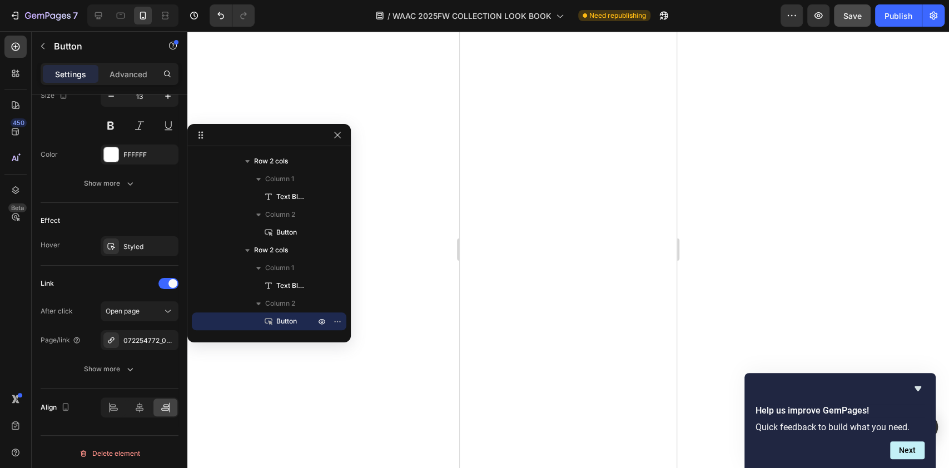
scroll to position [0, 0]
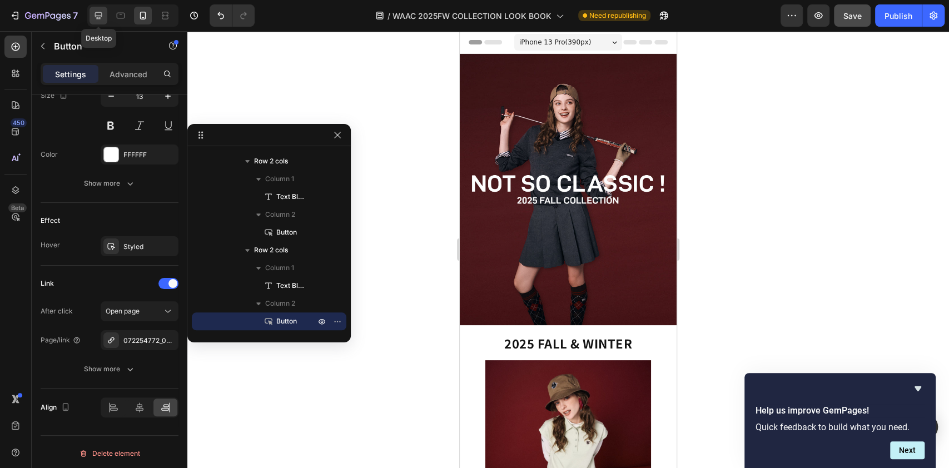
click at [91, 9] on div at bounding box center [99, 16] width 18 height 18
type input "16"
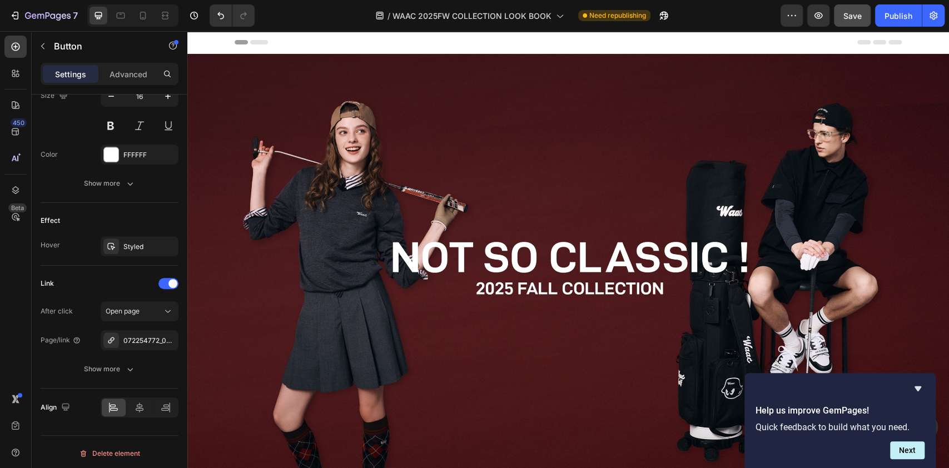
click at [857, 23] on button "Save" at bounding box center [852, 15] width 37 height 22
click at [898, 24] on button "Publish" at bounding box center [898, 15] width 47 height 22
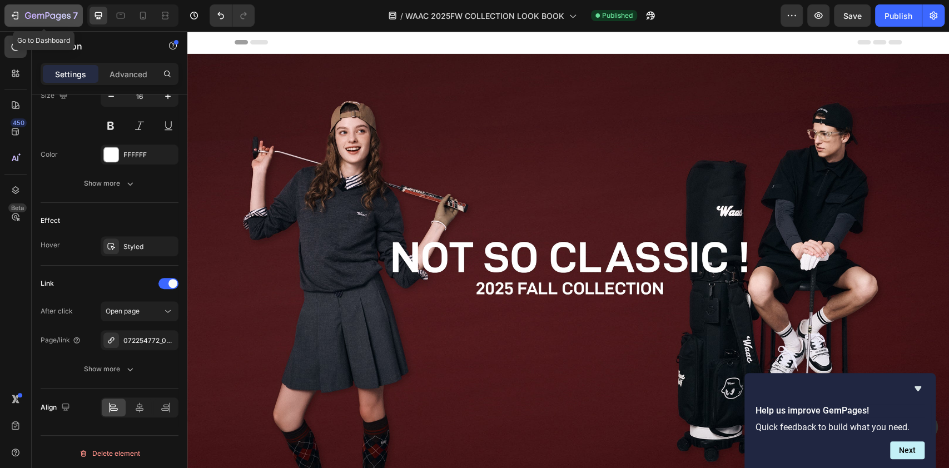
click at [15, 9] on div "7" at bounding box center [43, 15] width 68 height 13
